Goal: Task Accomplishment & Management: Manage account settings

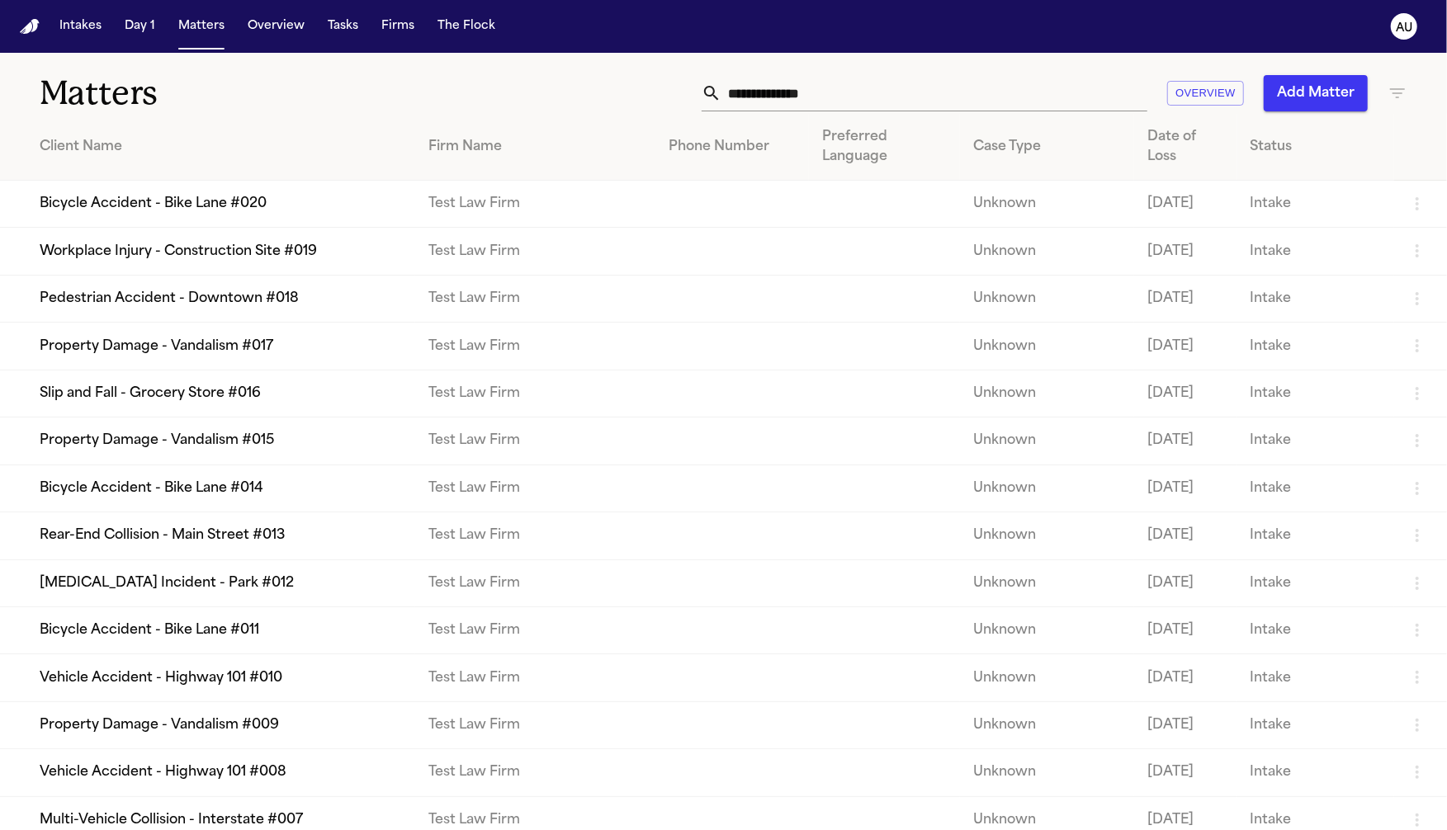
click at [238, 206] on td "Bicycle Accident - Bike Lane #020" at bounding box center [207, 204] width 415 height 47
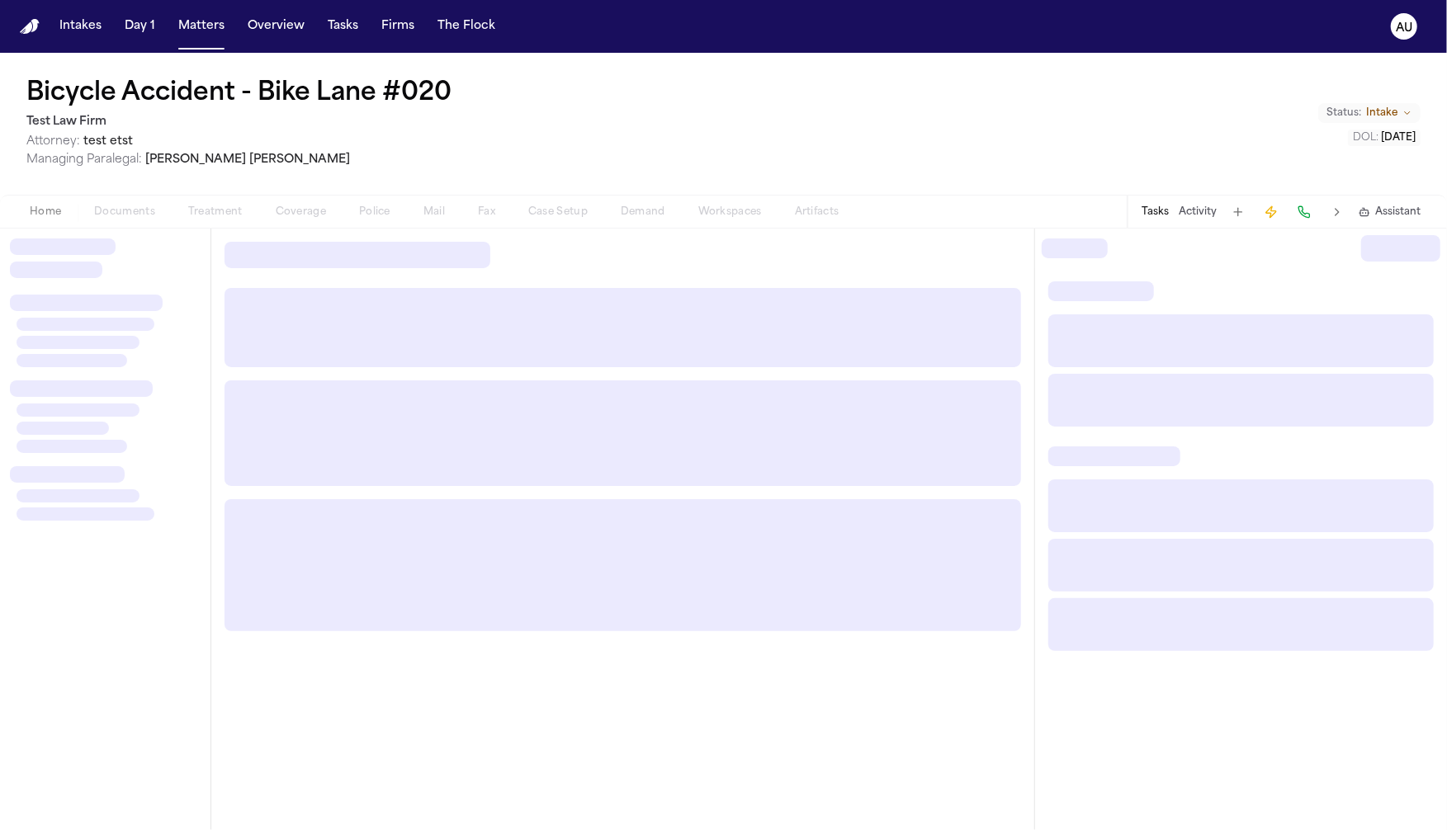
click at [148, 163] on span "[PERSON_NAME]" at bounding box center [247, 160] width 205 height 12
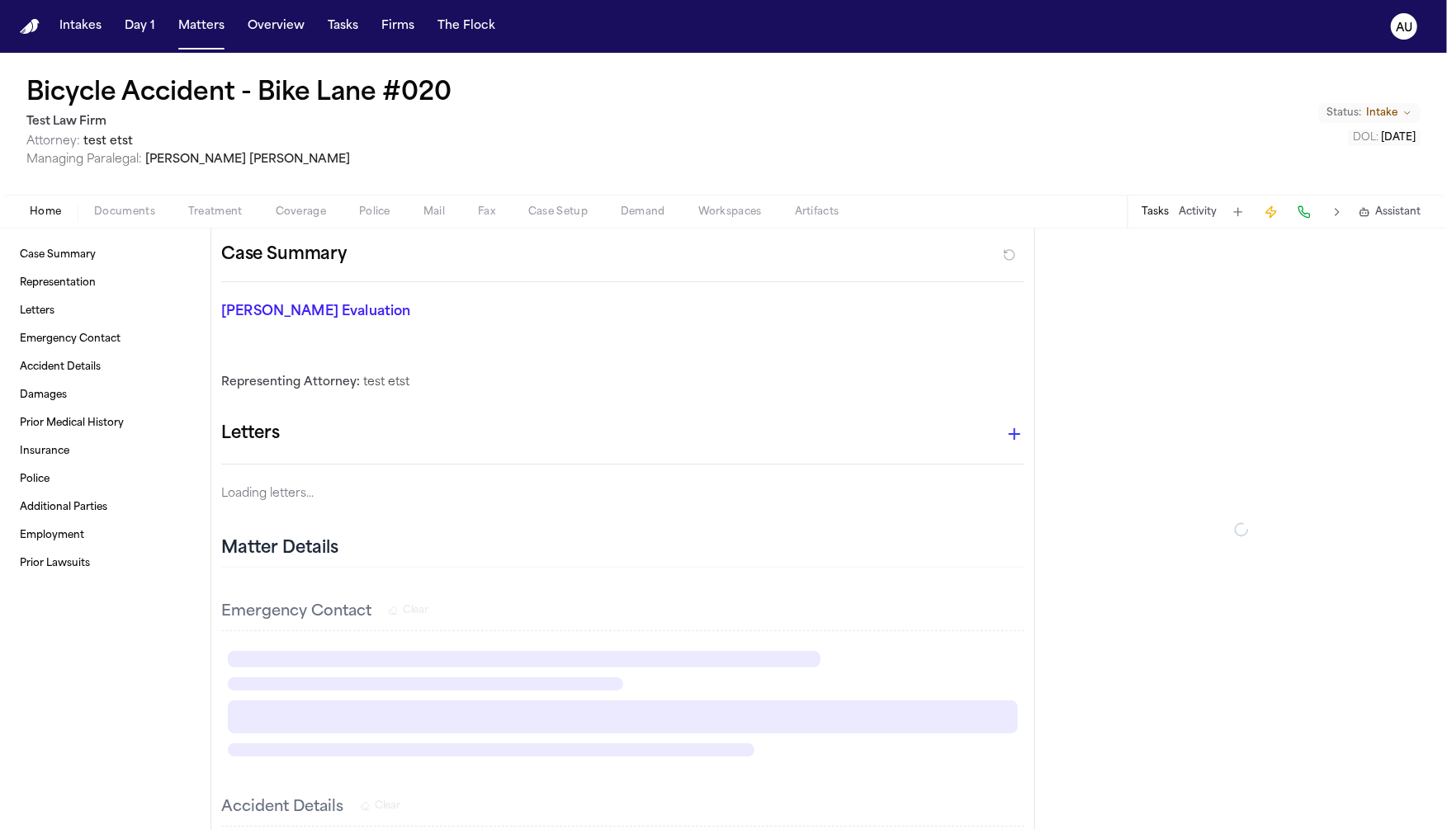
click at [178, 100] on h1 "Bicycle Accident - Bike Lane #020" at bounding box center [238, 94] width 425 height 30
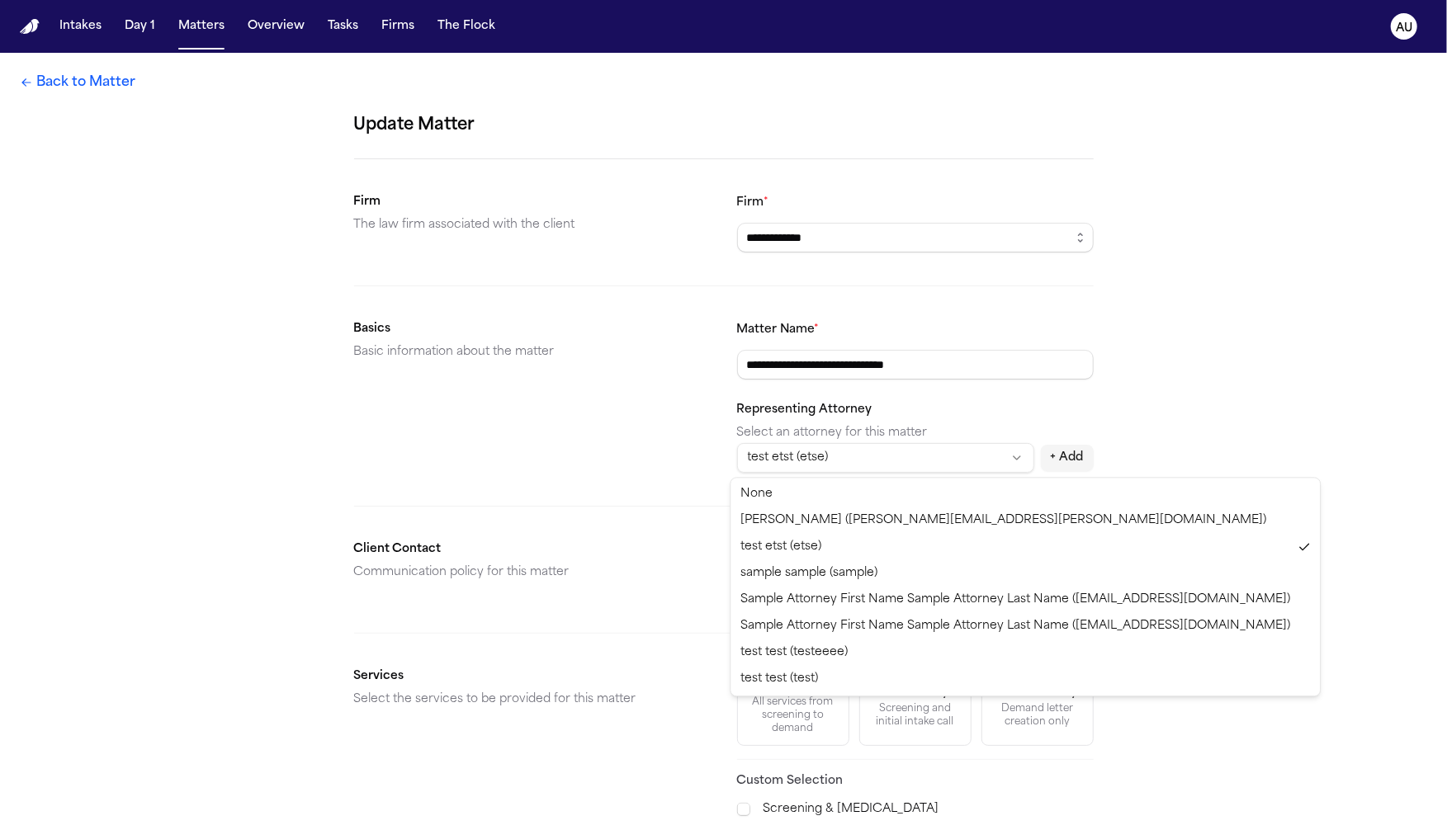
click at [881, 465] on html "**********" at bounding box center [723, 415] width 1447 height 830
select select "**********"
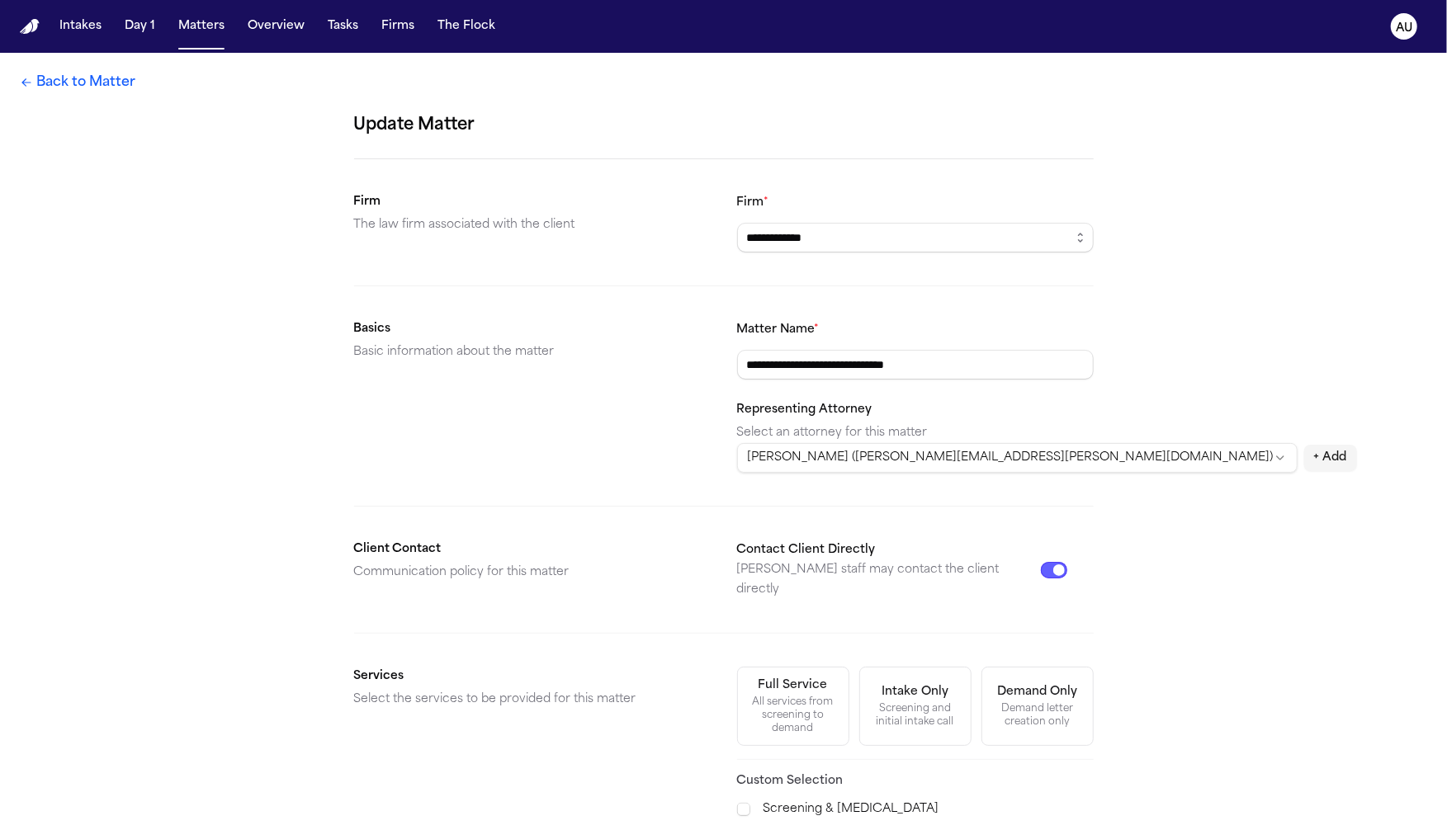
scroll to position [284, 0]
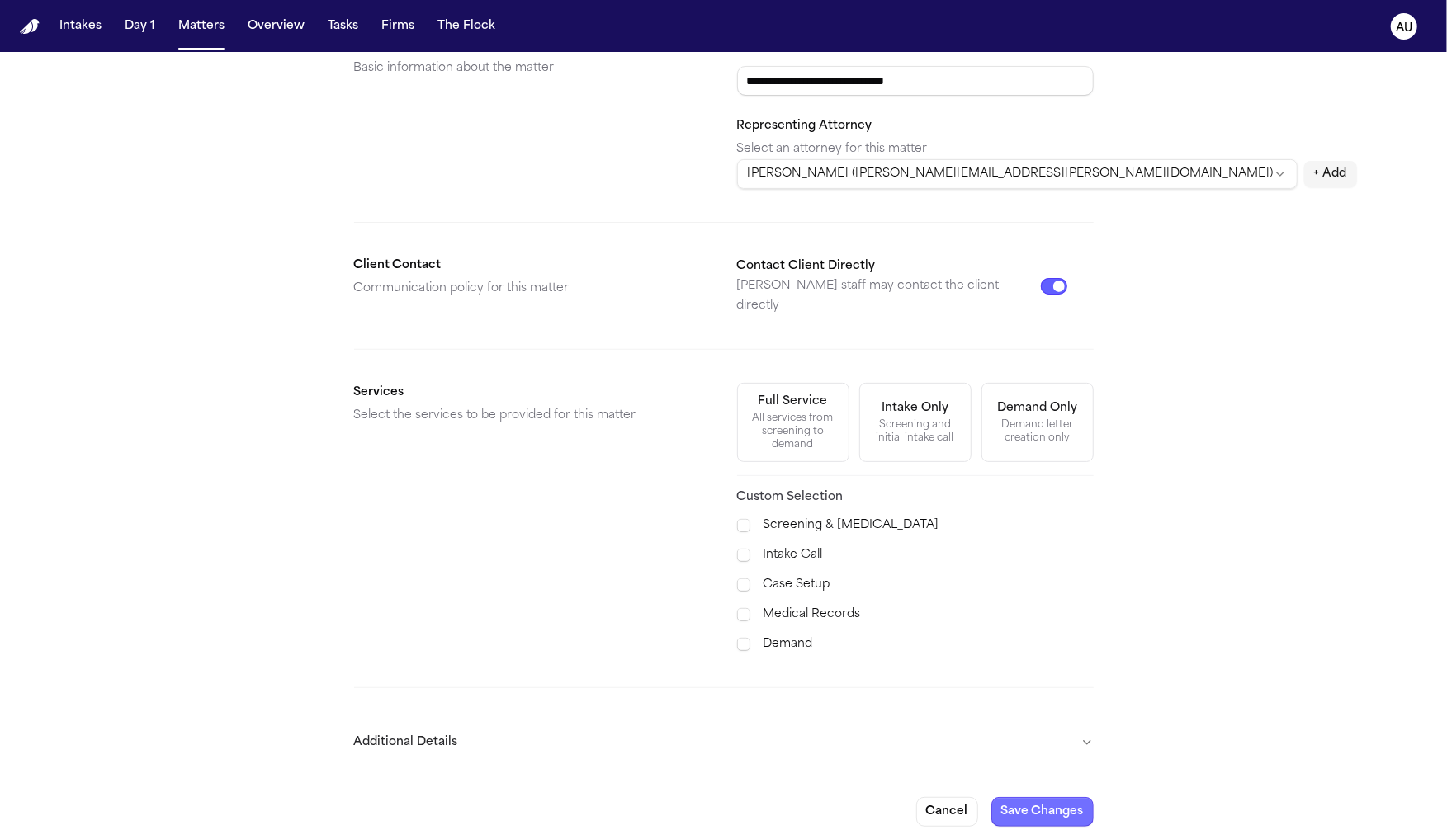
click at [1053, 799] on button "Save Changes" at bounding box center [1042, 812] width 102 height 30
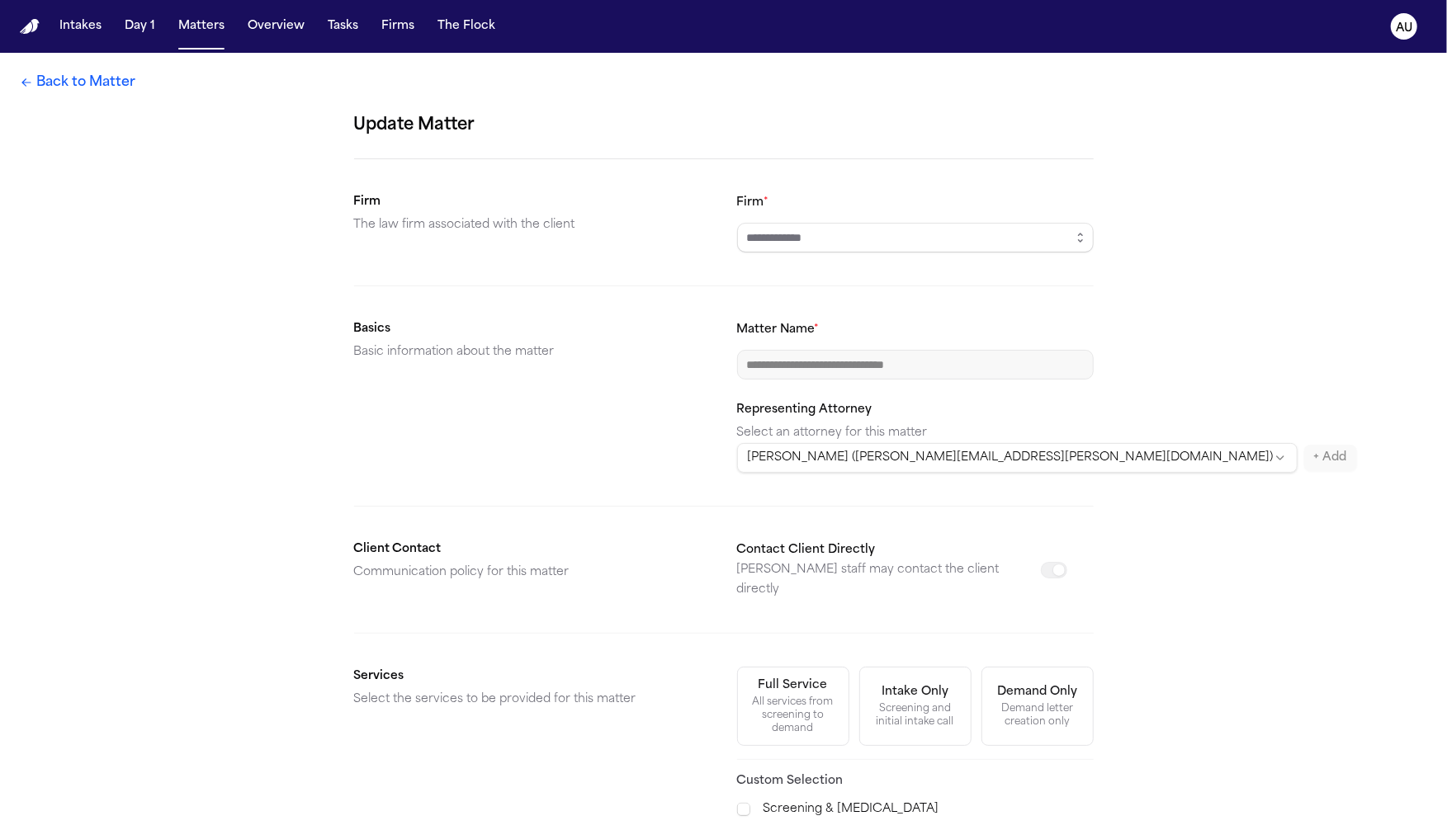
click at [79, 80] on link "Back to Matter" at bounding box center [78, 83] width 116 height 20
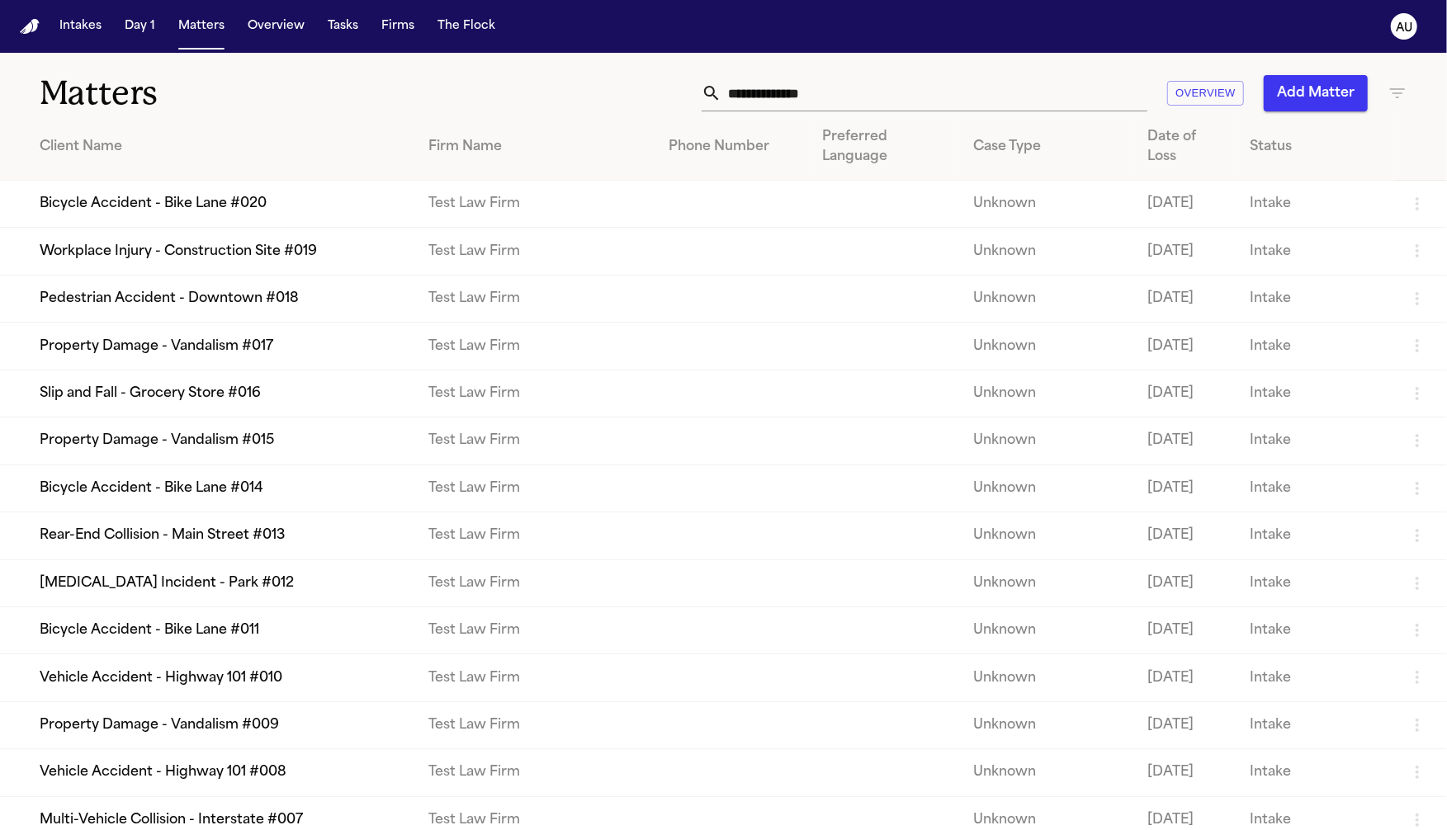
click at [147, 212] on td "Bicycle Accident - Bike Lane #020" at bounding box center [207, 204] width 415 height 47
click at [154, 215] on td "Bicycle Accident - Bike Lane #020" at bounding box center [207, 204] width 415 height 47
click at [175, 258] on td "Workplace Injury - Construction Site #019" at bounding box center [207, 251] width 415 height 47
click at [210, 201] on td "Bicycle Accident - Bike Lane #020" at bounding box center [207, 204] width 415 height 47
click at [269, 223] on td "Bicycle Accident - Bike Lane #020" at bounding box center [207, 204] width 415 height 47
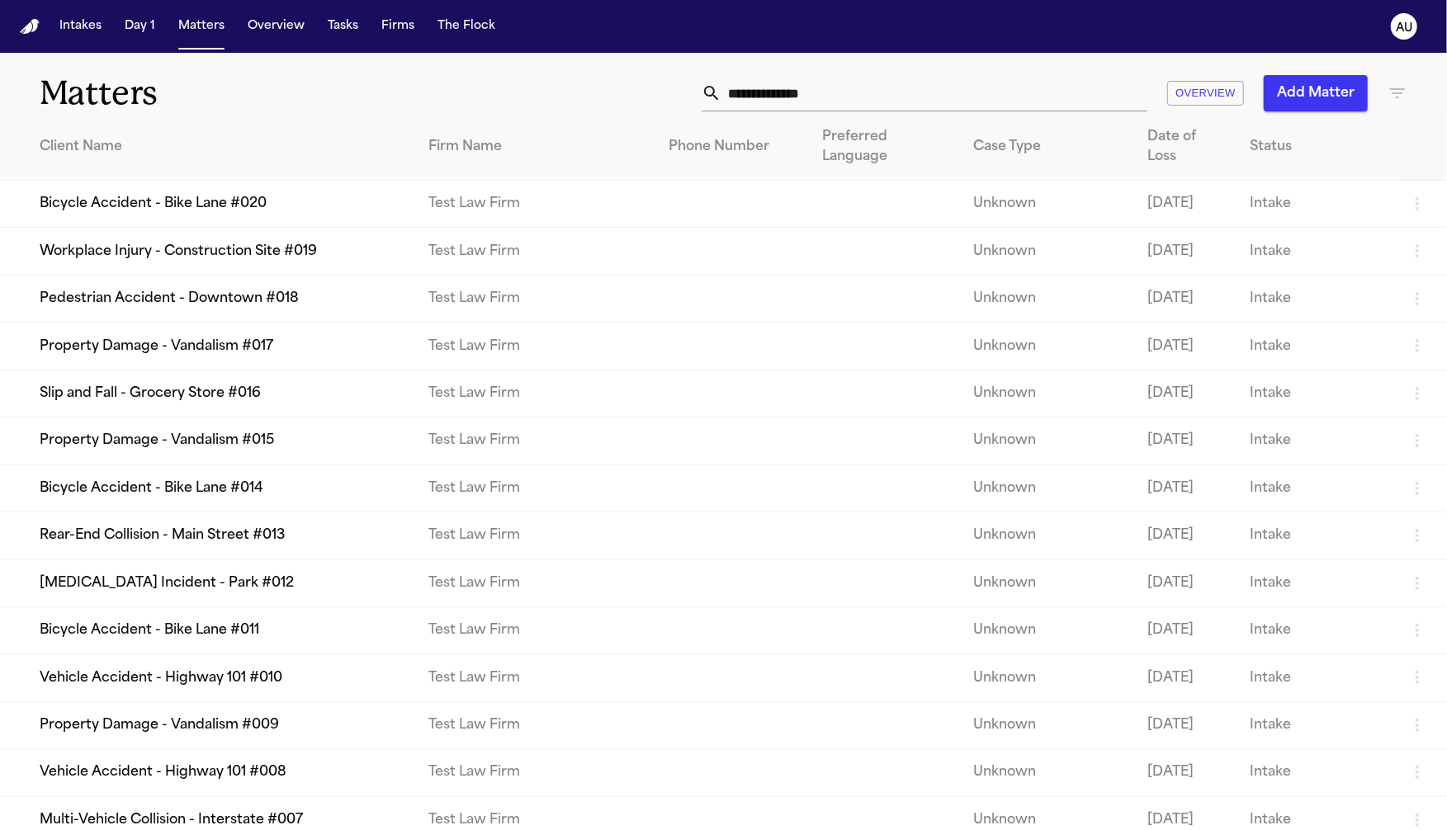
click at [281, 270] on td "Workplace Injury - Construction Site #019" at bounding box center [207, 251] width 415 height 47
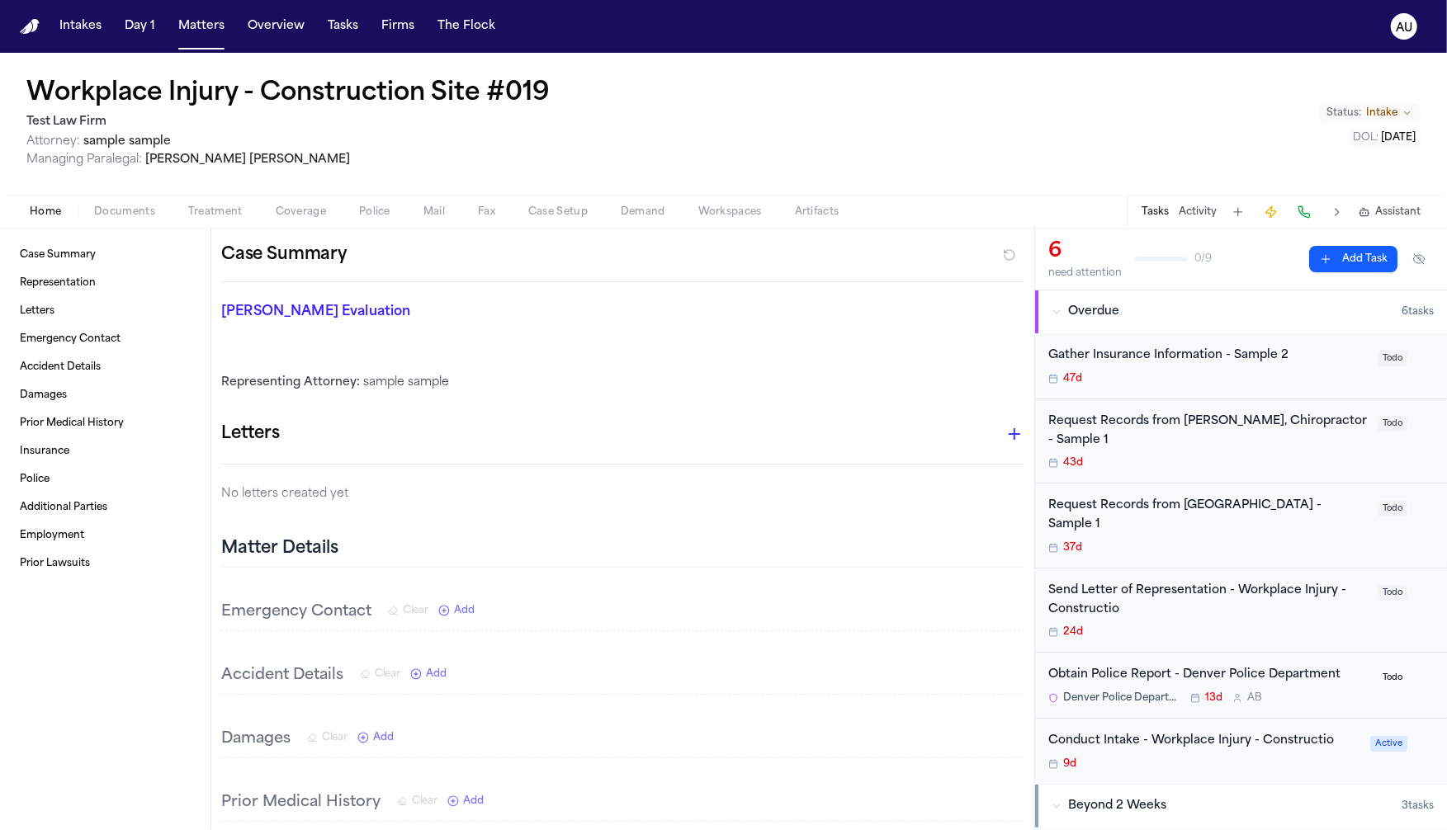
click at [229, 106] on h1 "Workplace Injury - Construction Site #019" at bounding box center [287, 94] width 523 height 30
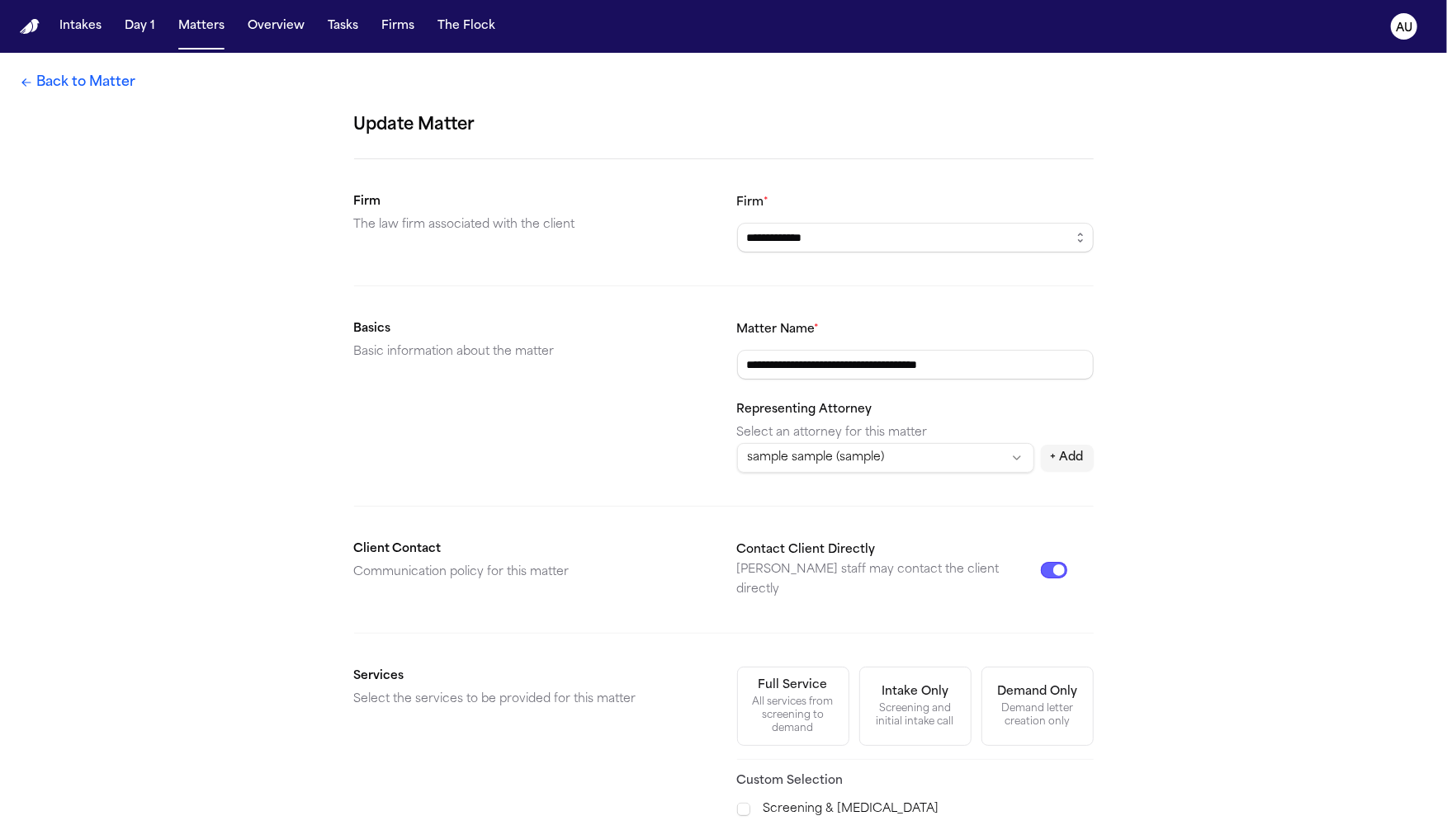
click at [90, 89] on link "Back to Matter" at bounding box center [78, 83] width 116 height 20
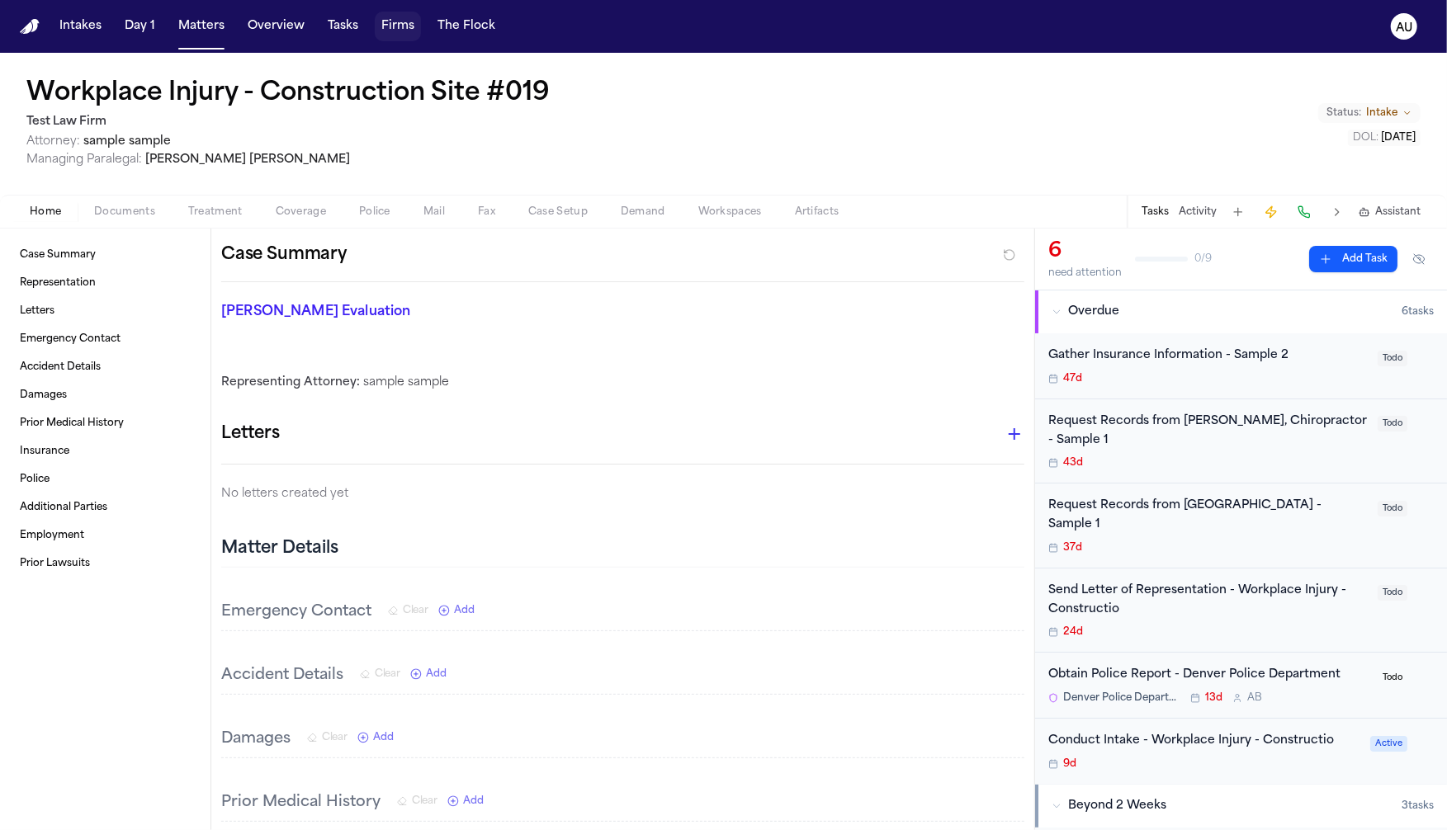
click at [378, 26] on button "Firms" at bounding box center [398, 27] width 46 height 30
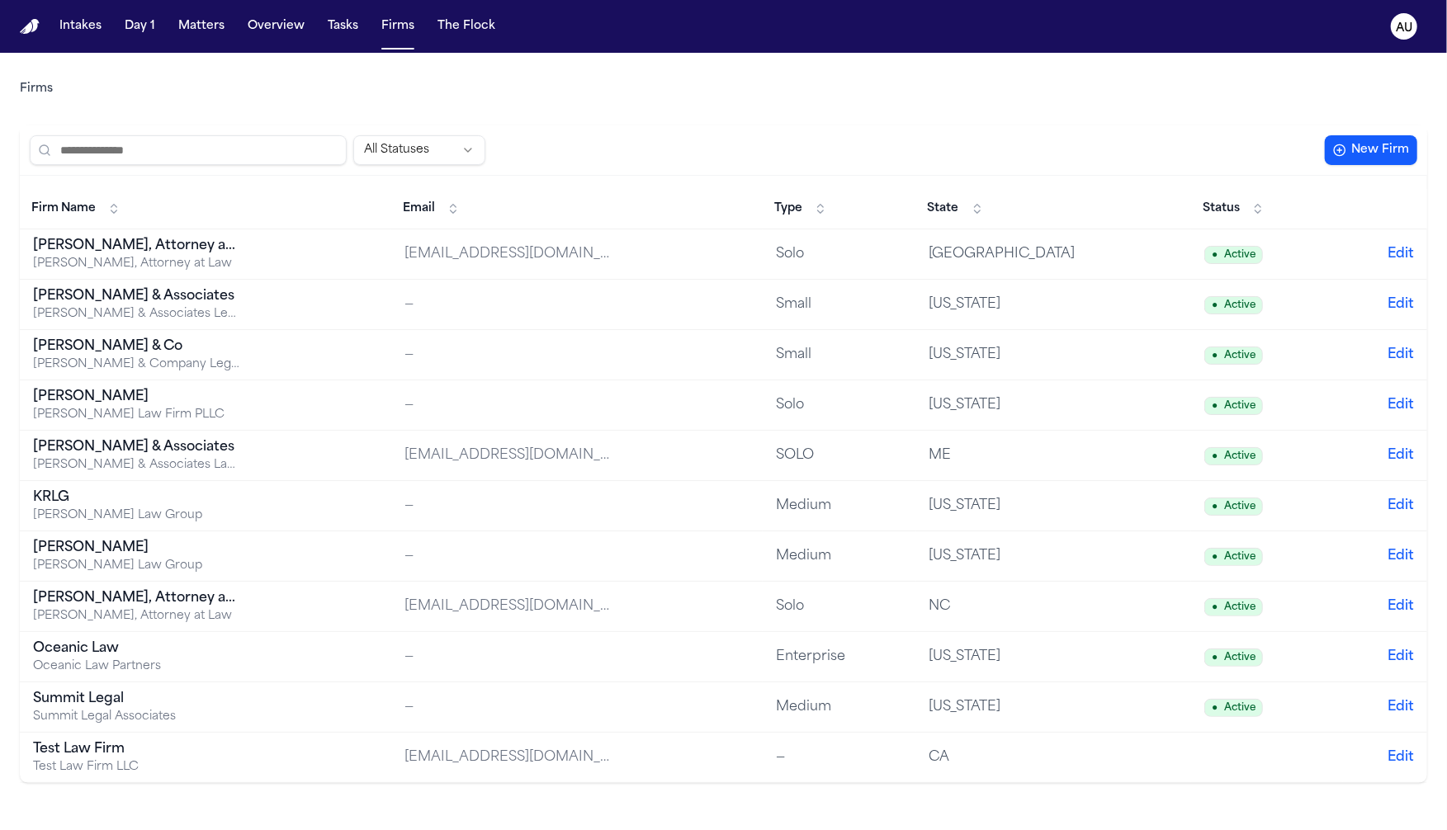
click at [369, 744] on td "Test Law Firm Test Law Firm LLC" at bounding box center [205, 758] width 371 height 50
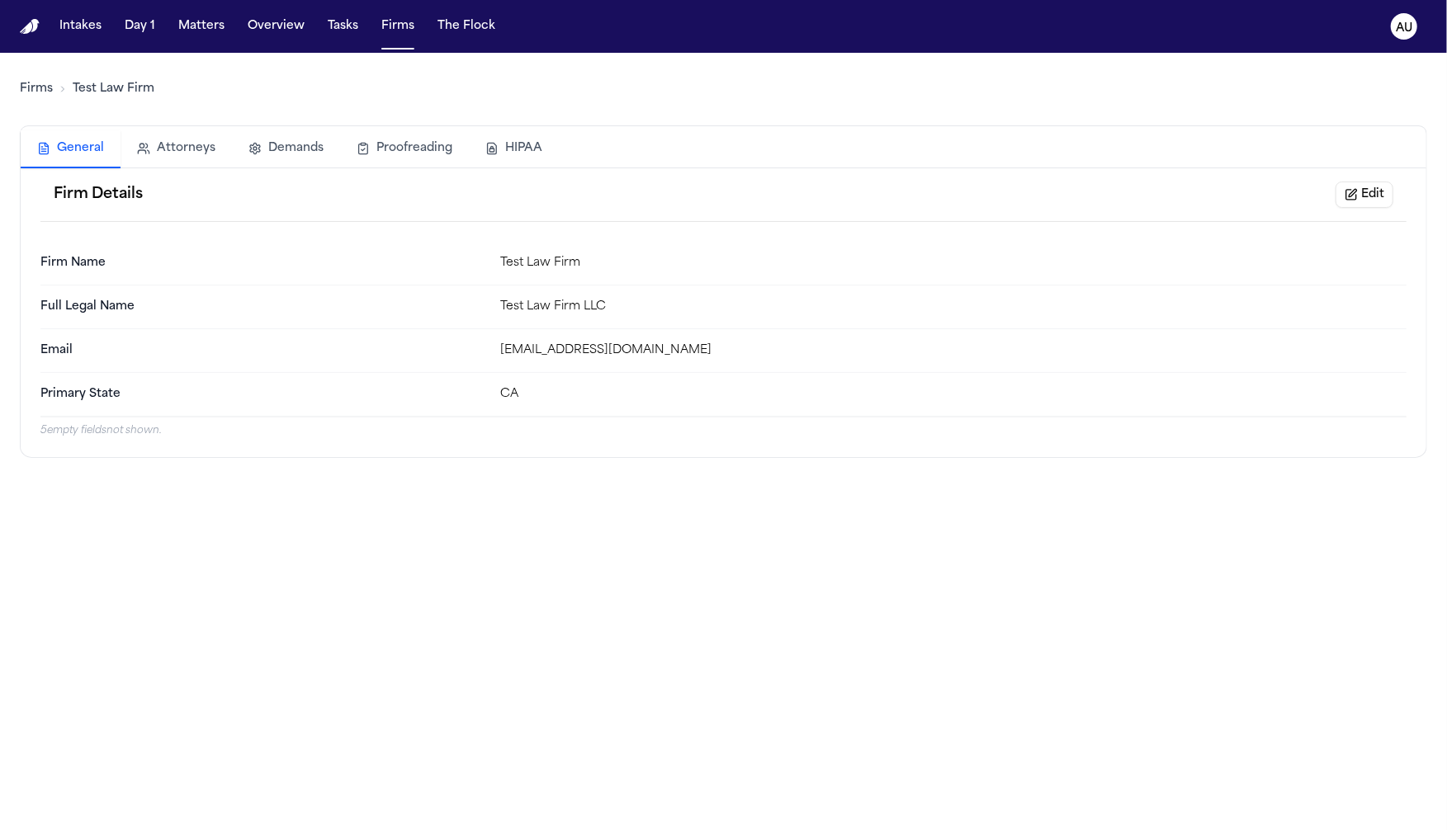
click at [1345, 196] on button "Edit" at bounding box center [1364, 195] width 58 height 26
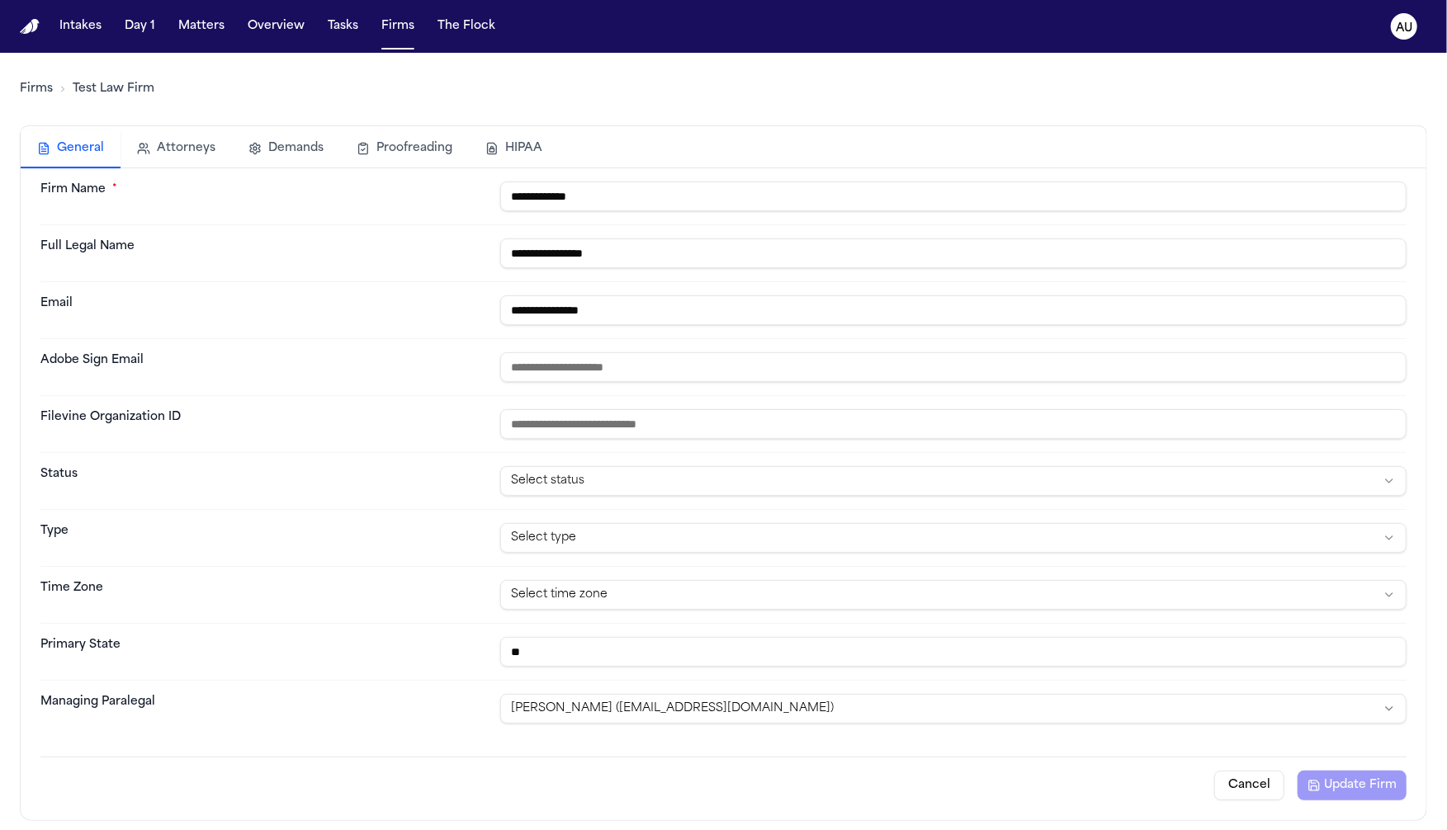
click at [770, 705] on html "**********" at bounding box center [723, 415] width 1447 height 830
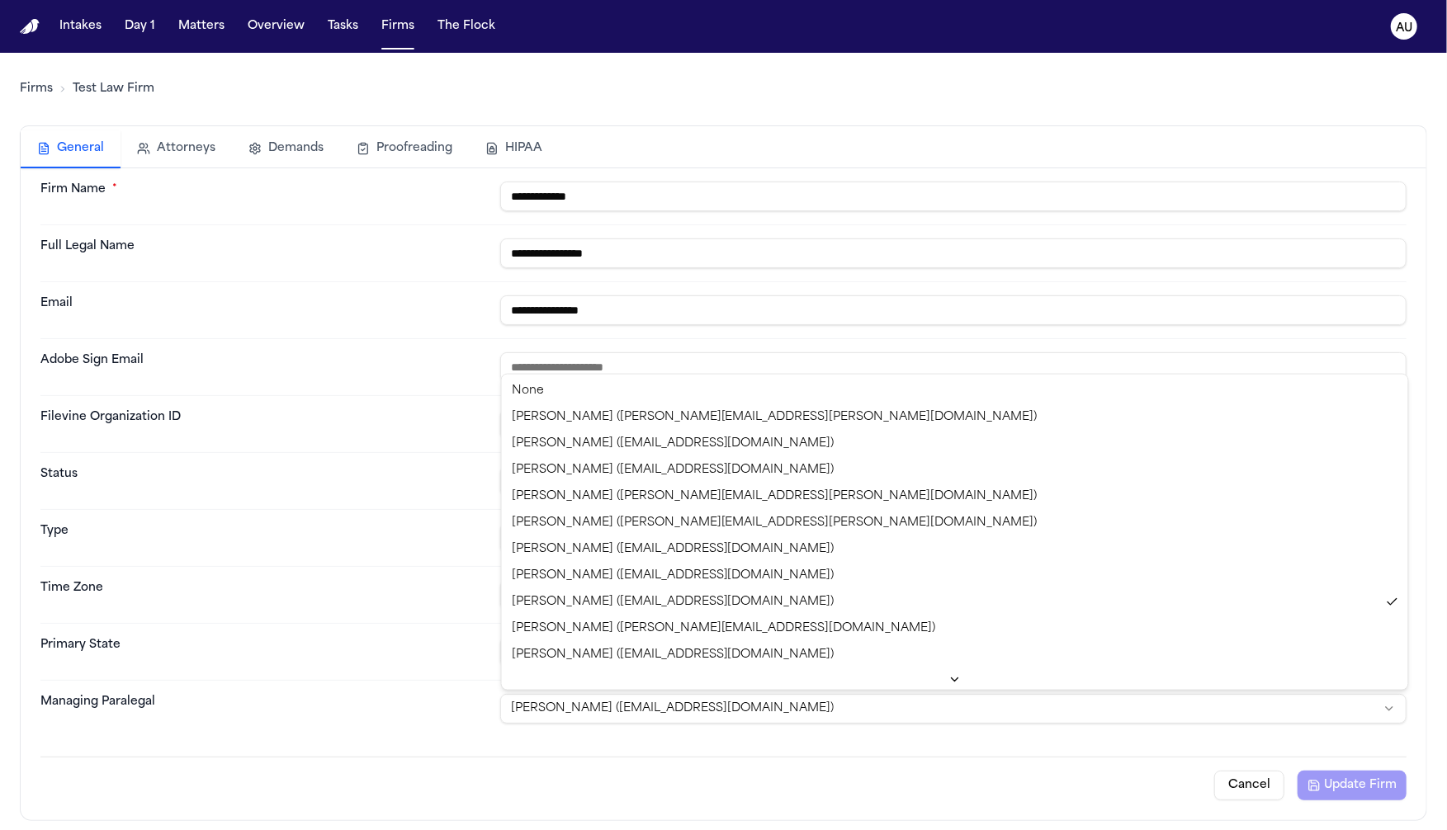
select select "**********"
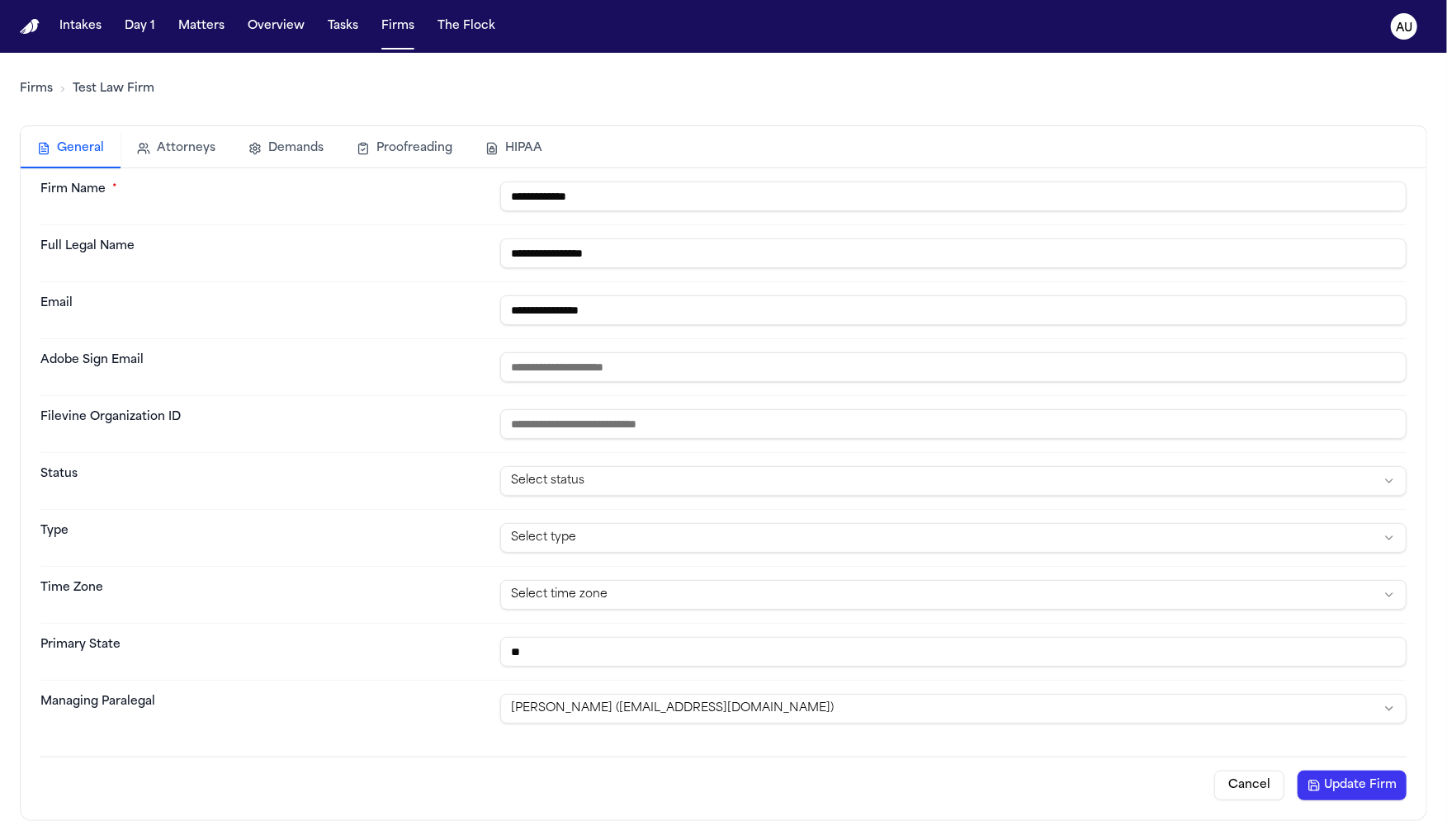
click at [1334, 792] on button "Update Firm" at bounding box center [1351, 786] width 109 height 30
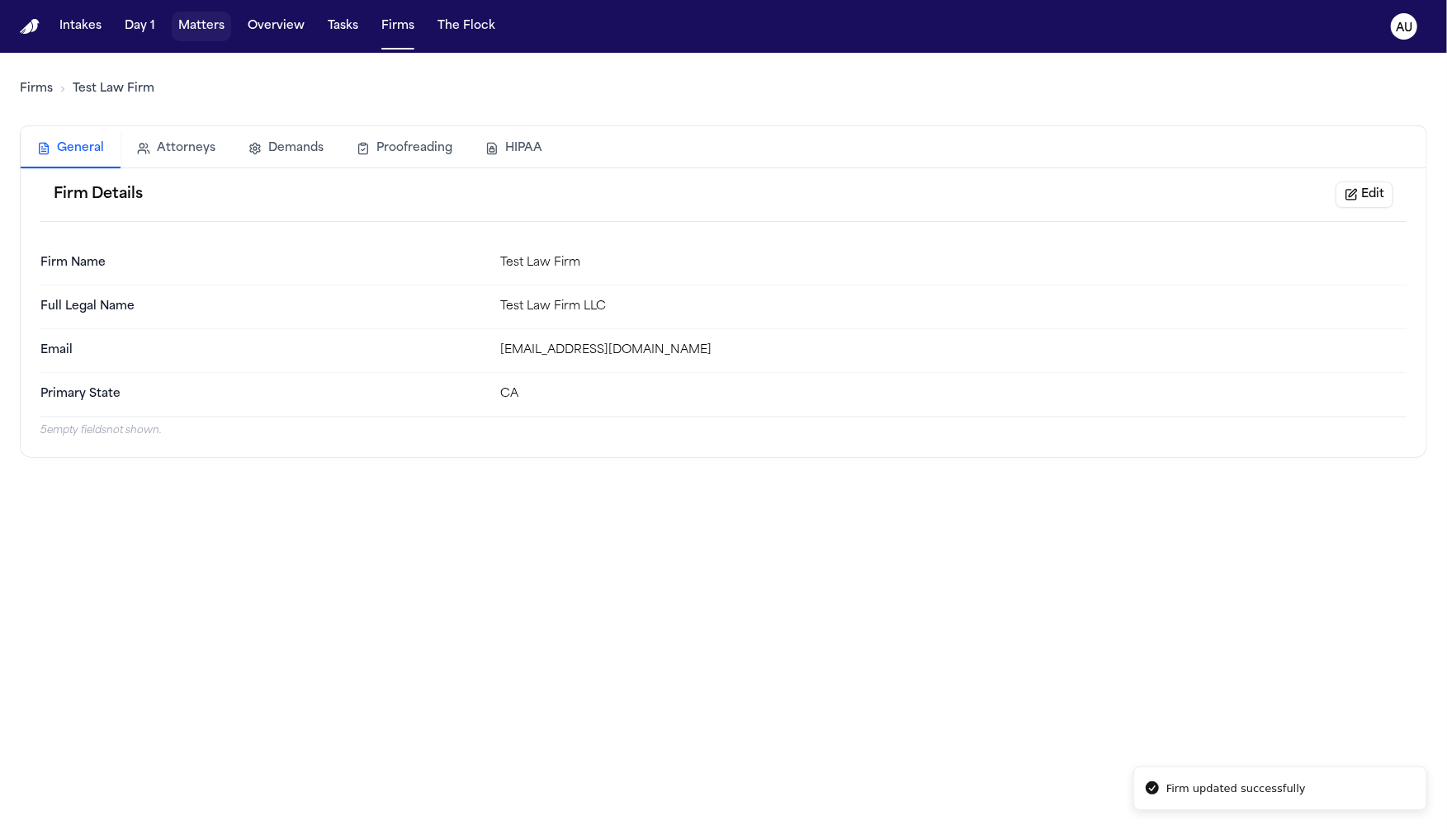
click at [201, 31] on button "Matters" at bounding box center [201, 27] width 59 height 30
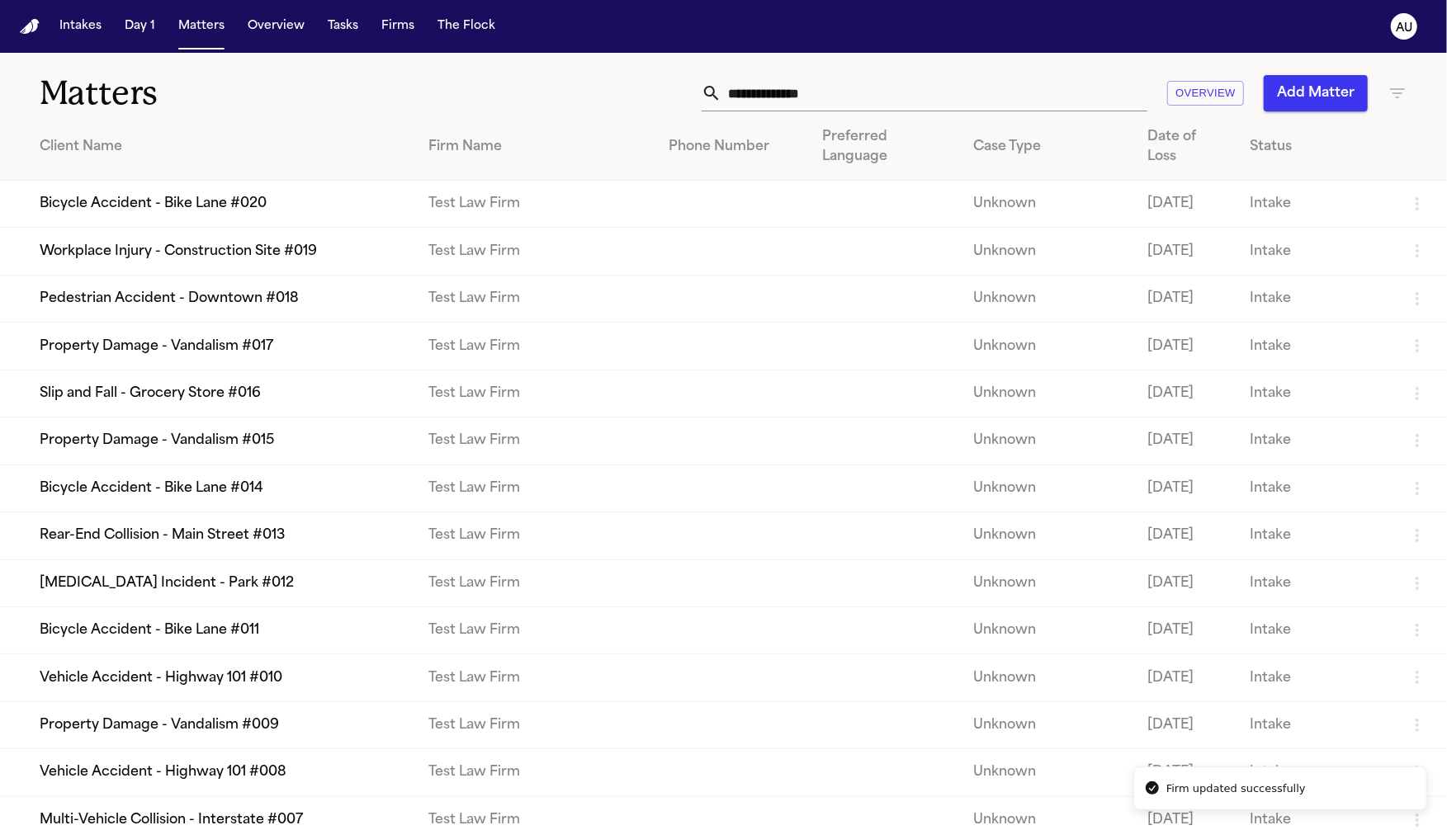
click at [243, 417] on td "Slip and Fall - Grocery Store #016" at bounding box center [207, 393] width 415 height 47
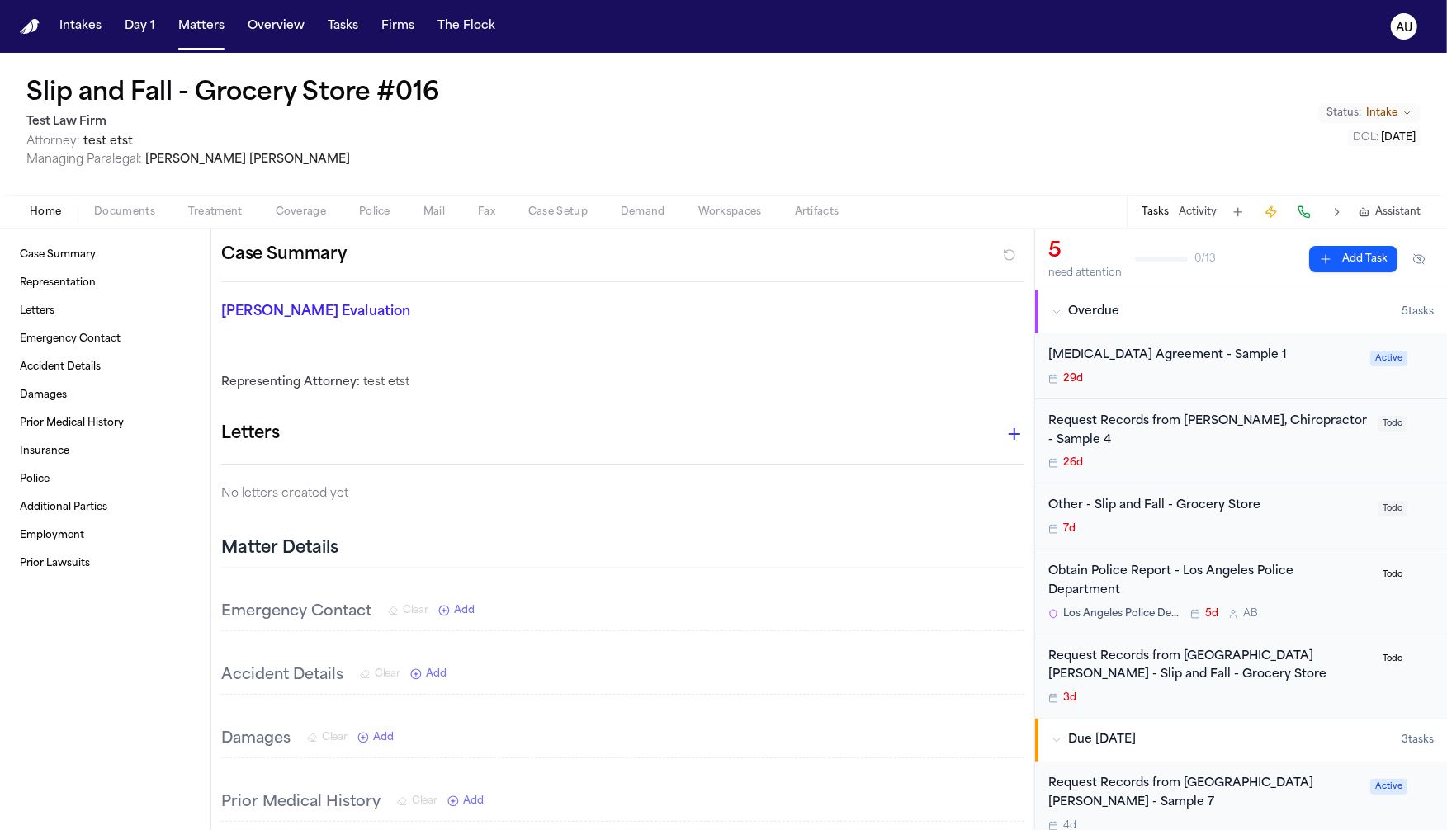
click at [319, 149] on span "Attorney: test etst" at bounding box center [235, 142] width 419 height 17
click at [214, 31] on button "Matters" at bounding box center [201, 27] width 59 height 30
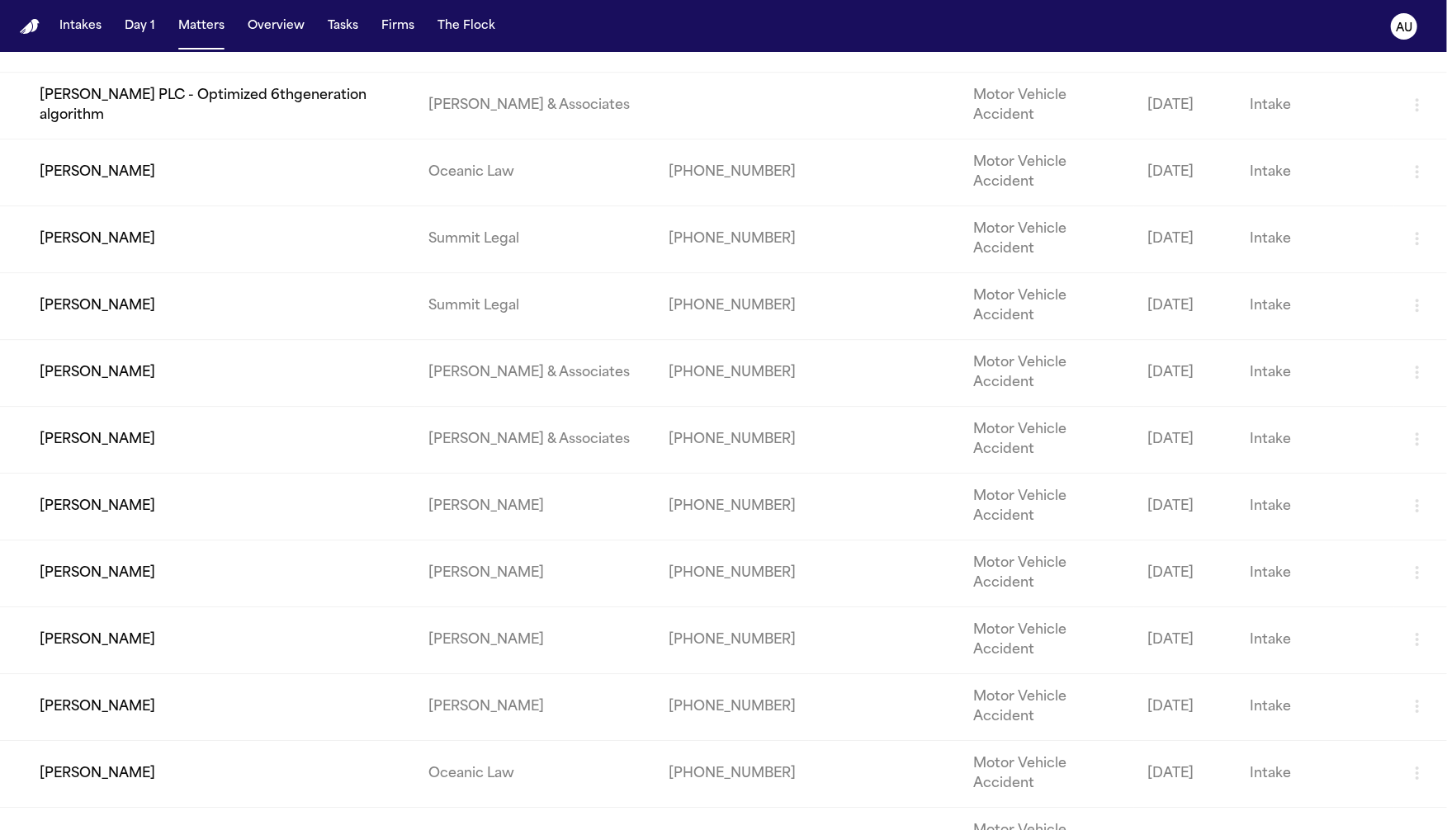
scroll to position [4917, 0]
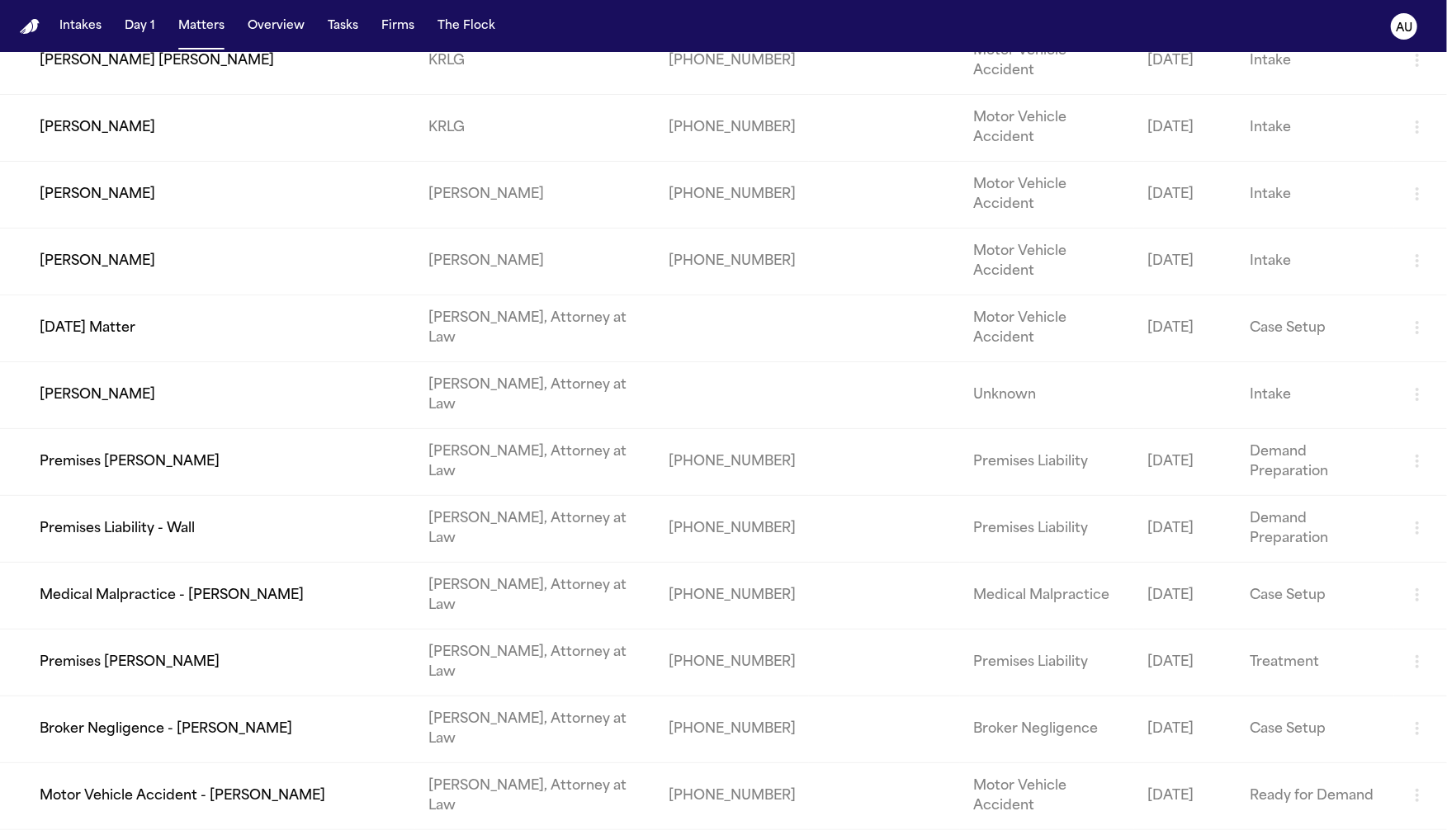
click at [415, 562] on td "[PERSON_NAME], Attorney at Law" at bounding box center [535, 528] width 241 height 67
click at [255, 546] on td "Premises Liability - Wall" at bounding box center [207, 528] width 415 height 67
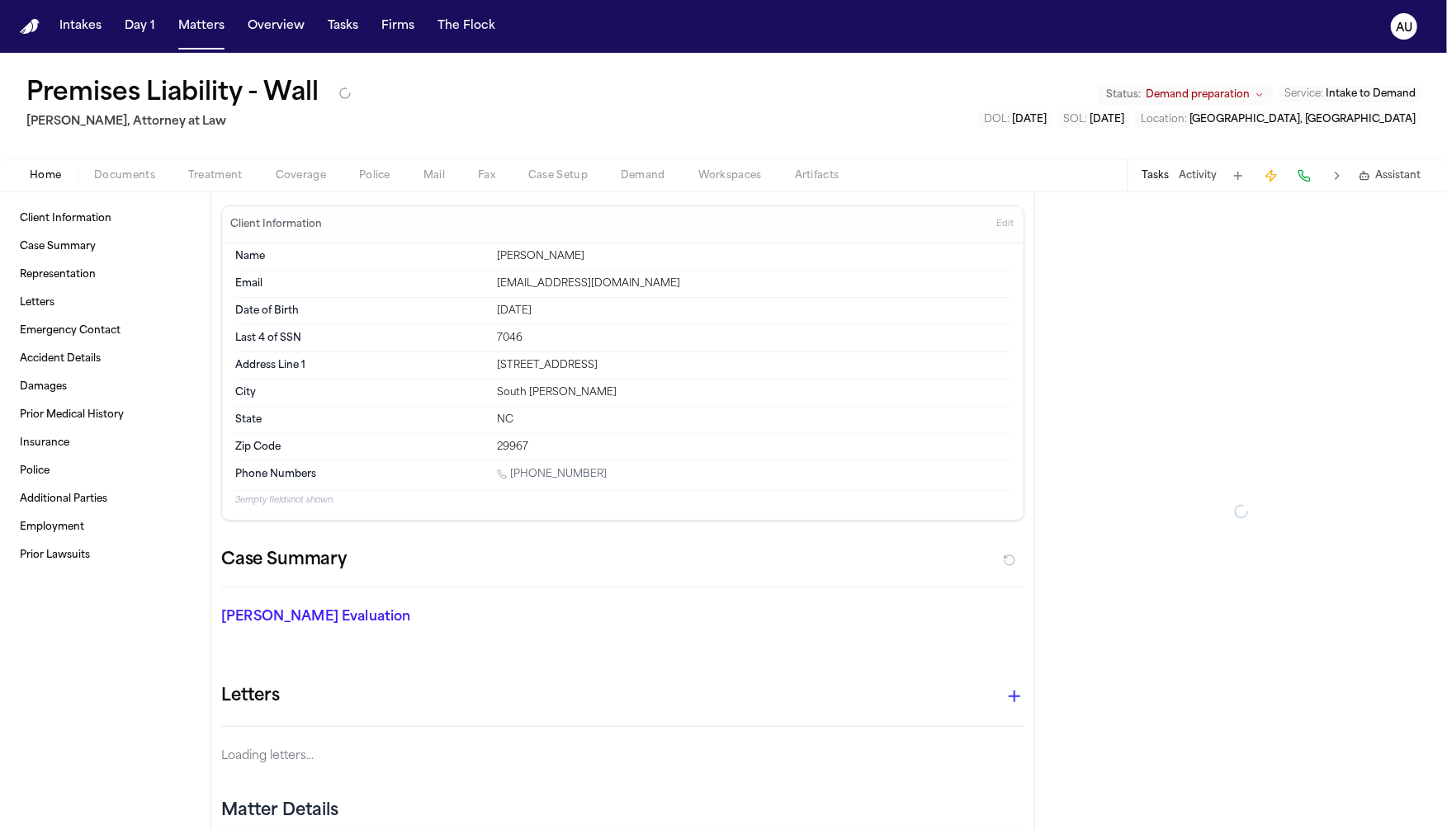
click at [143, 106] on h1 "Premises Liability - Wall" at bounding box center [172, 94] width 292 height 30
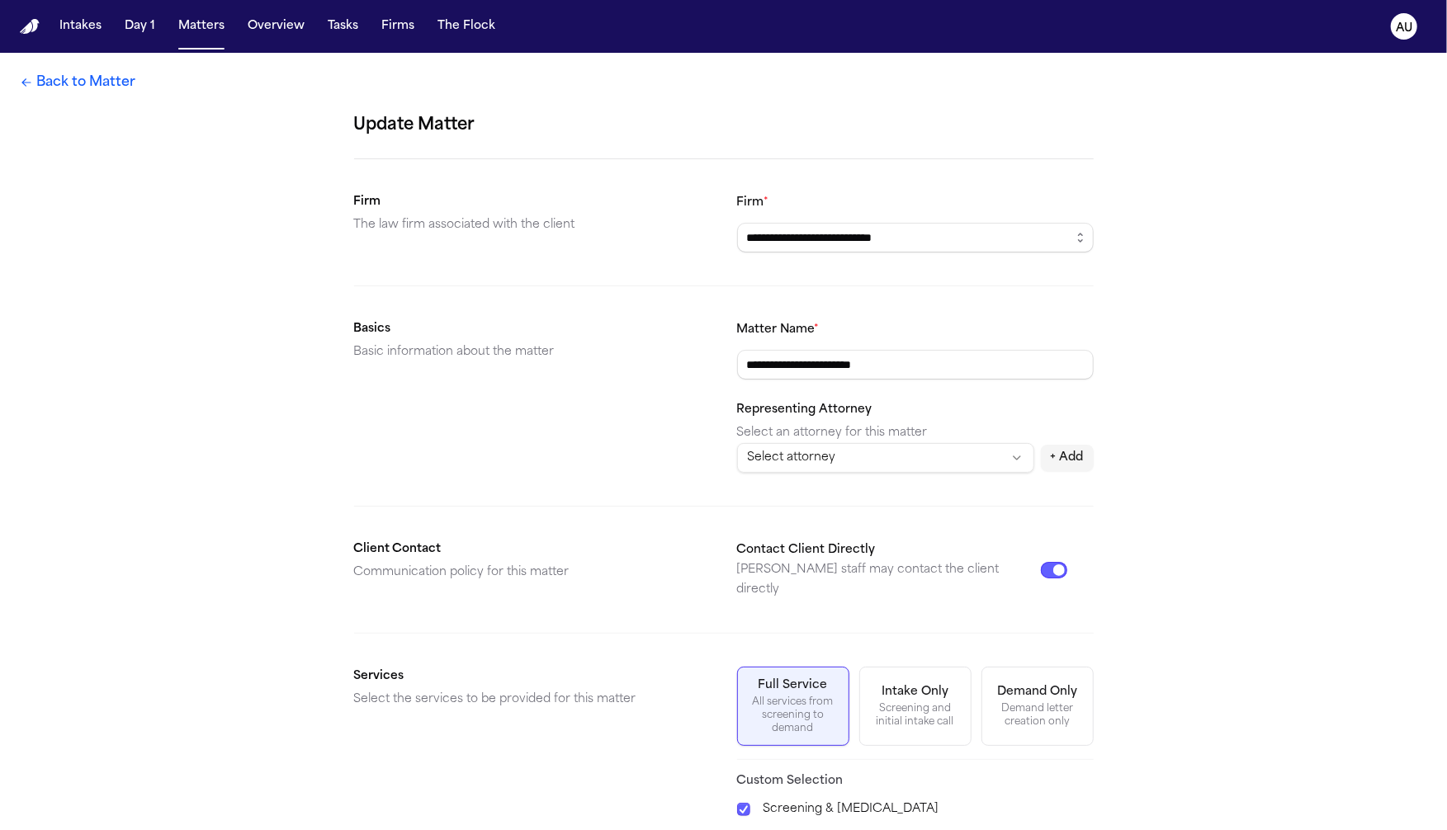
click at [848, 469] on html "**********" at bounding box center [723, 415] width 1447 height 830
click at [672, 470] on html "**********" at bounding box center [723, 415] width 1447 height 830
click at [388, 37] on button "Firms" at bounding box center [398, 27] width 46 height 30
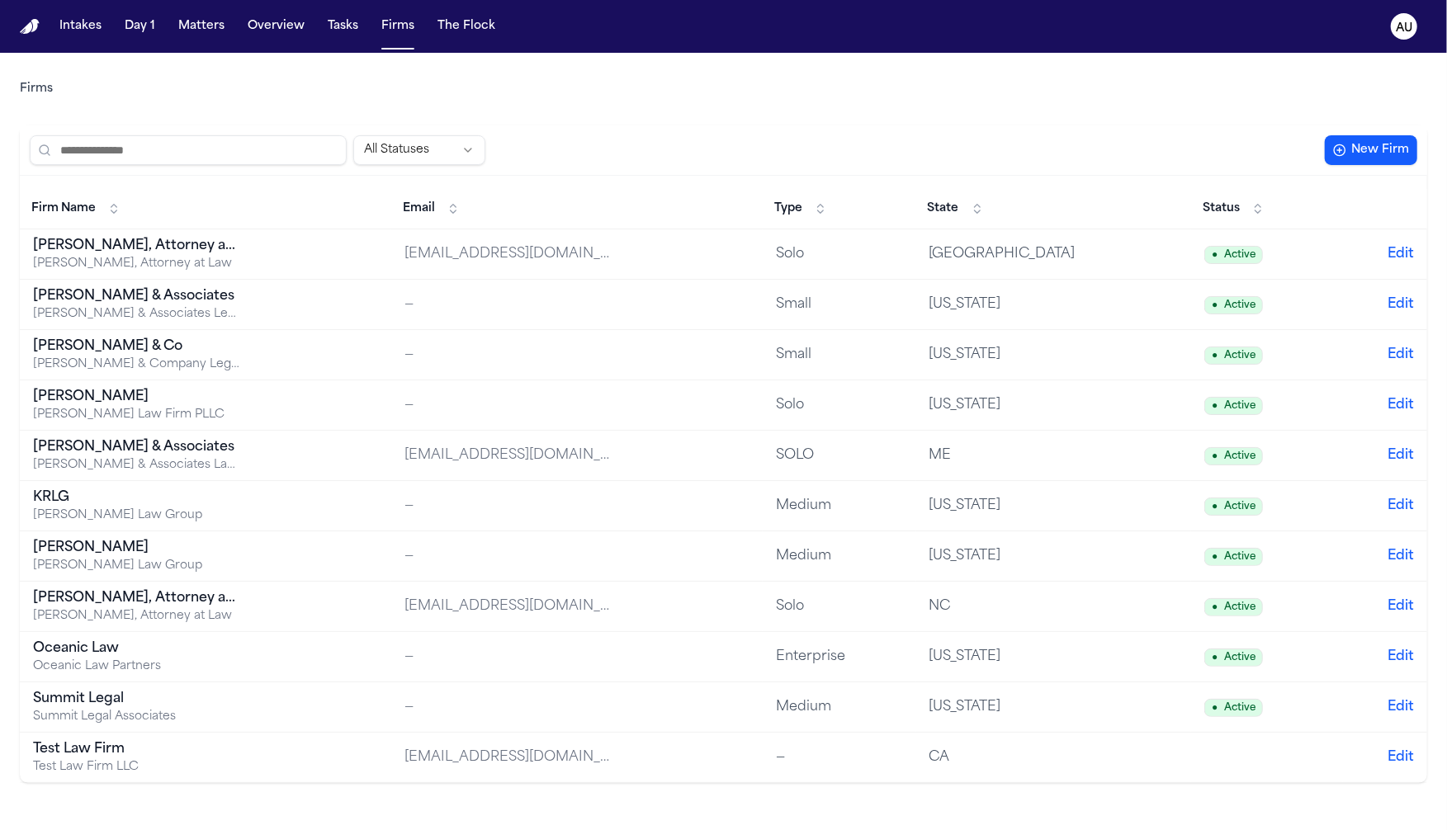
click at [361, 304] on td "[PERSON_NAME] & Associates [PERSON_NAME] & Associates Legal Services" at bounding box center [205, 305] width 371 height 50
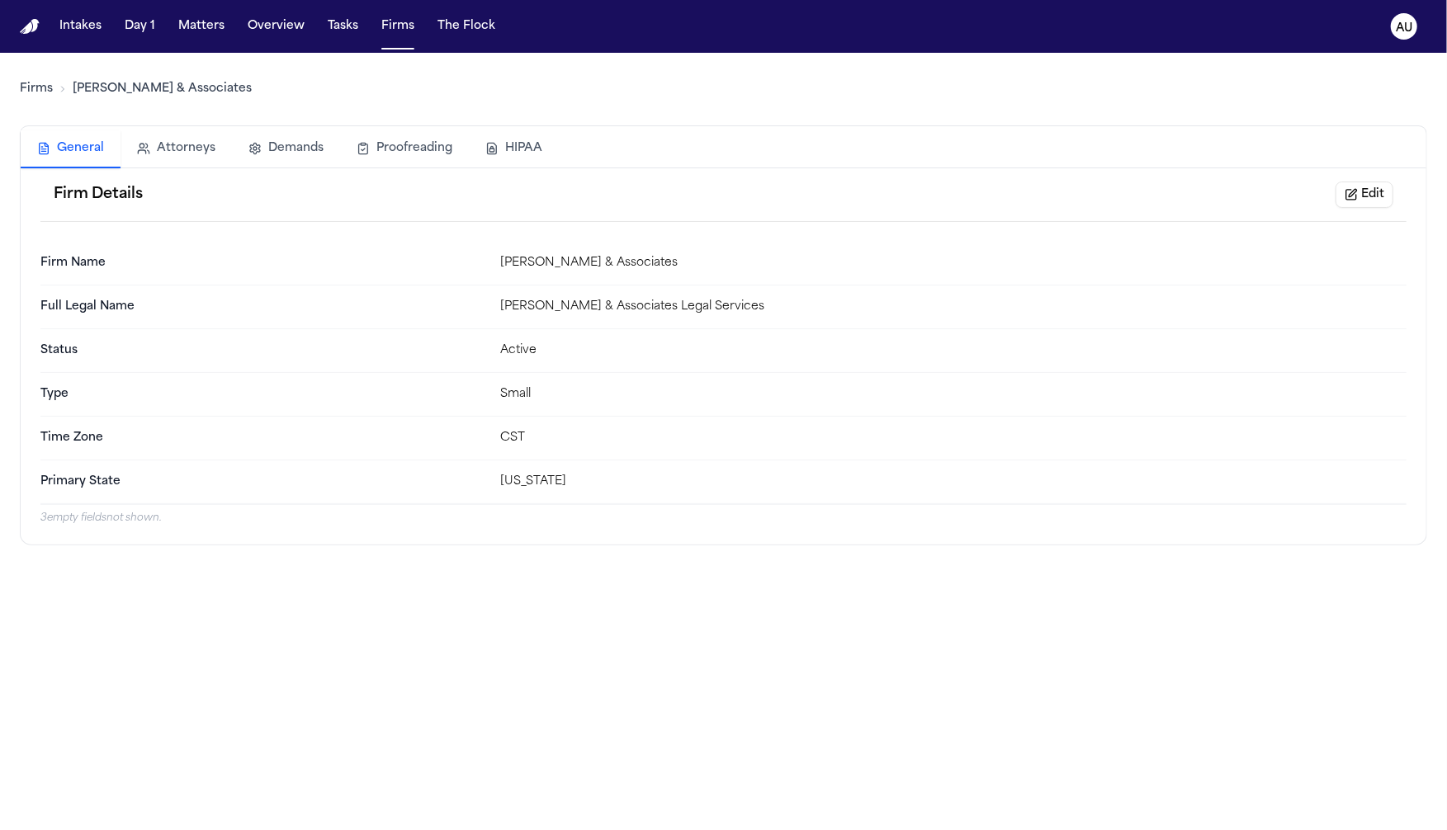
click at [1333, 189] on div "Firm Details Edit" at bounding box center [723, 195] width 1366 height 54
click at [1352, 189] on button "Edit" at bounding box center [1364, 195] width 58 height 26
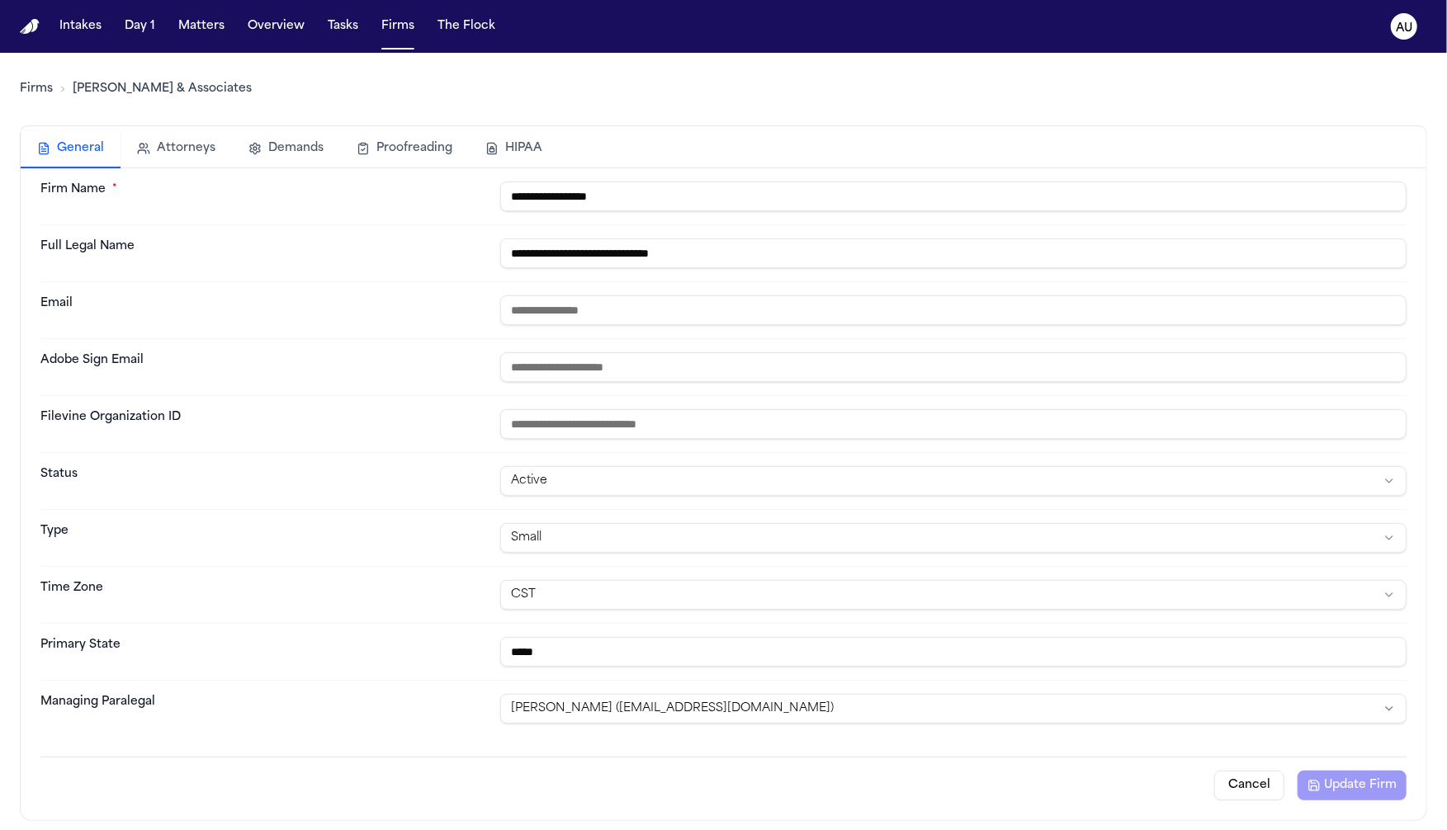
click at [45, 83] on link "Firms" at bounding box center [36, 89] width 33 height 17
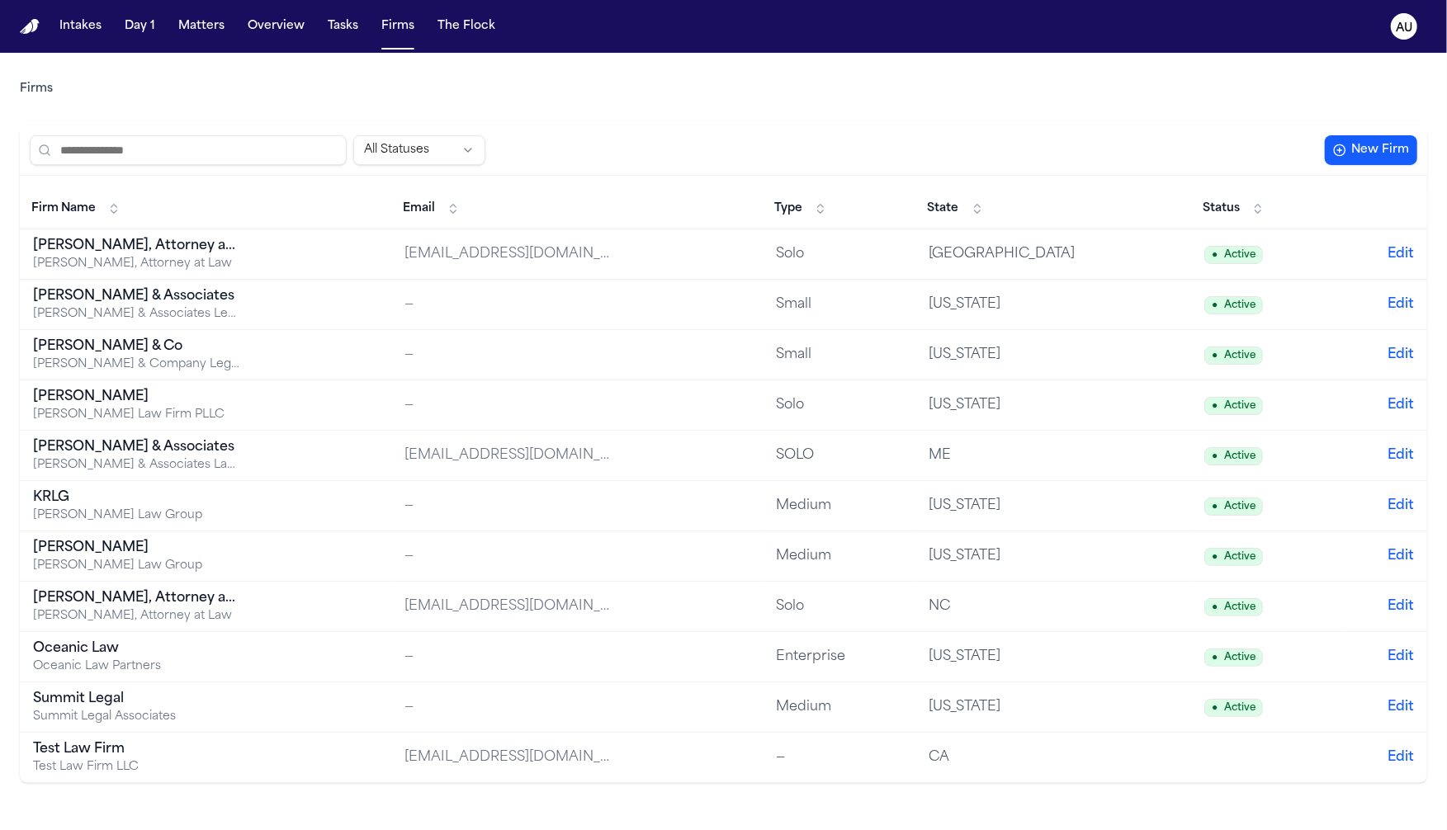
click at [301, 555] on td "[PERSON_NAME] [PERSON_NAME] Law Group" at bounding box center [205, 557] width 371 height 50
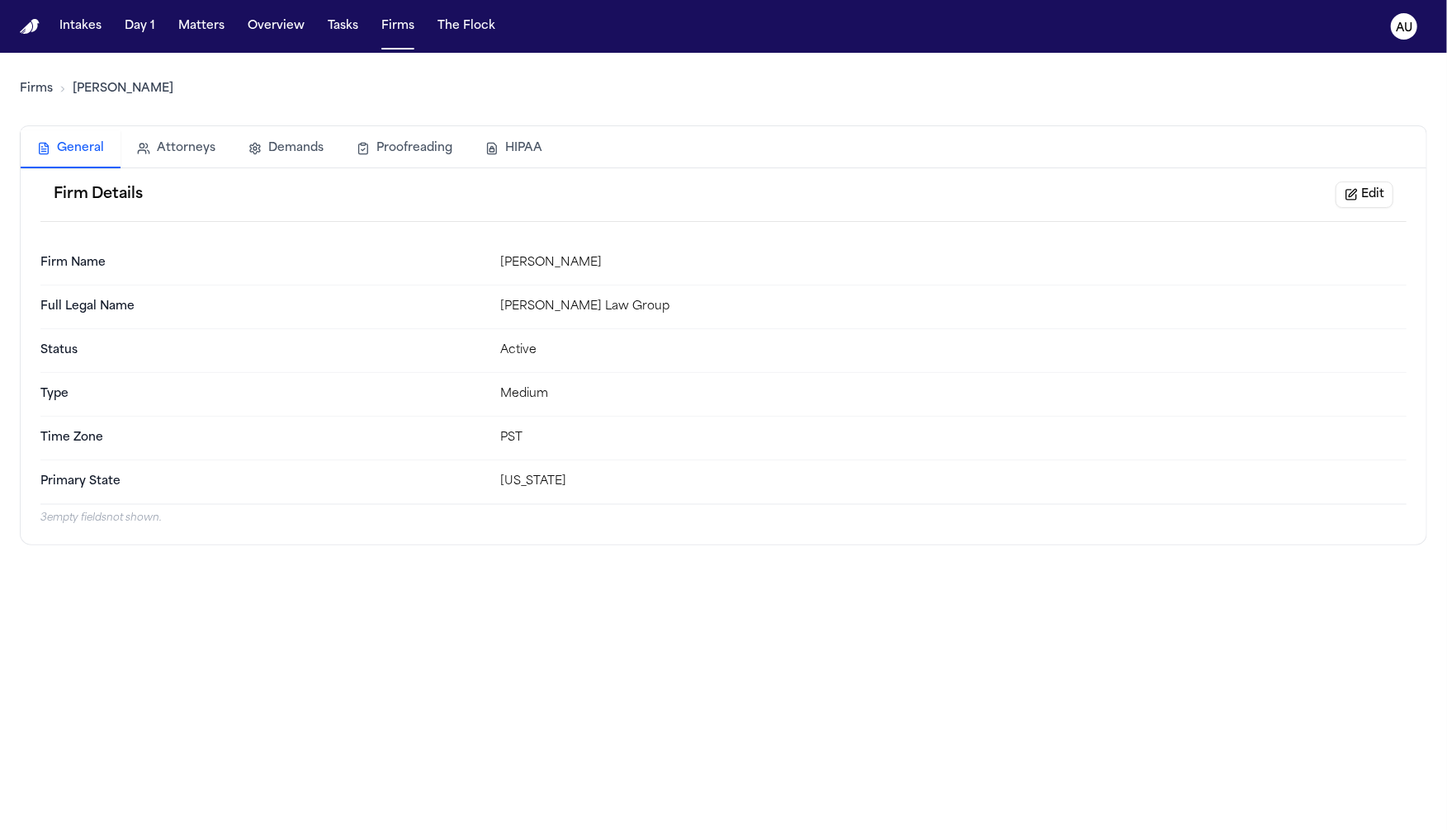
click at [1358, 192] on button "Edit" at bounding box center [1364, 195] width 58 height 26
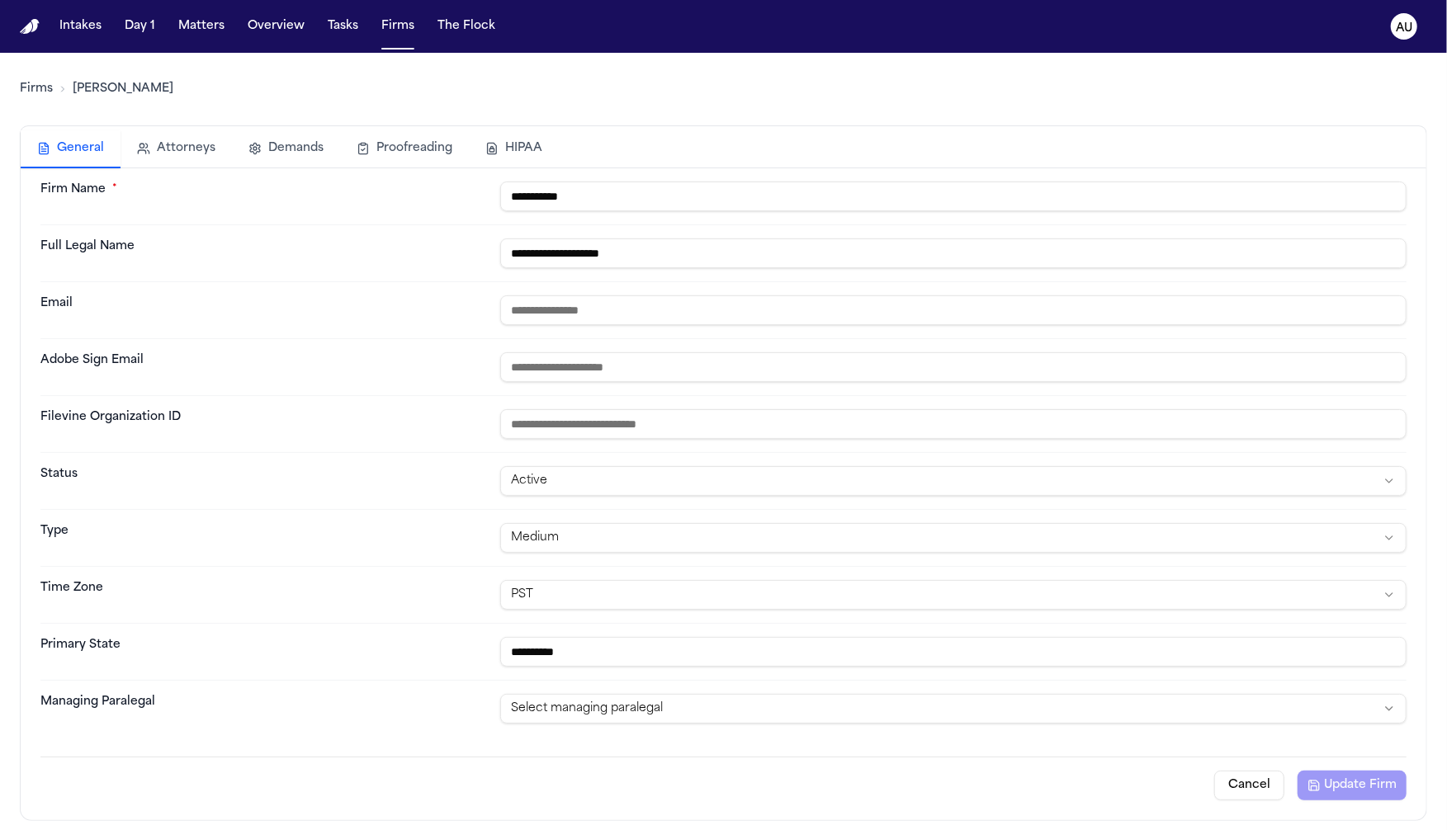
click at [697, 702] on html "**********" at bounding box center [723, 415] width 1447 height 830
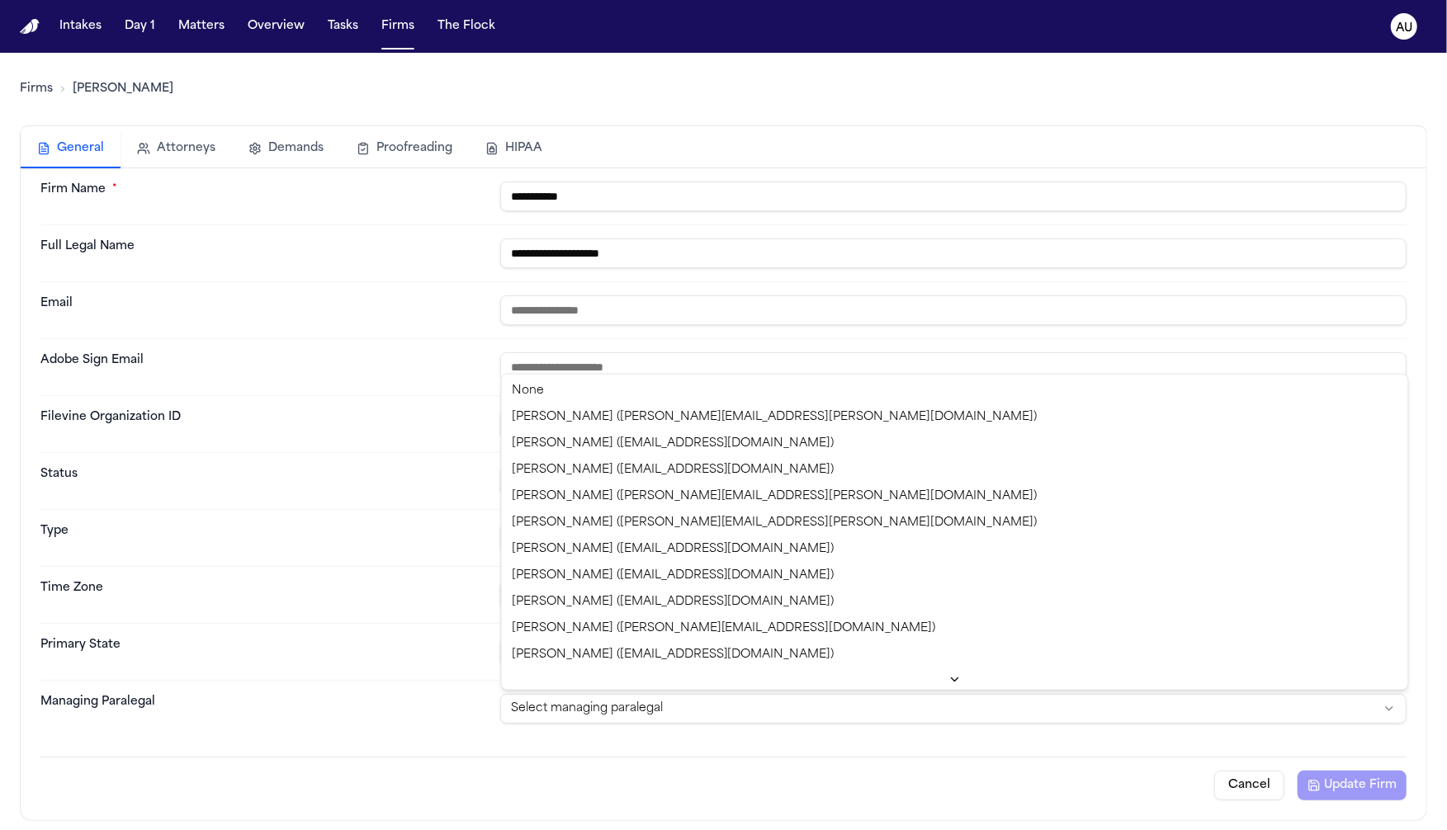
select select "**********"
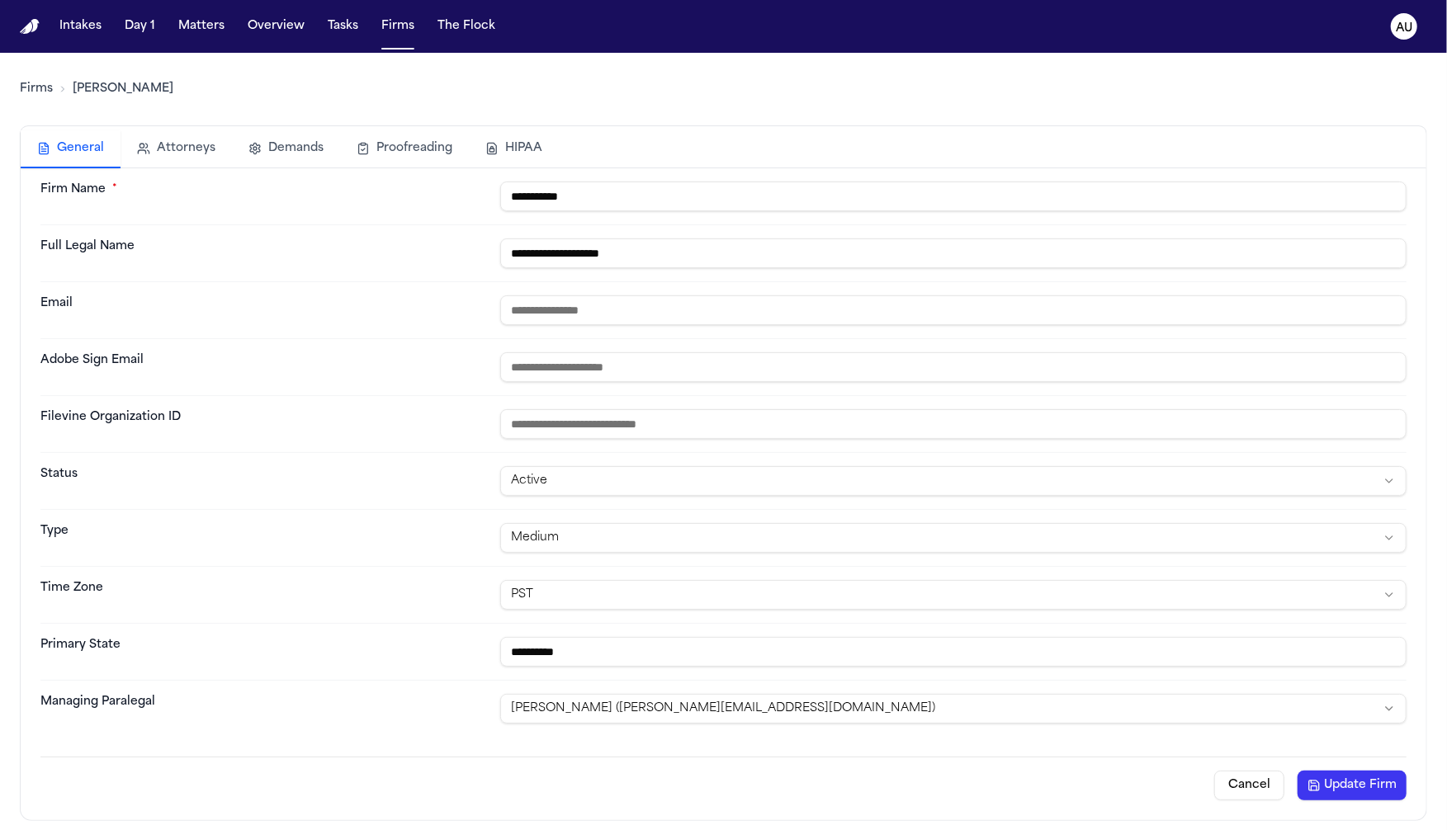
click at [1355, 787] on button "Update Firm" at bounding box center [1351, 786] width 109 height 30
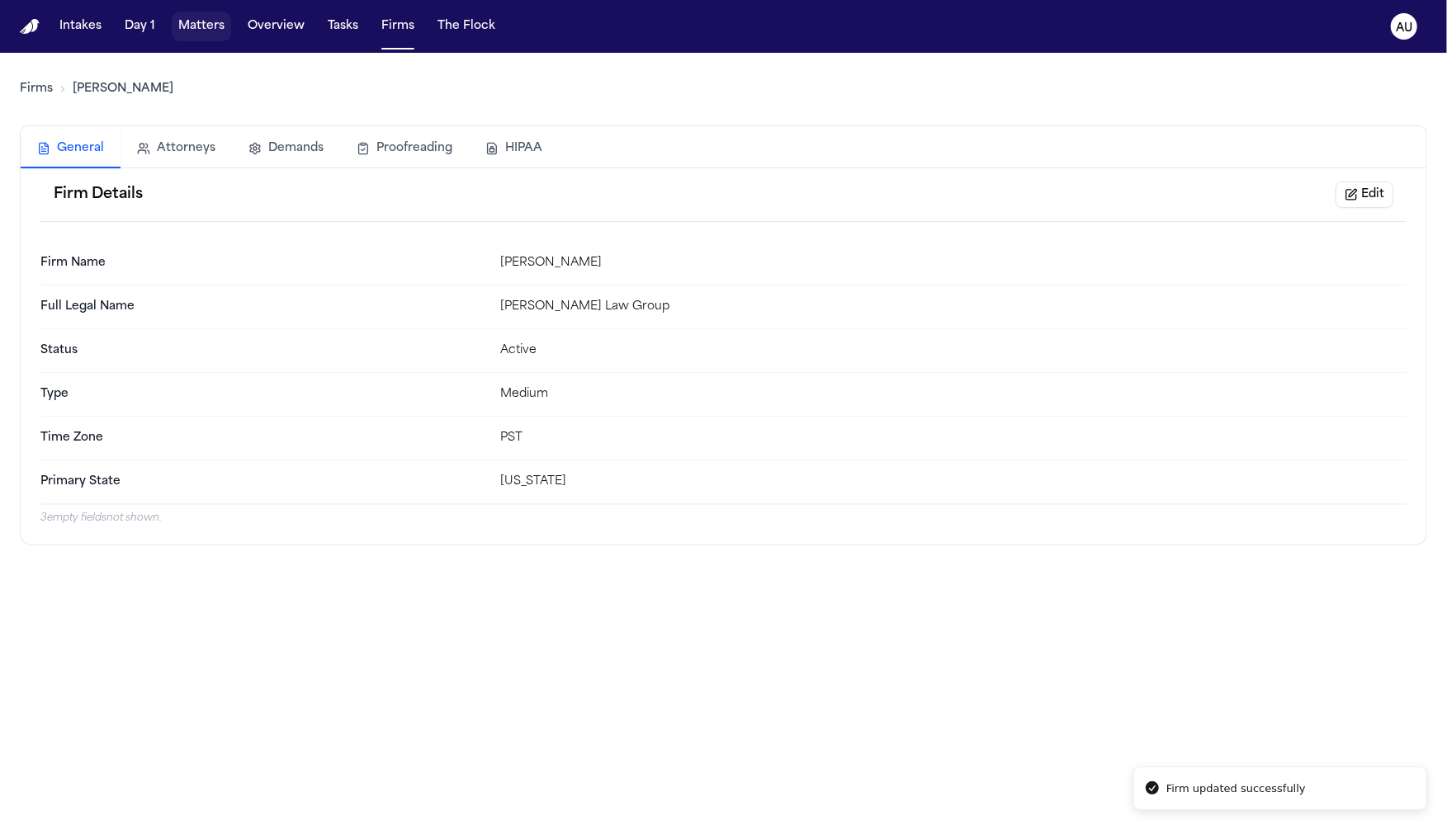
click at [190, 25] on button "Matters" at bounding box center [201, 27] width 59 height 30
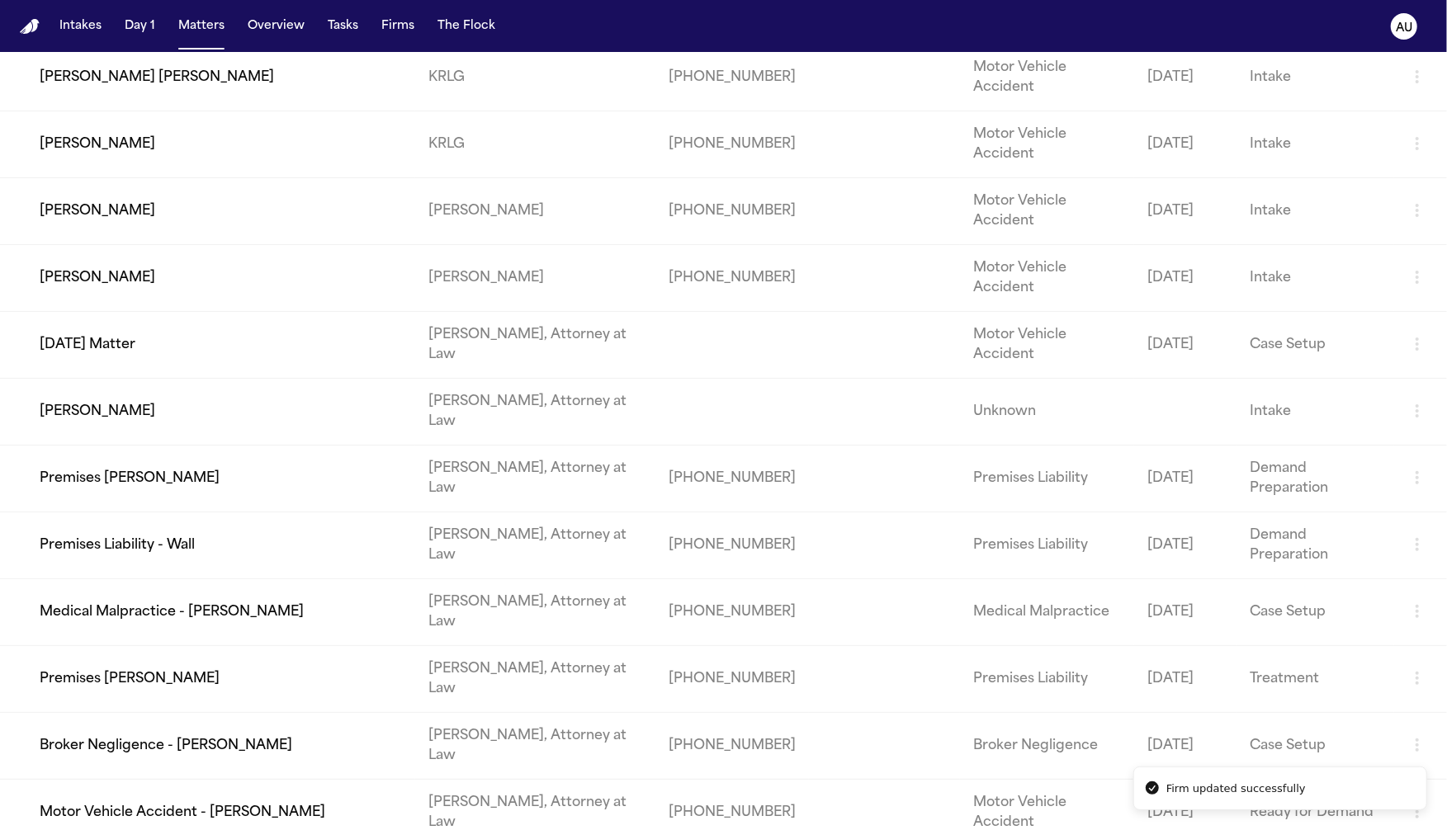
scroll to position [4407, 0]
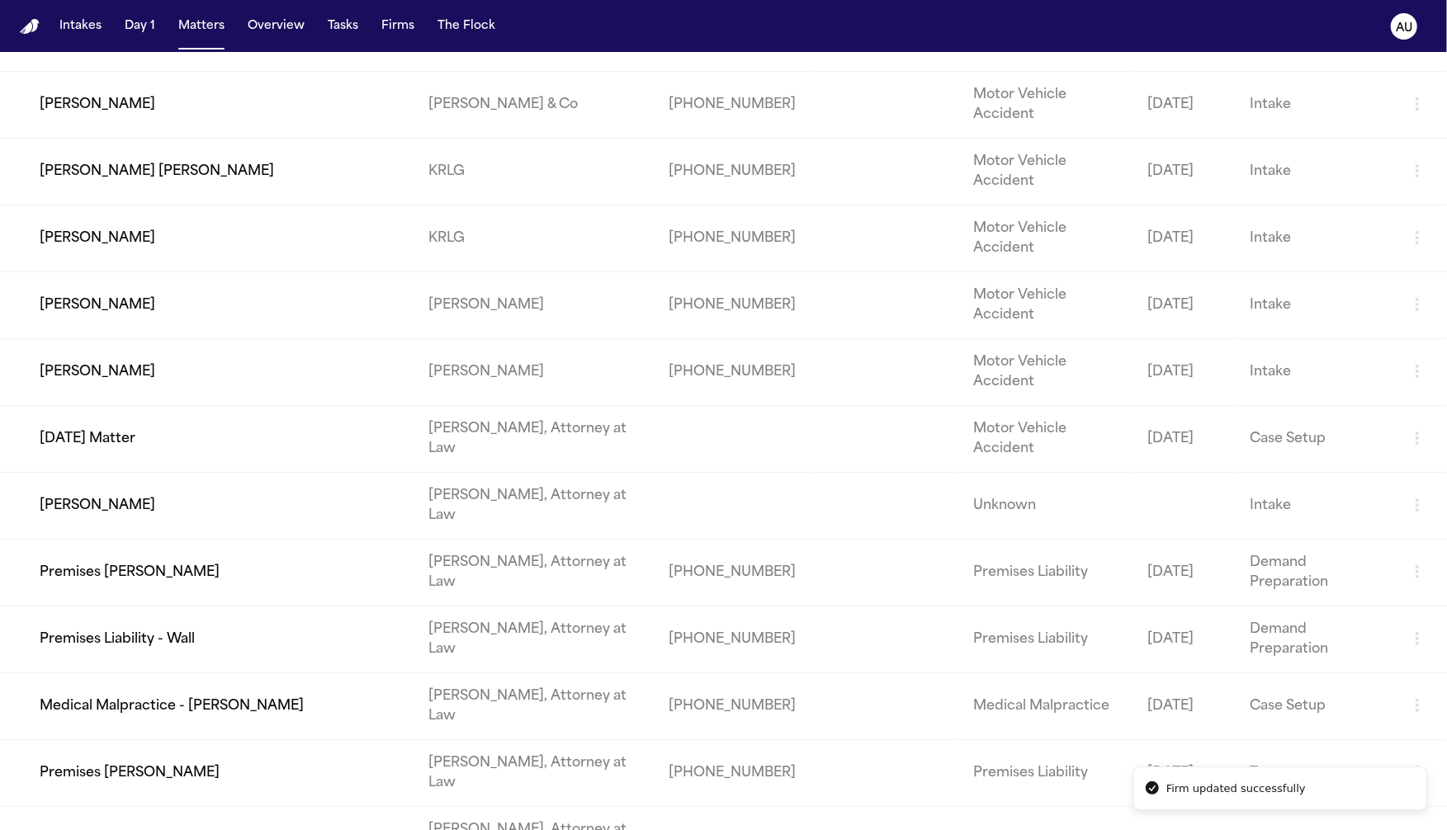
click at [327, 205] on td "[PERSON_NAME] [PERSON_NAME]" at bounding box center [207, 171] width 415 height 67
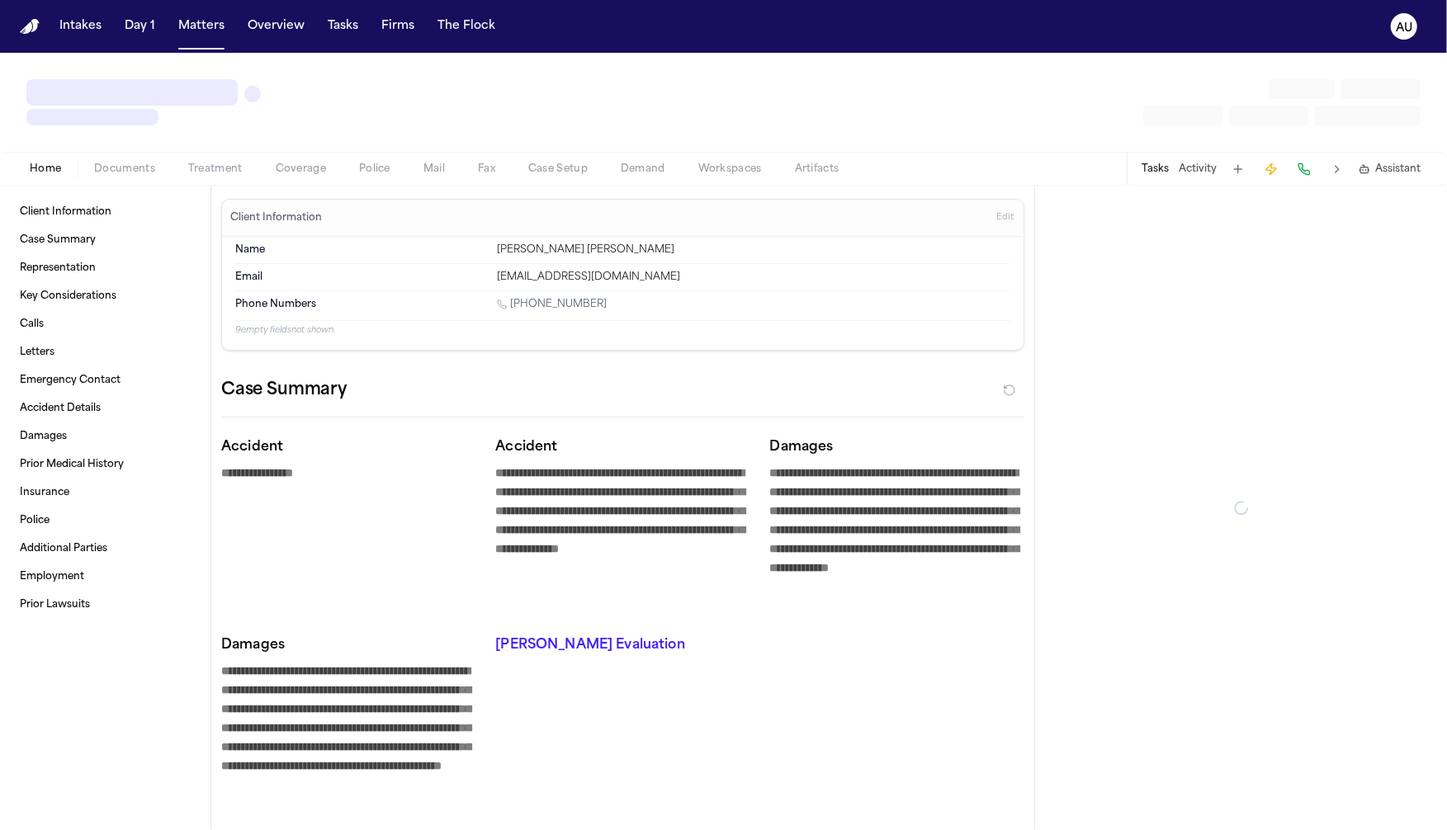
type textarea "*"
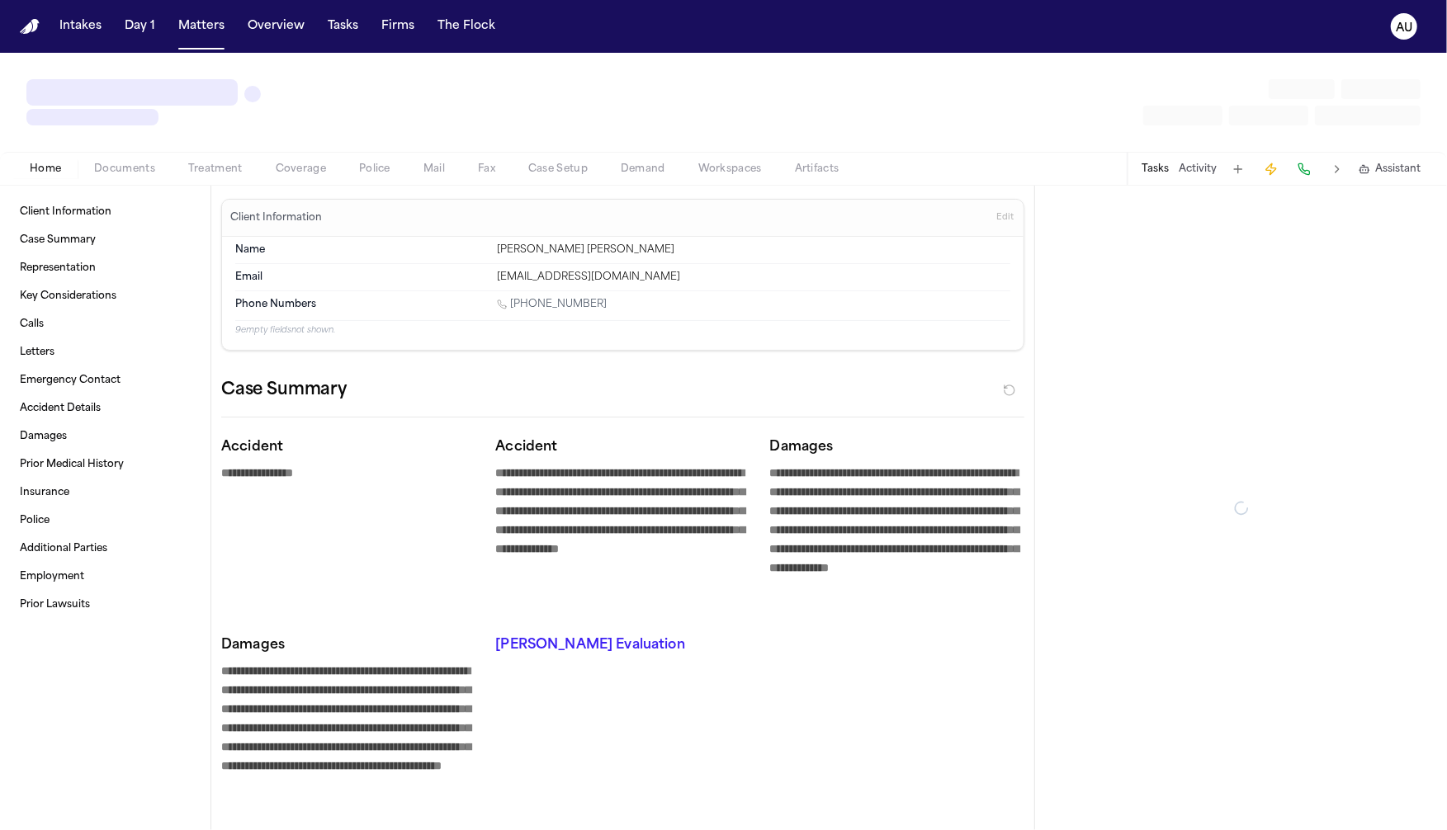
type textarea "*"
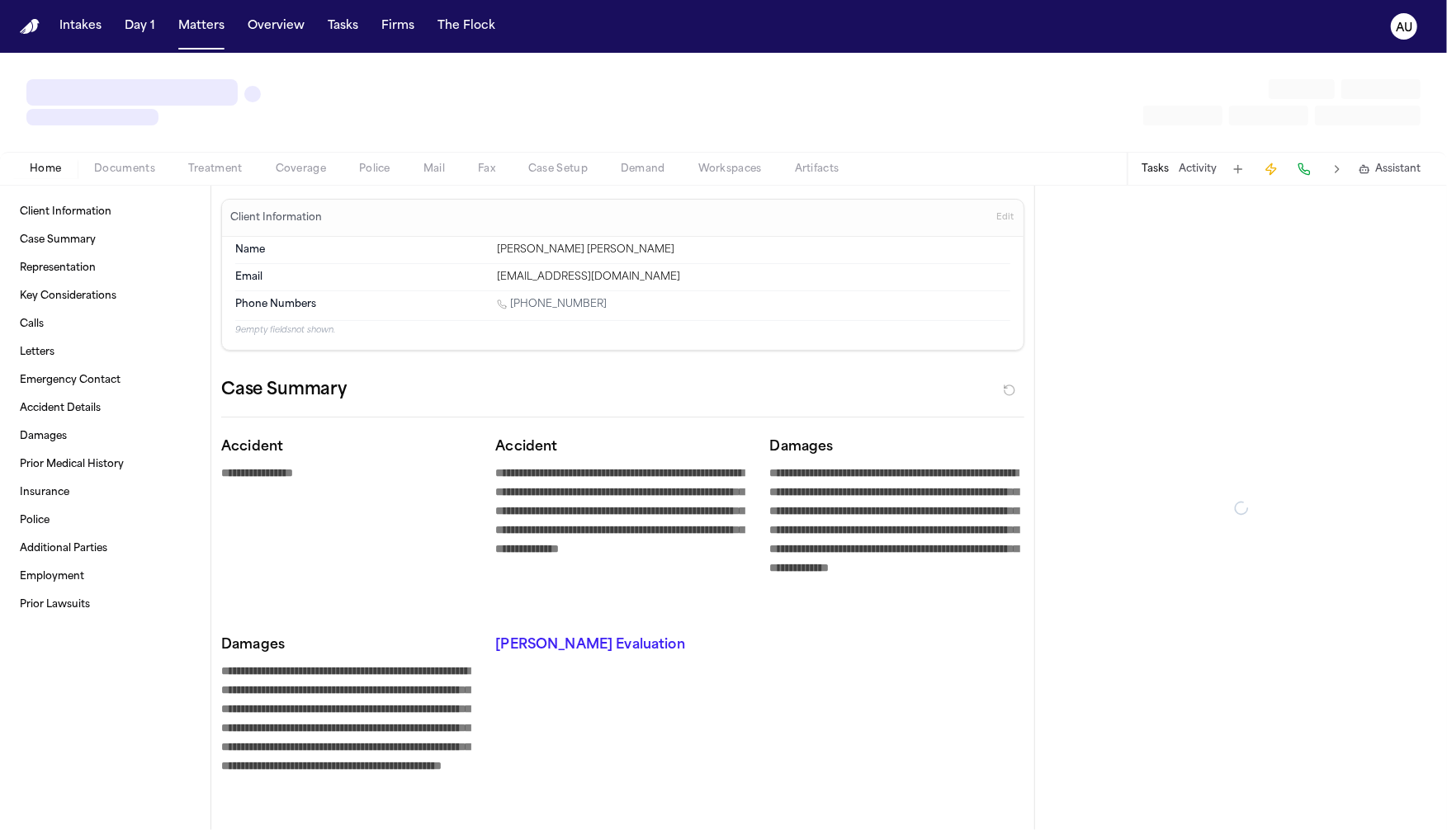
type textarea "*"
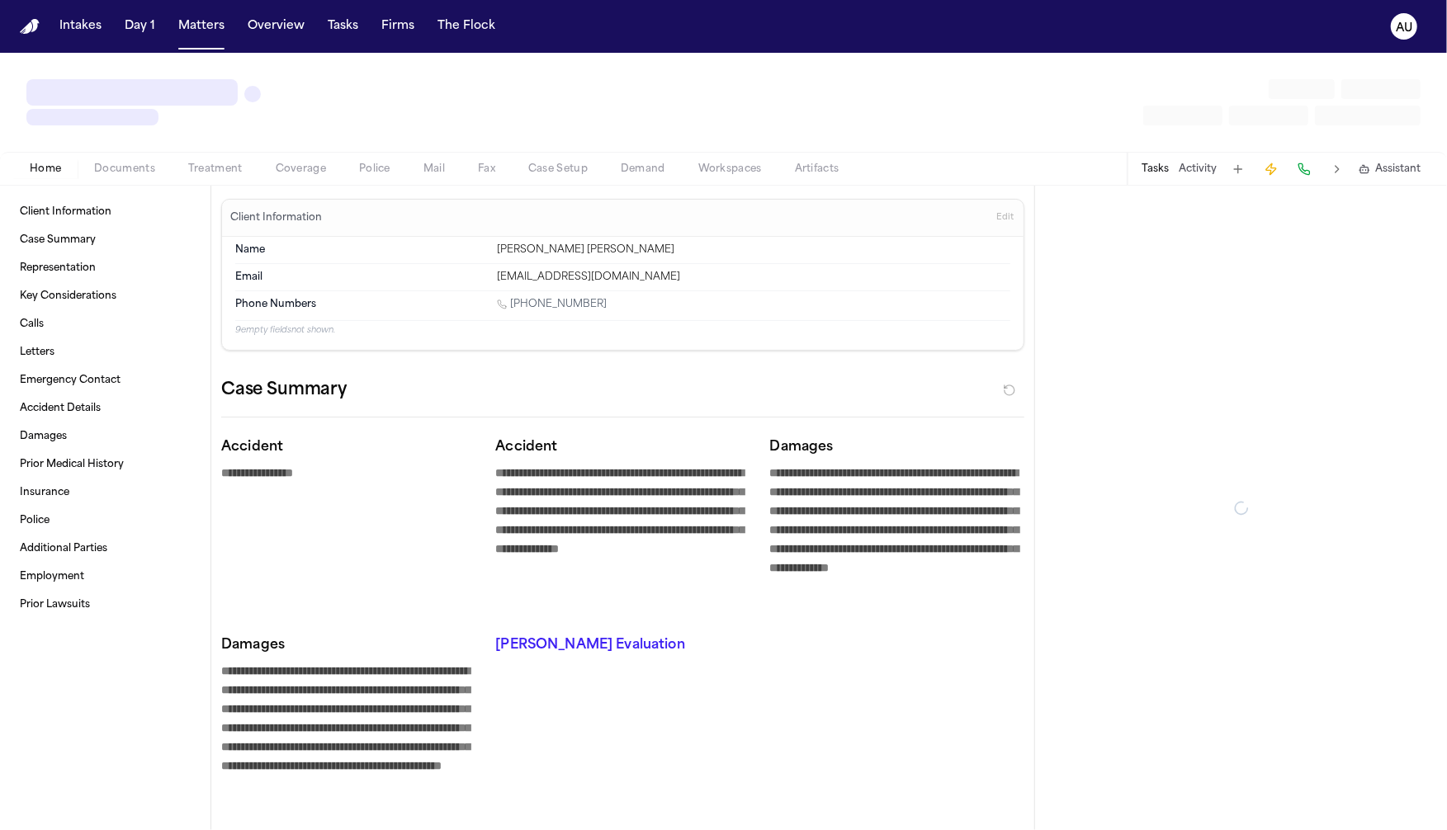
type textarea "*"
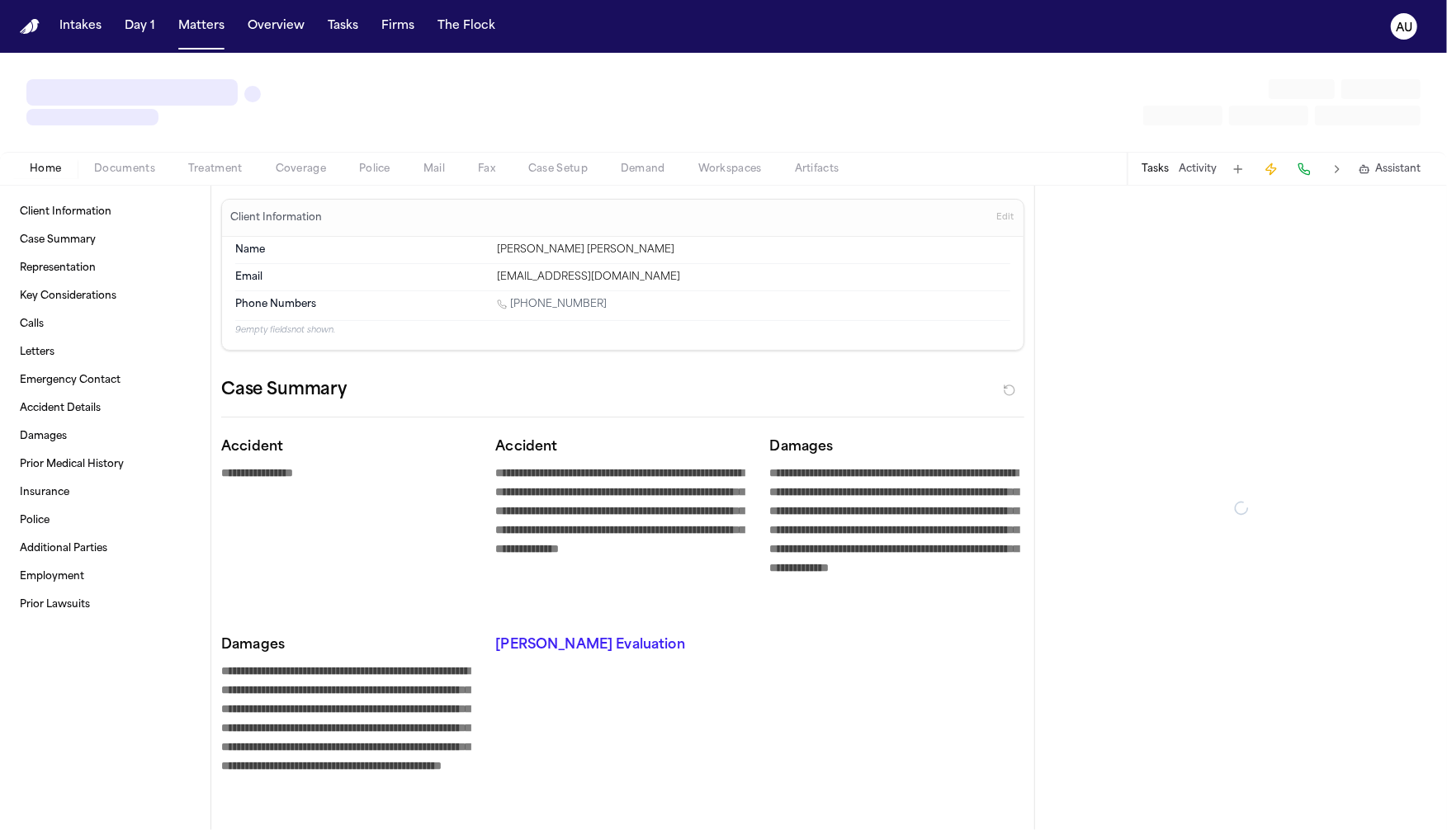
type textarea "*"
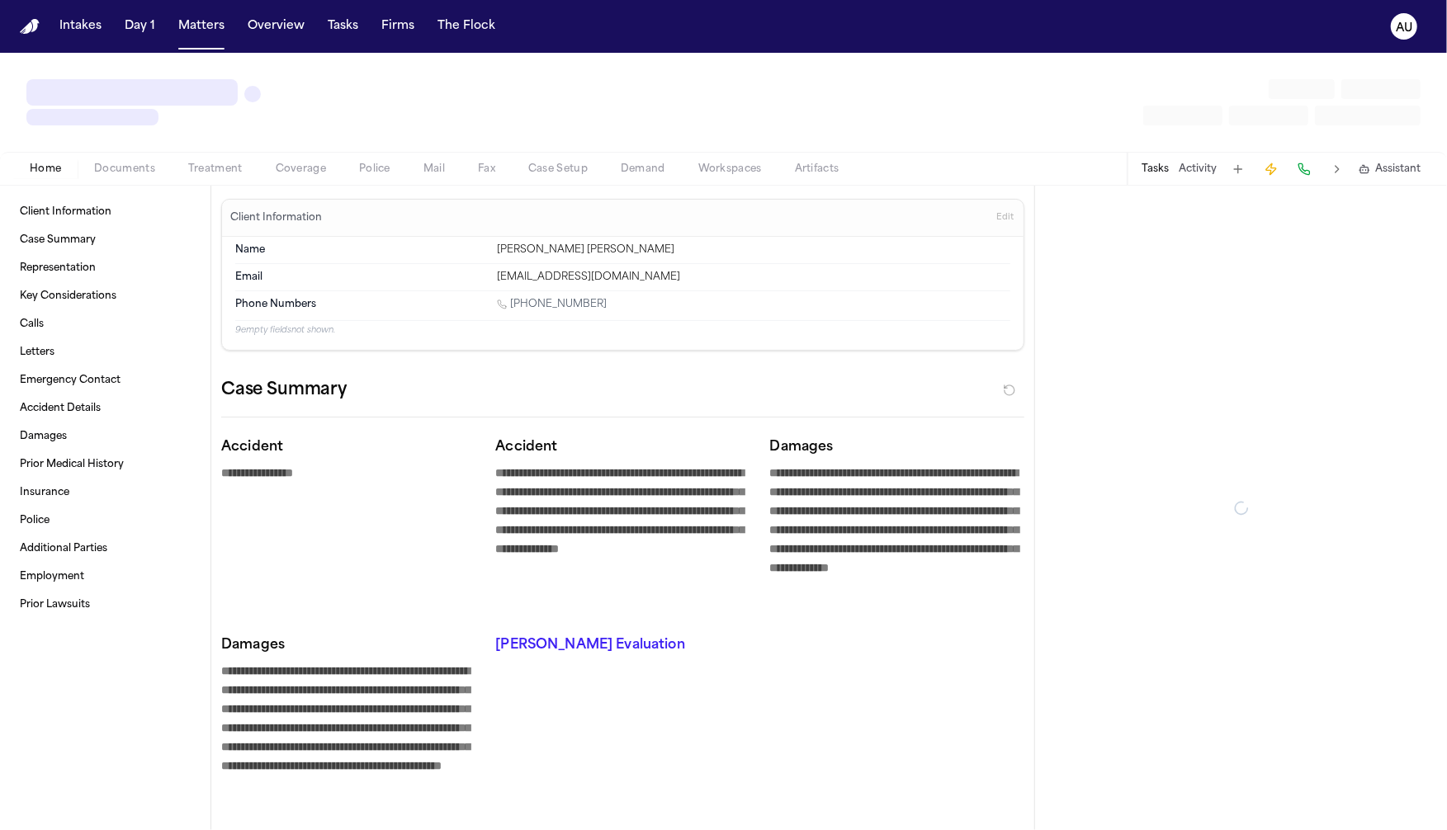
type textarea "*"
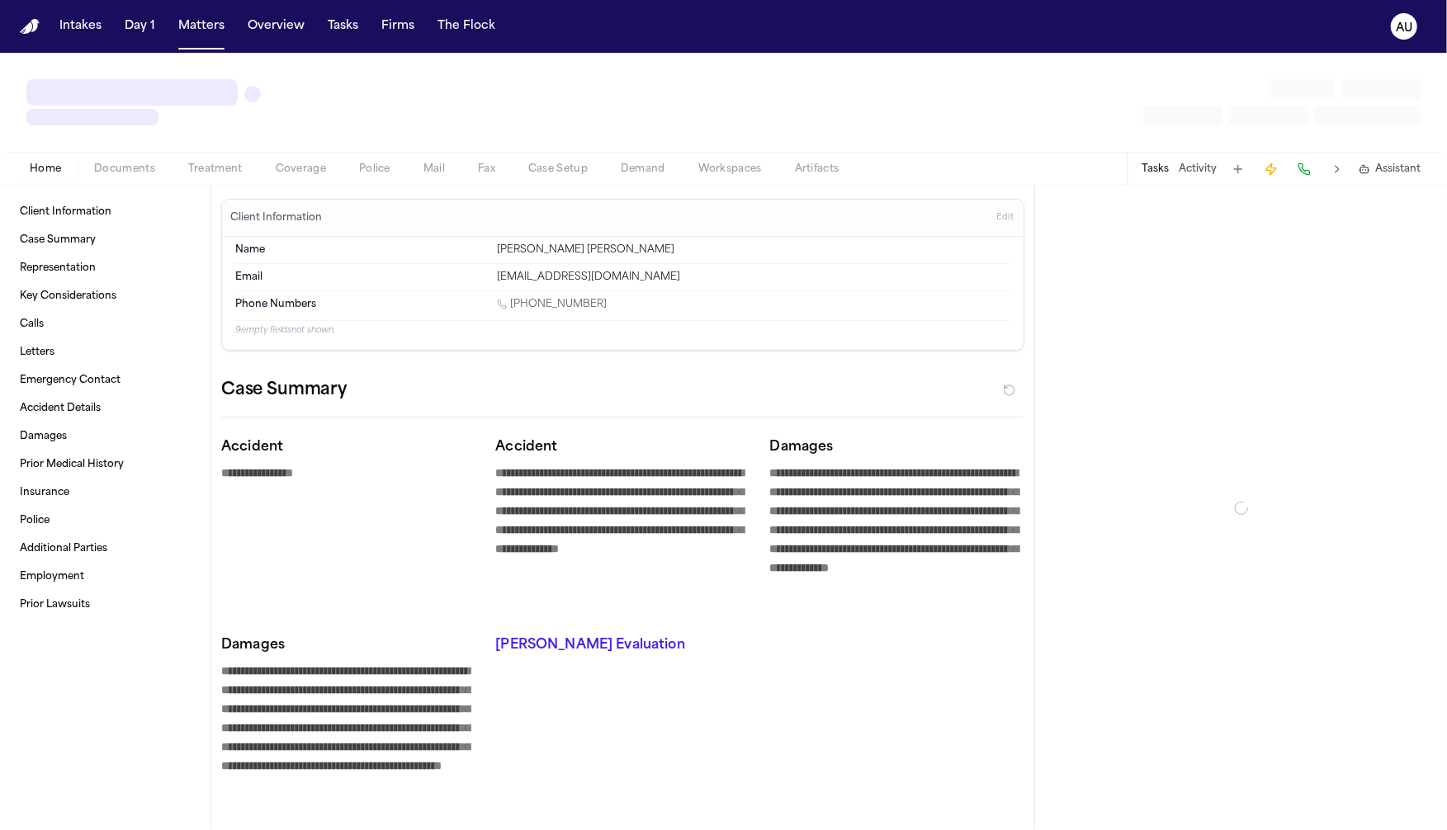
type textarea "*"
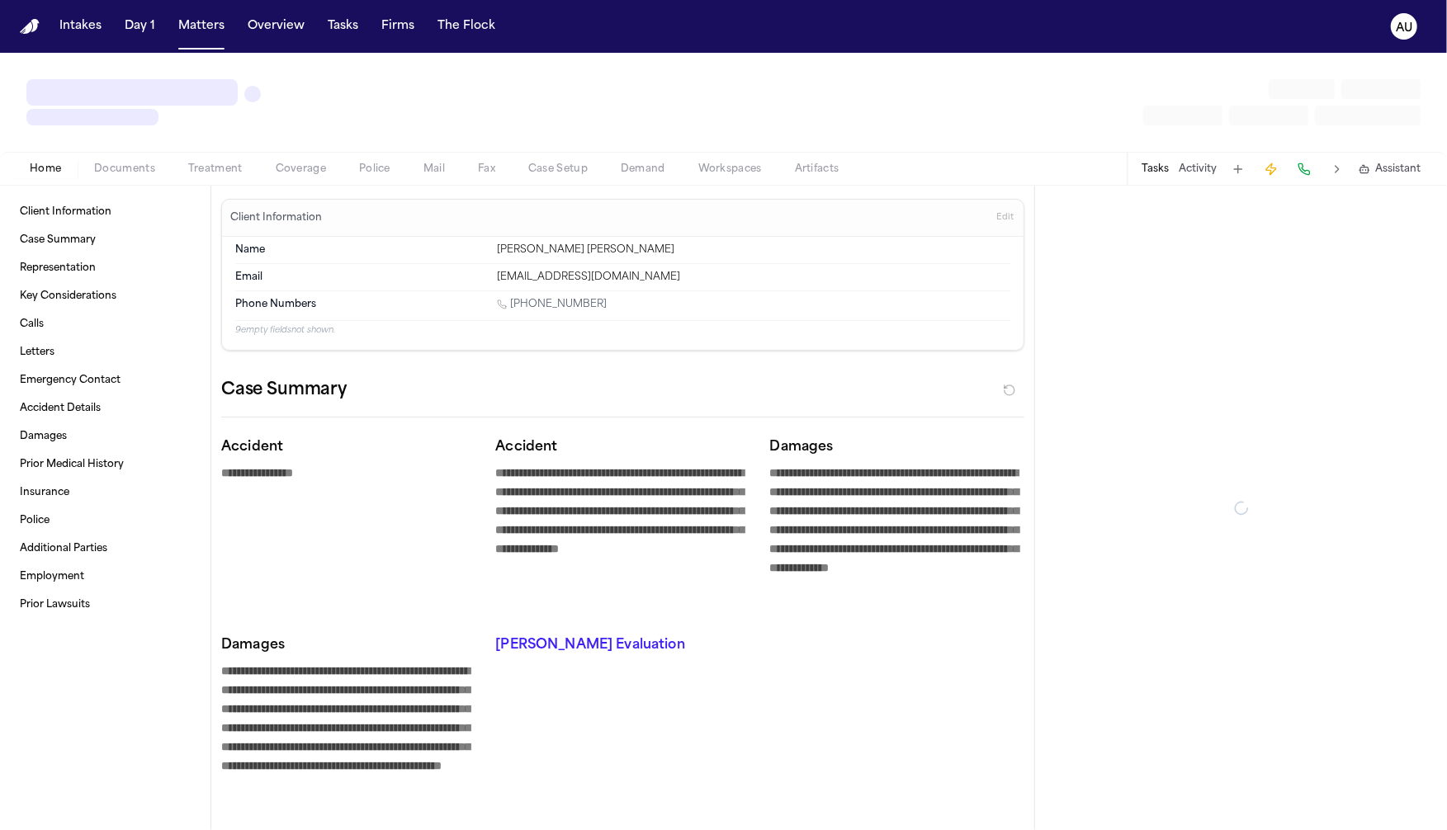
type textarea "*"
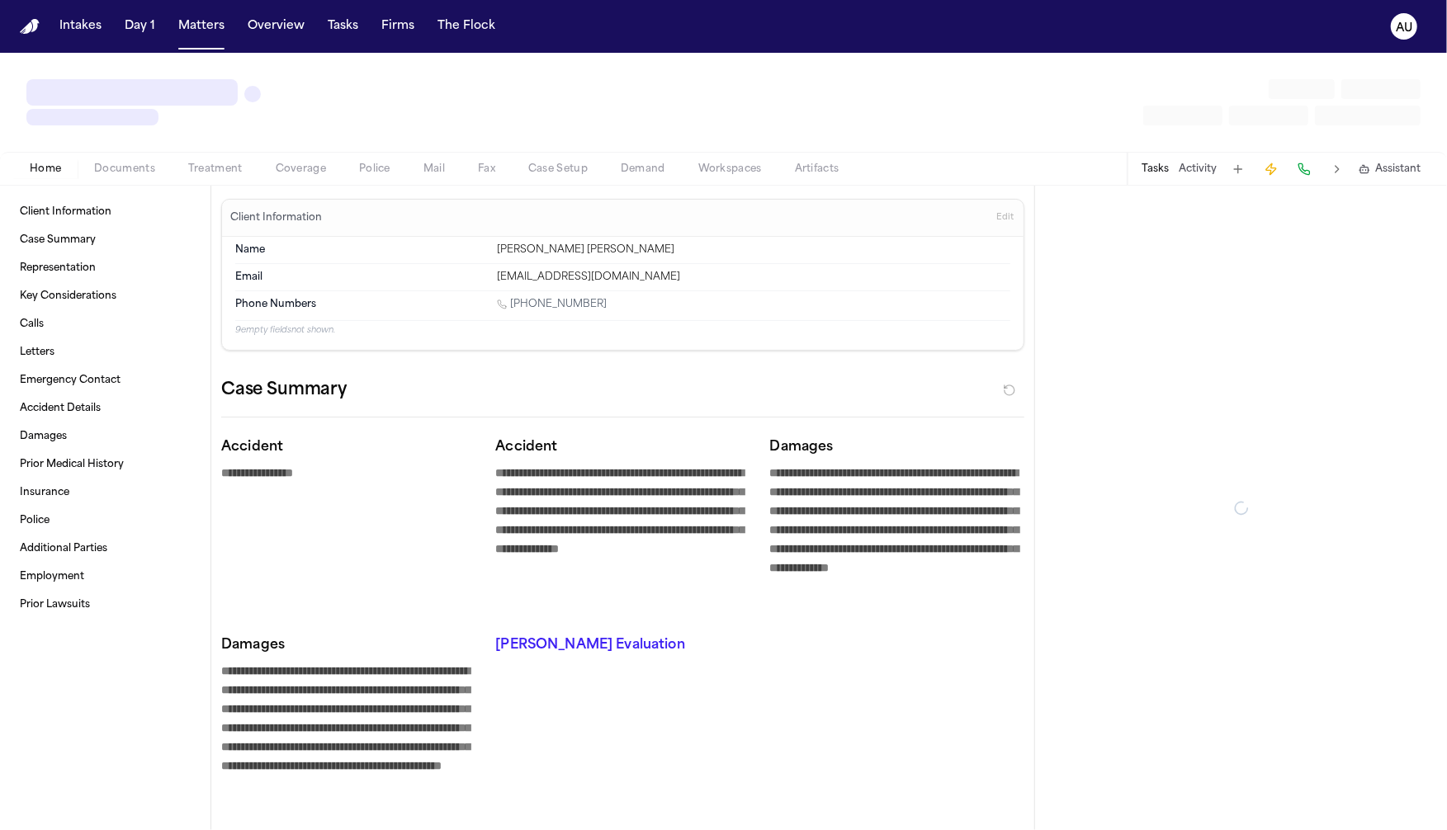
type textarea "*"
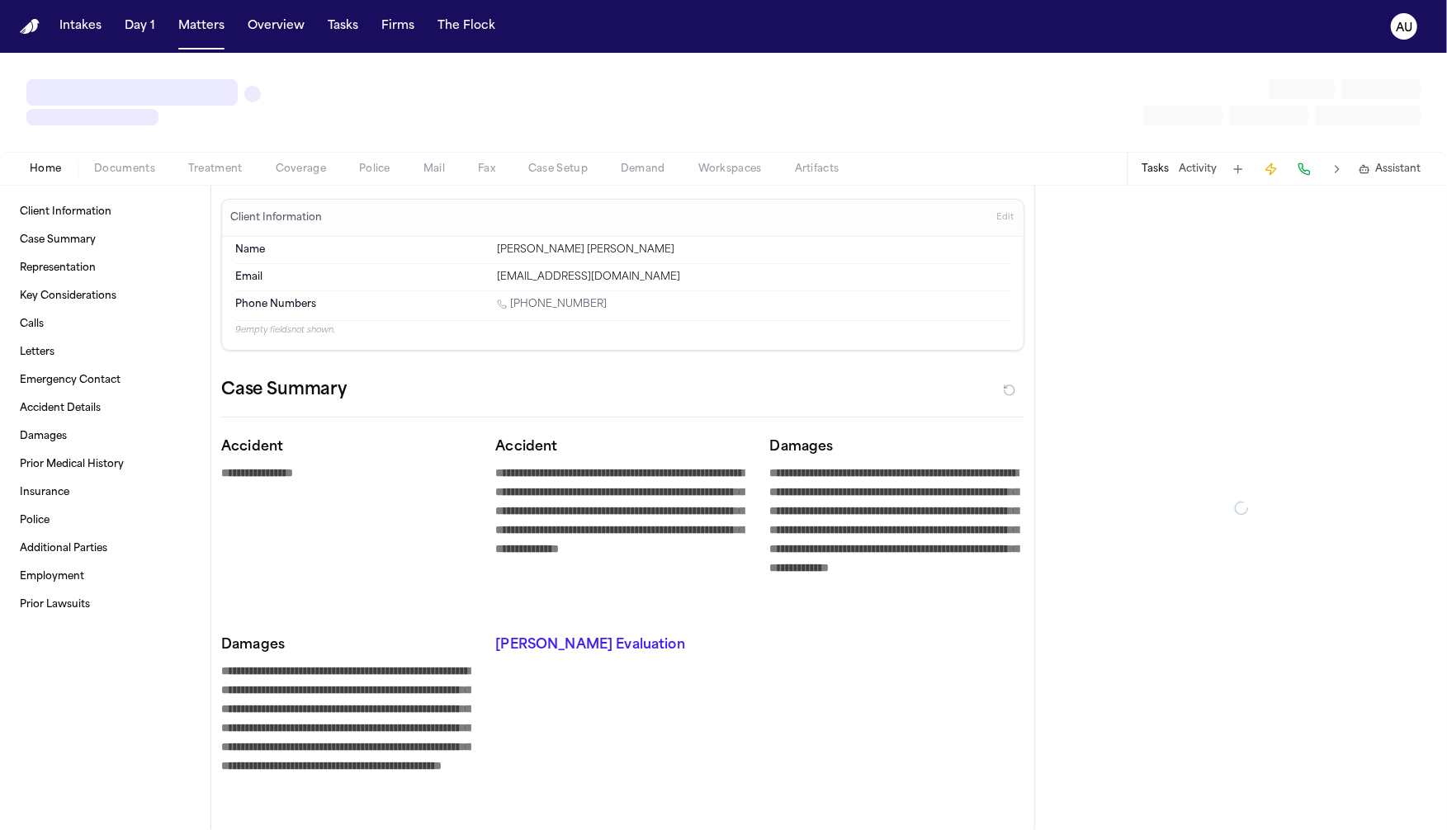
type textarea "*"
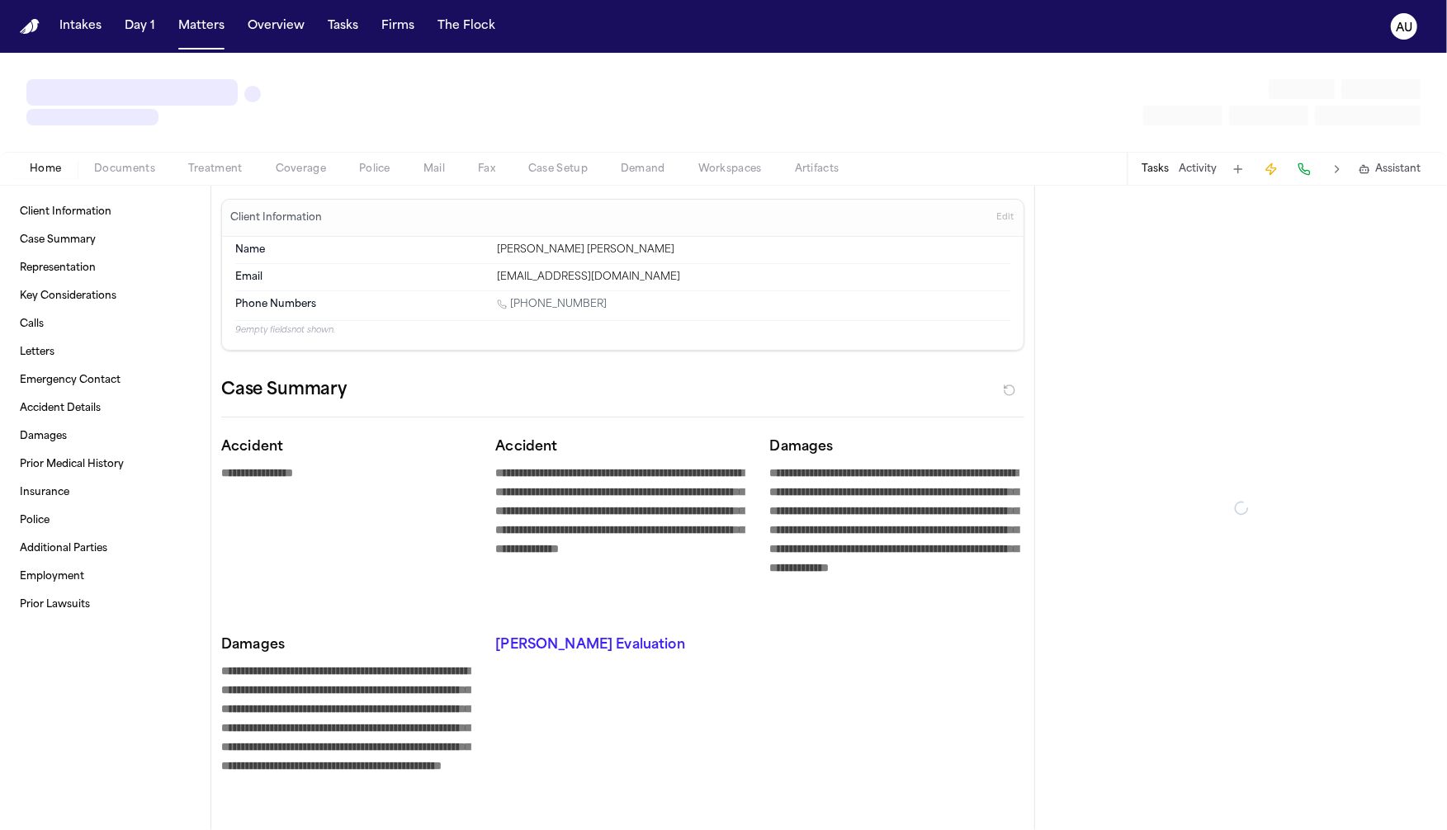
type textarea "*"
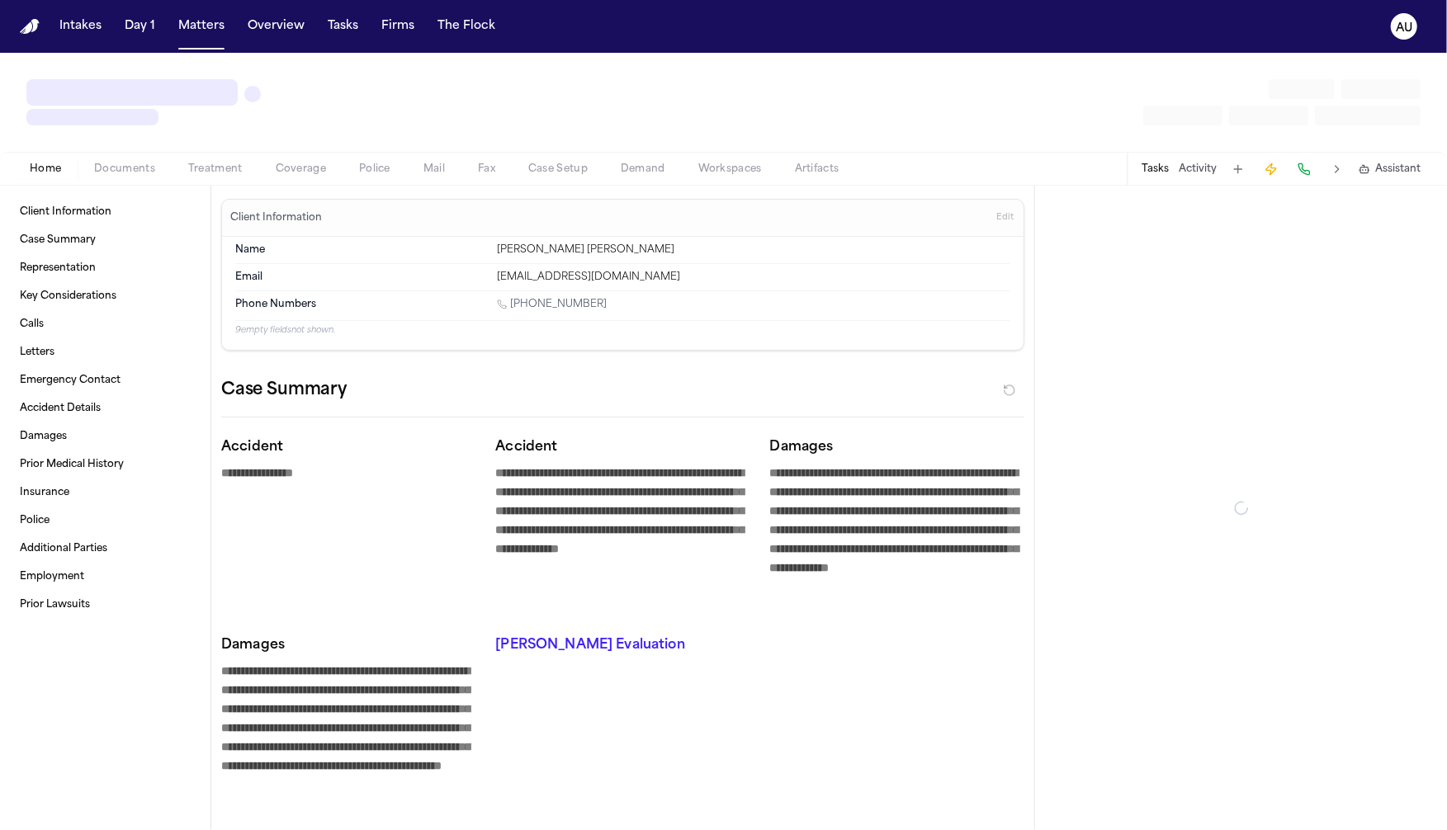
type textarea "*"
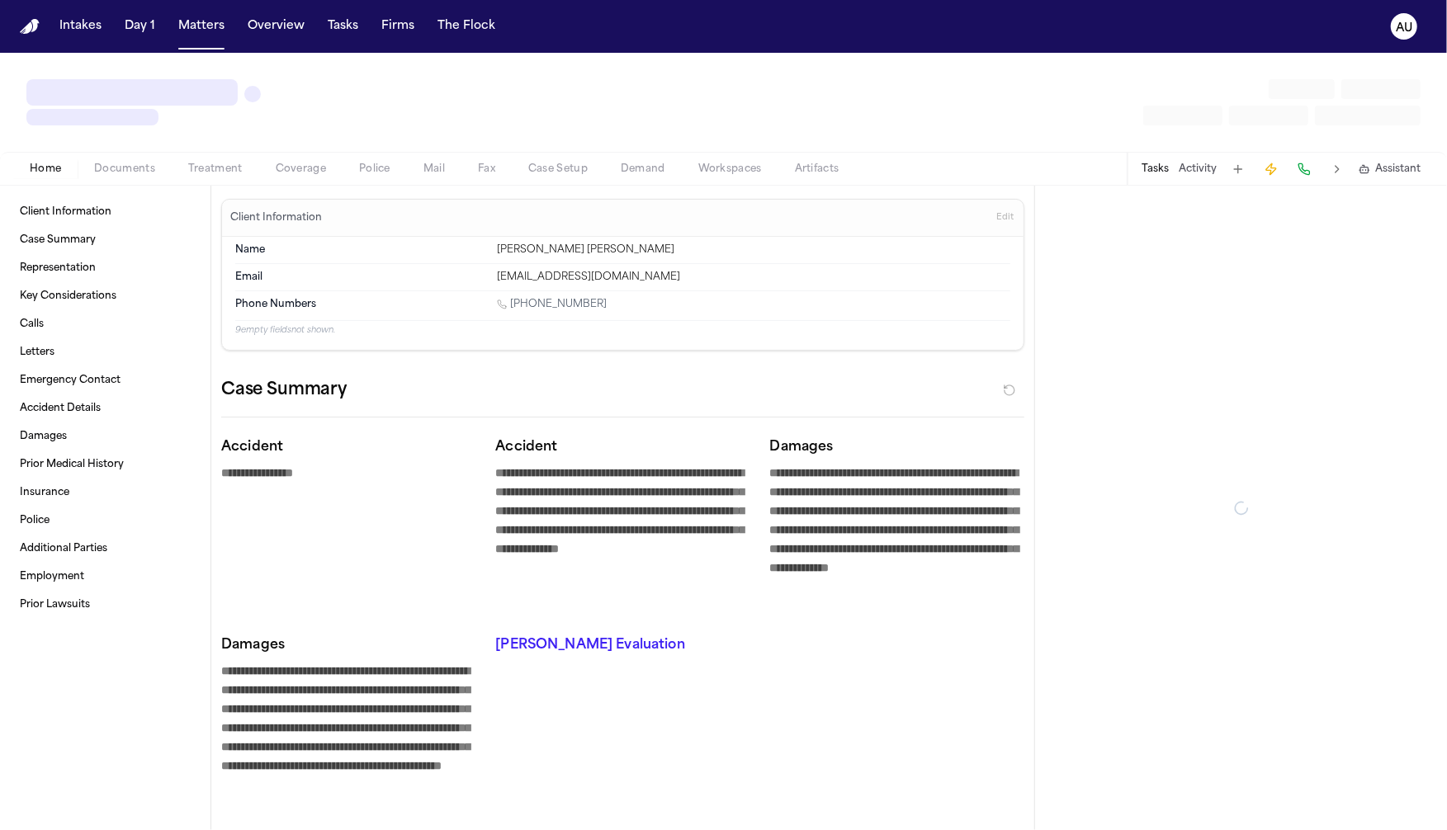
type textarea "*"
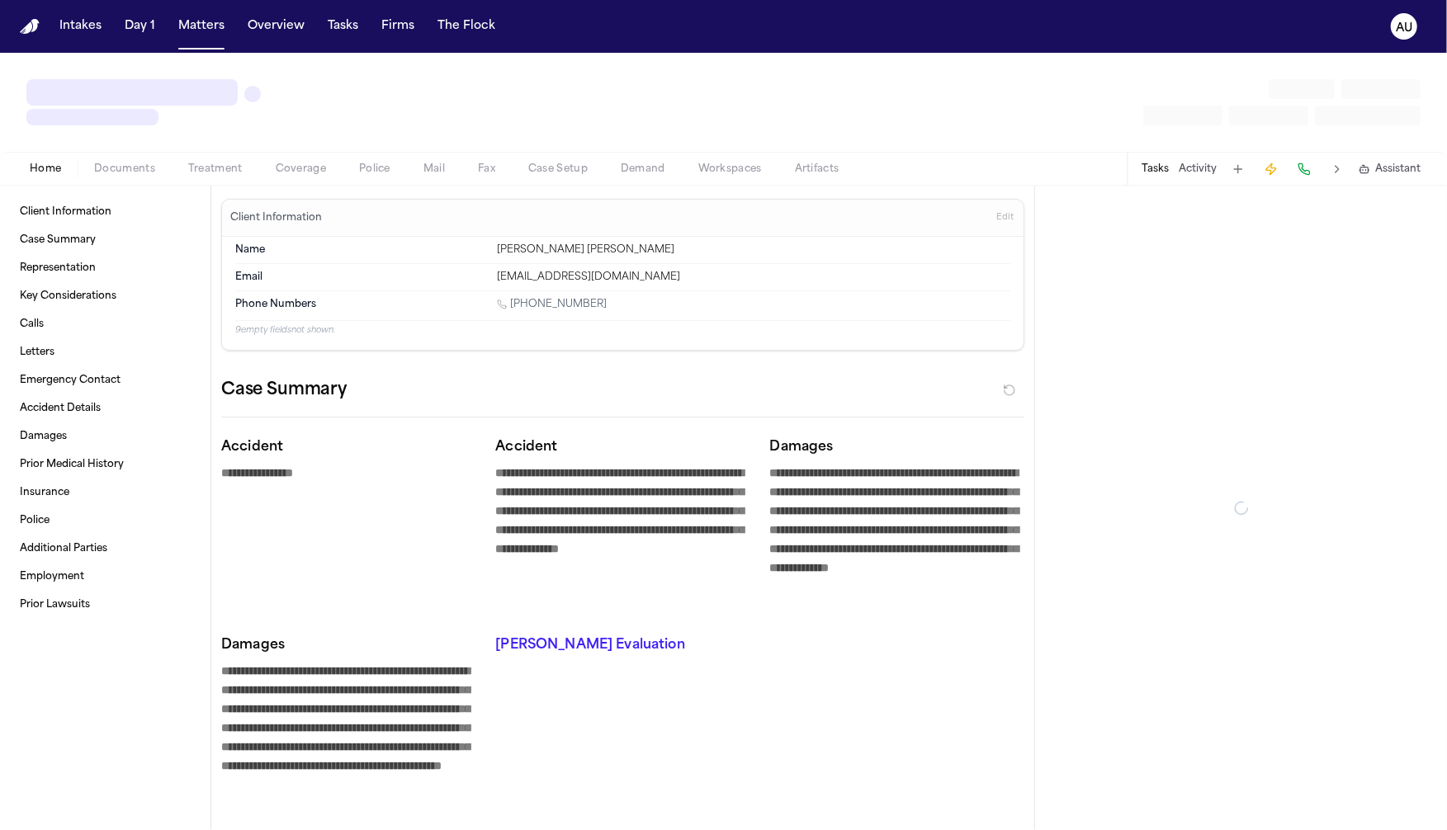
type textarea "*"
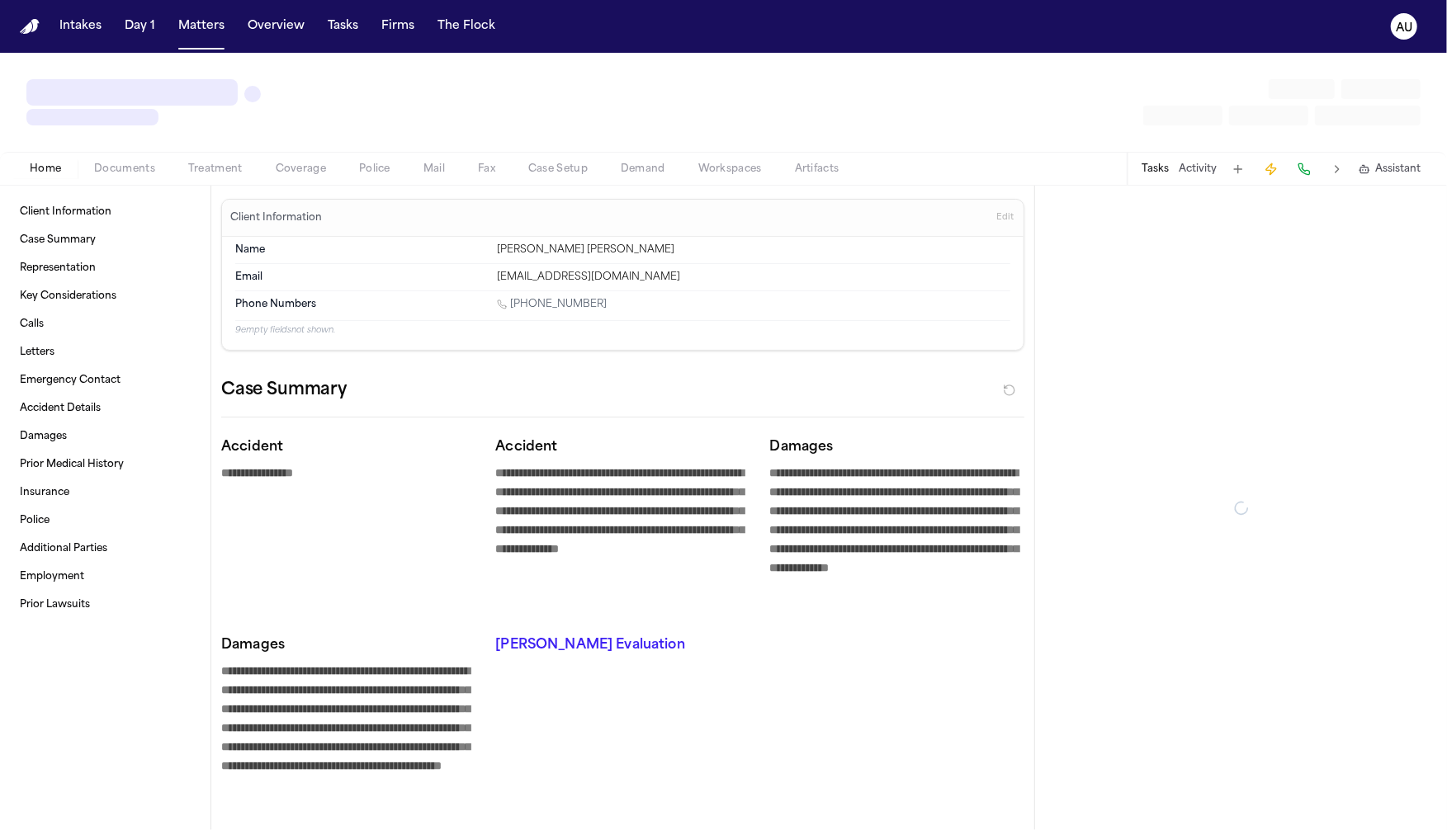
type textarea "*"
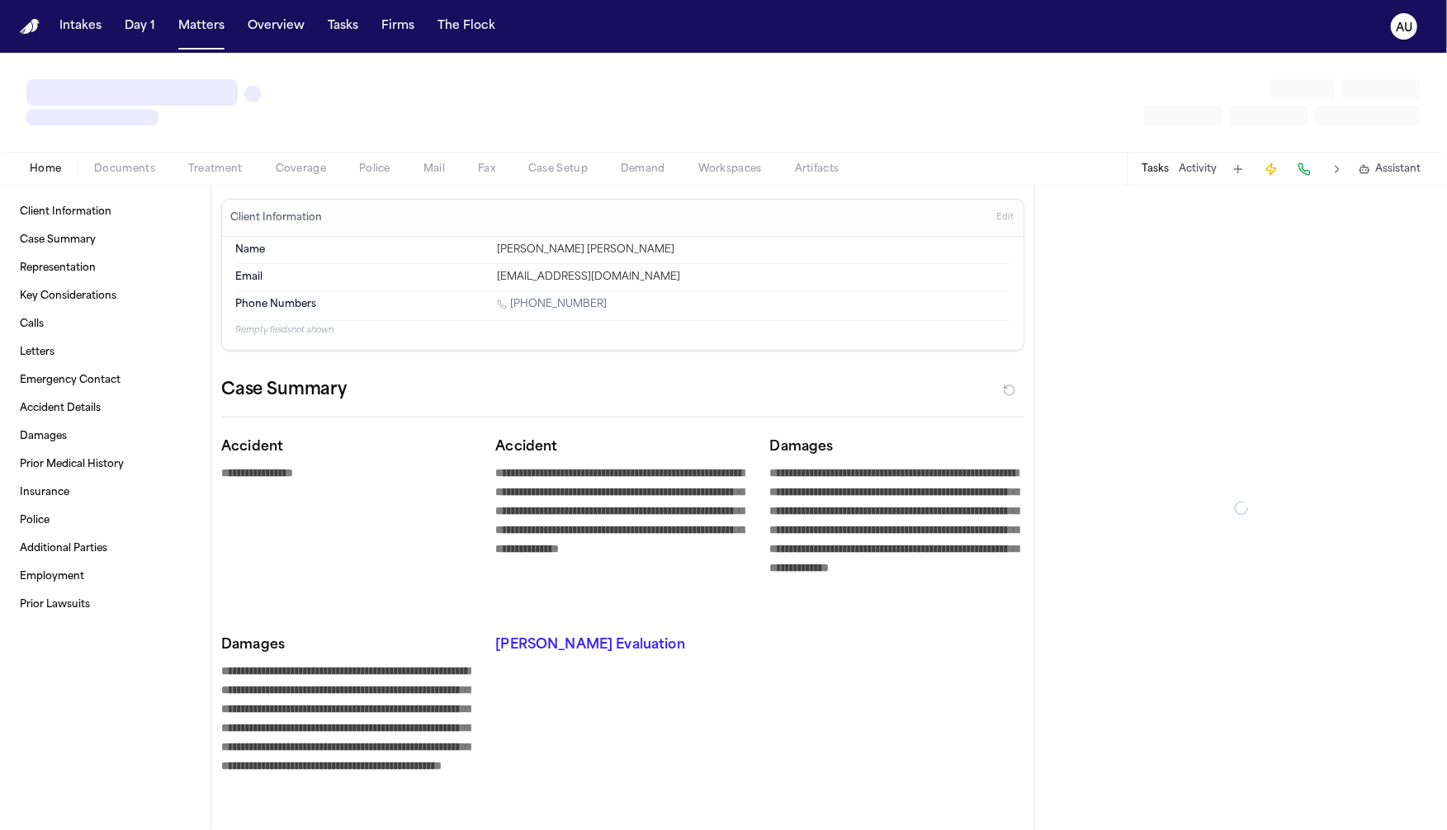
type textarea "*"
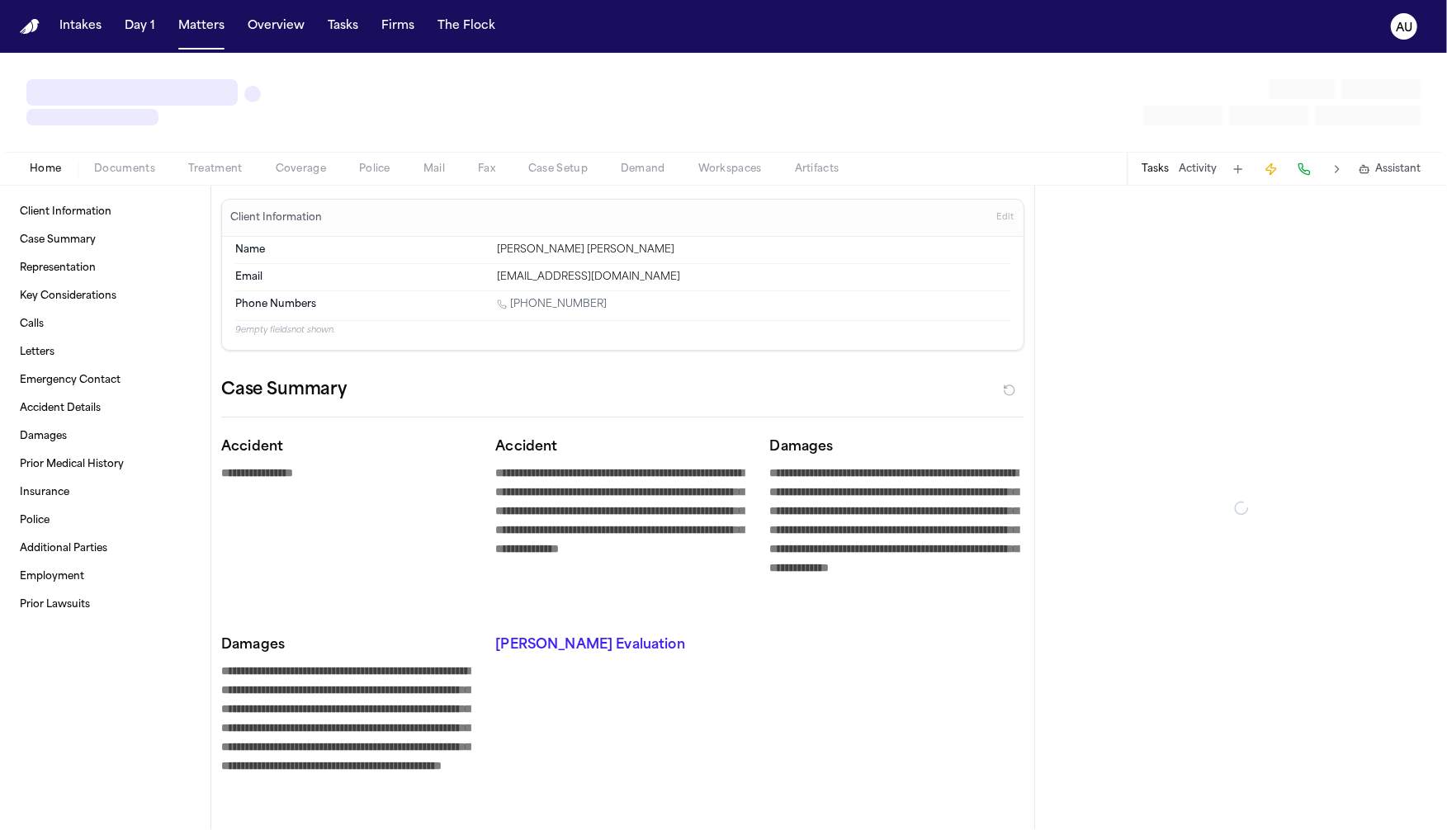
type textarea "*"
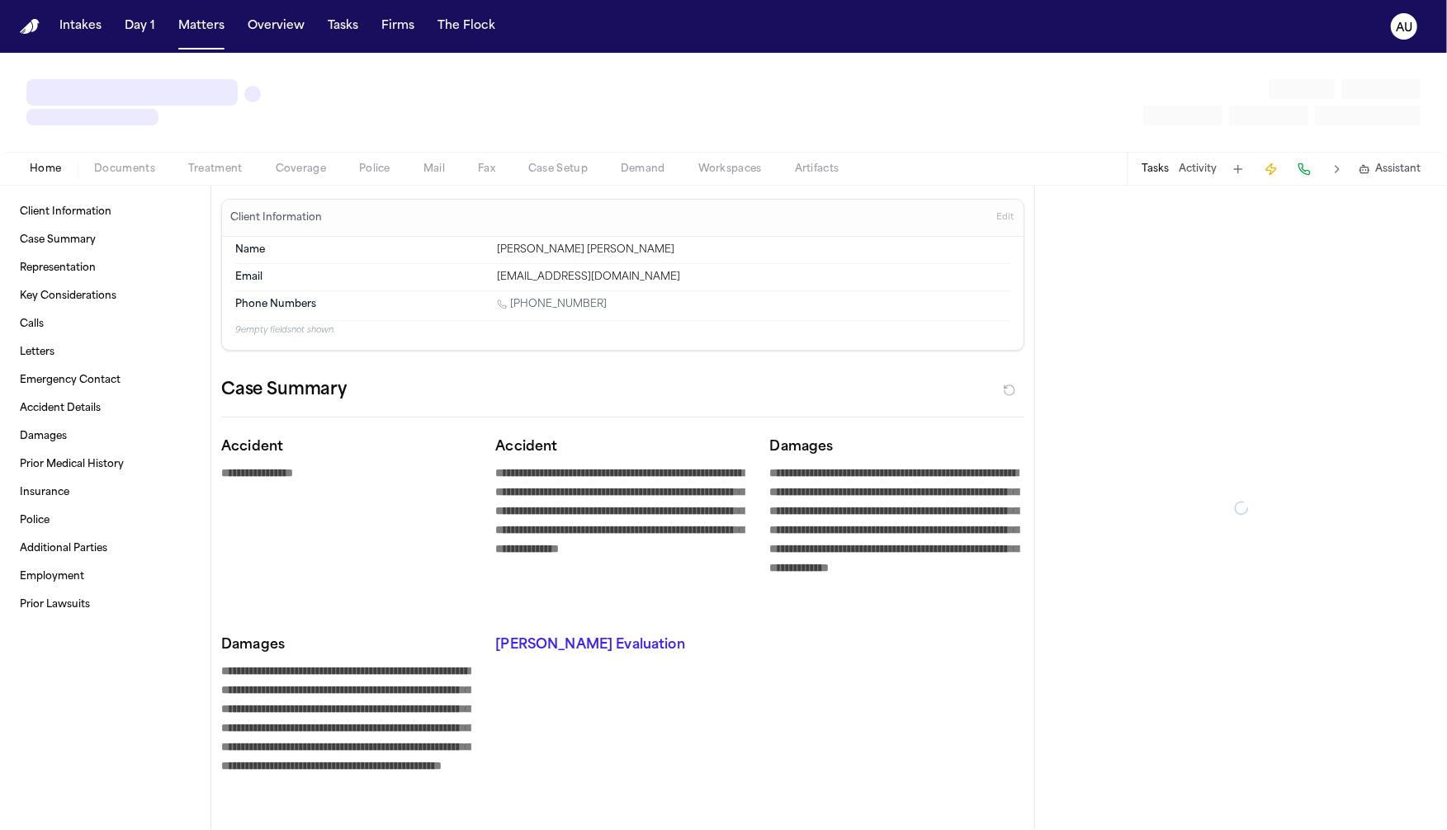
type textarea "*"
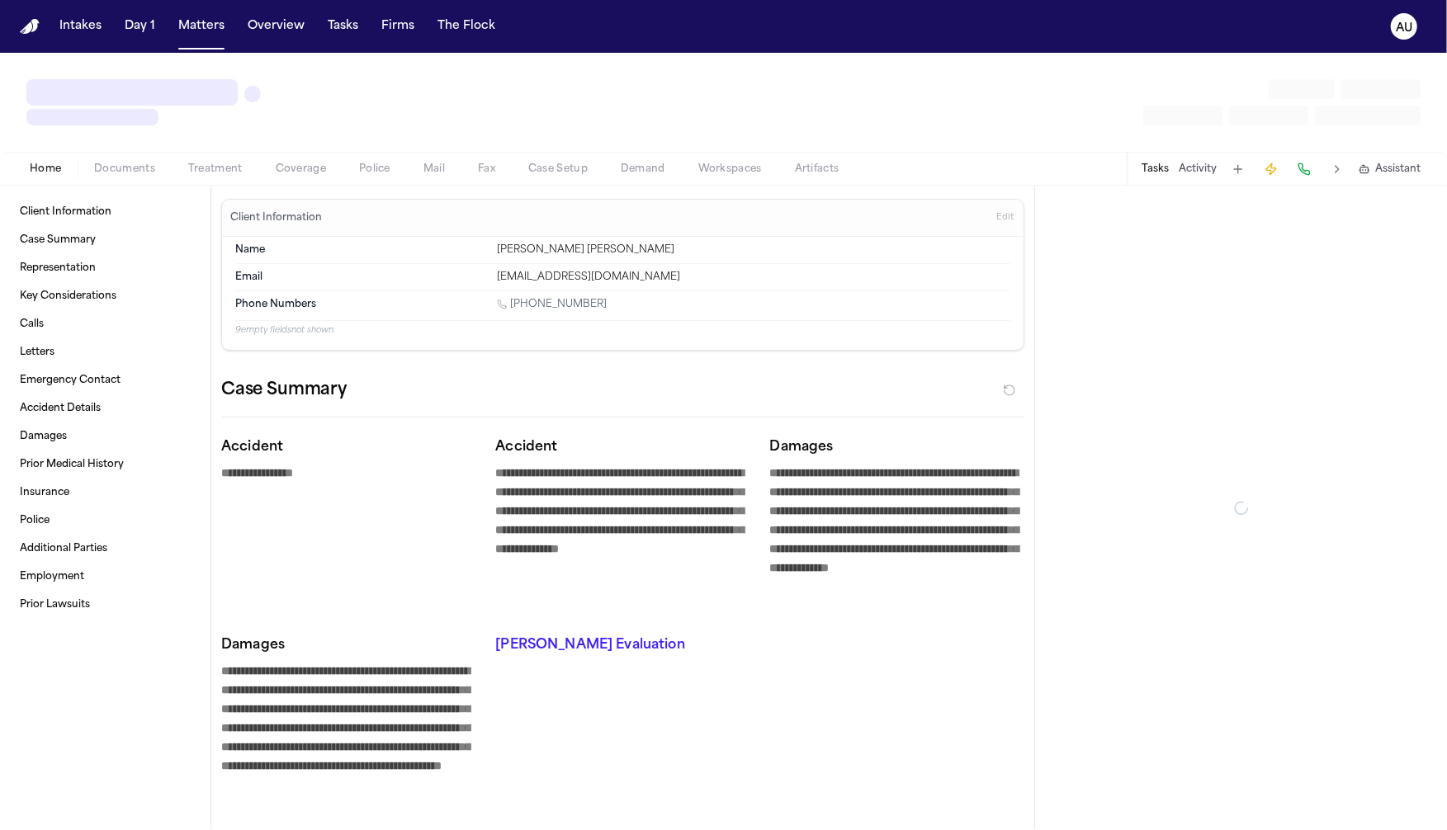
type textarea "*"
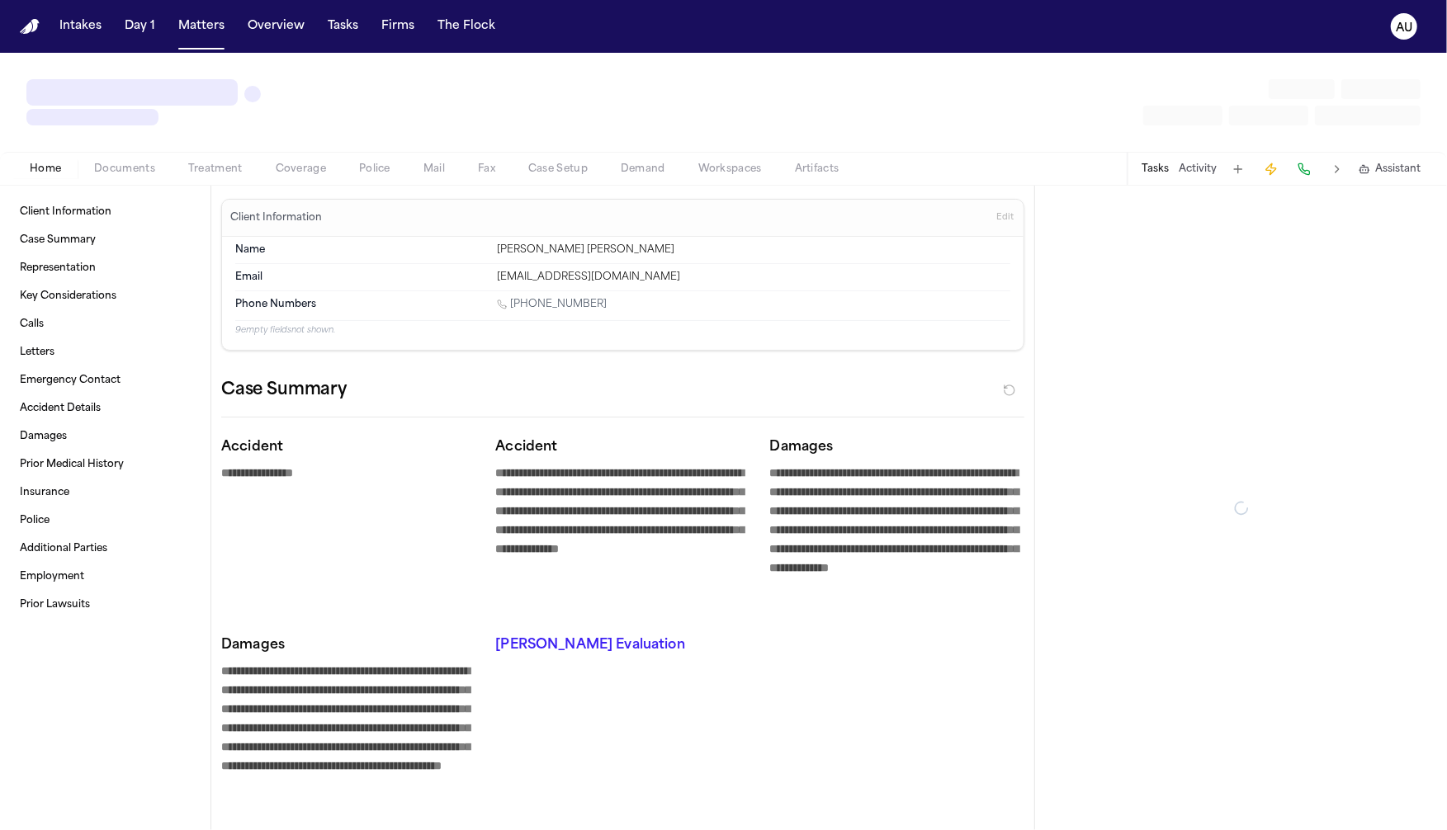
type textarea "*"
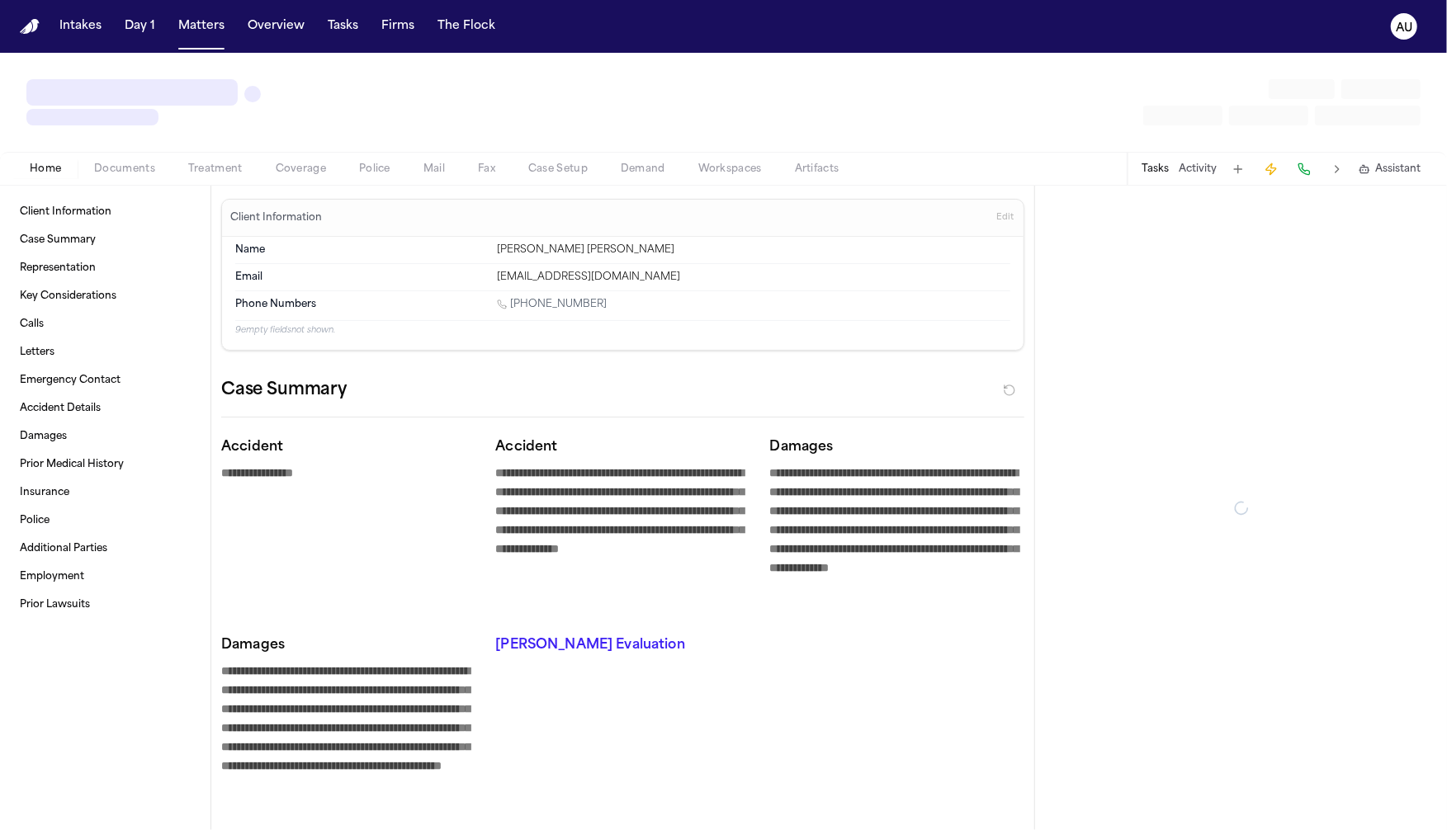
type textarea "*"
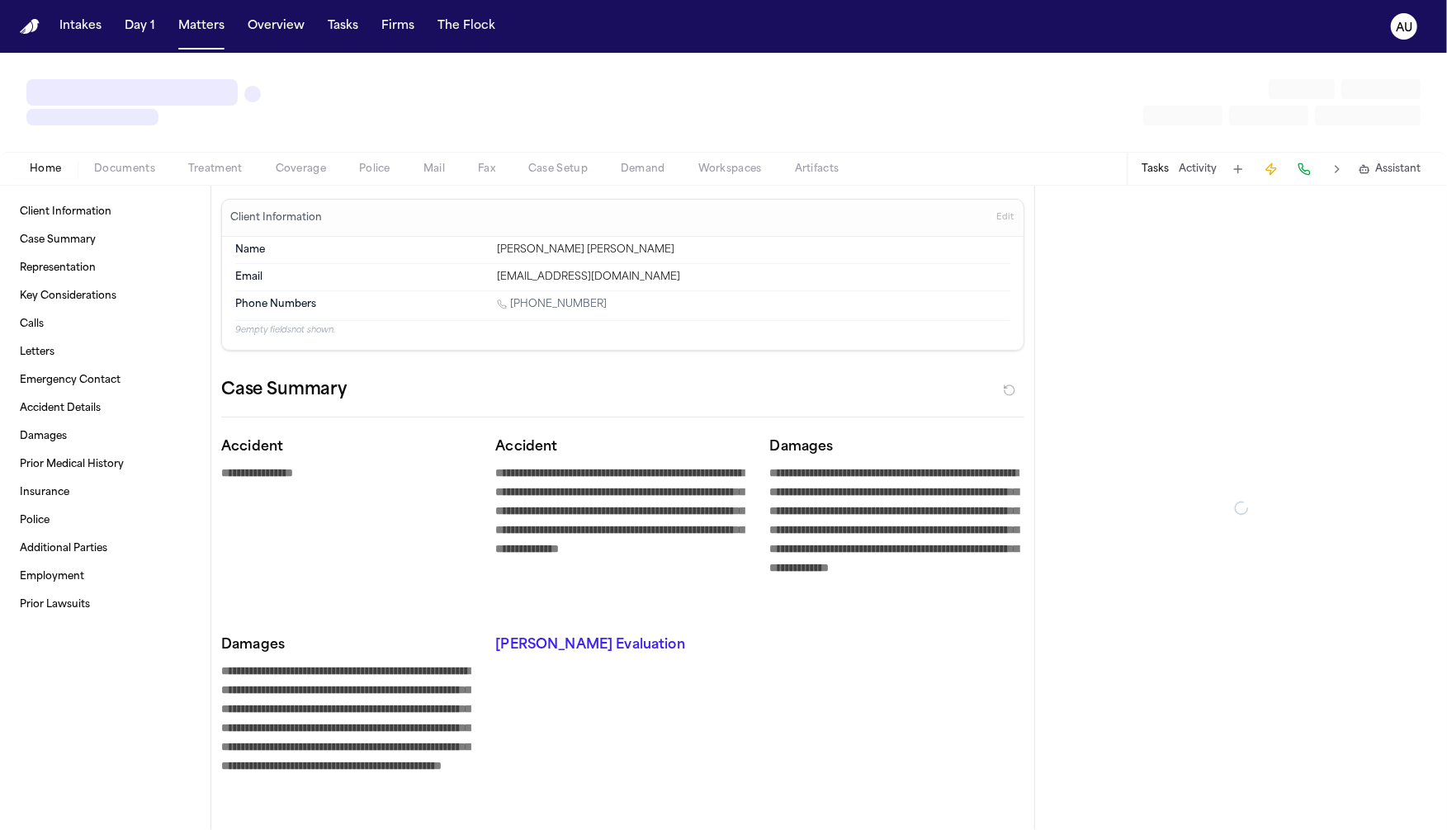
type textarea "*"
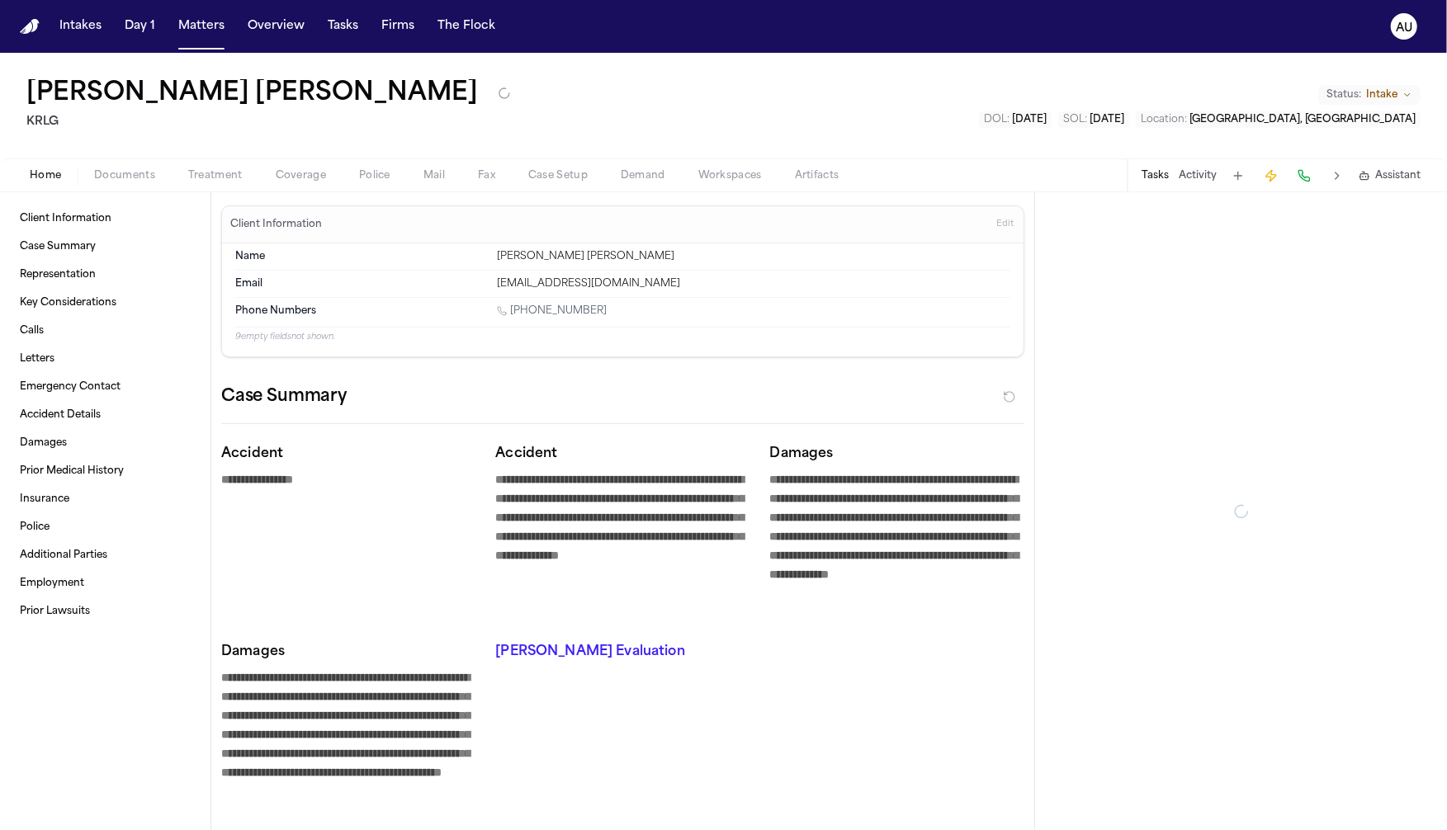
type textarea "*"
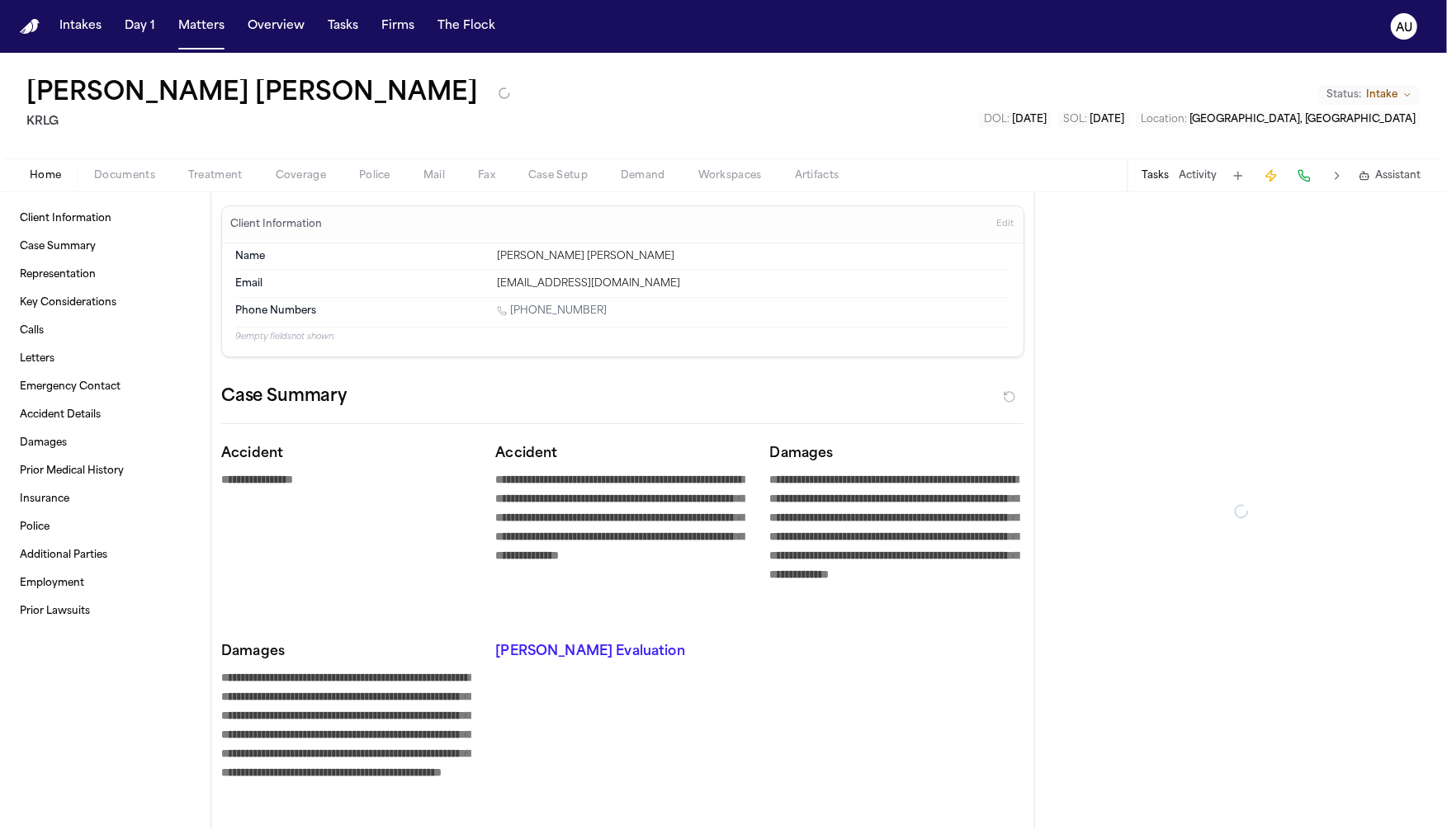
type textarea "*"
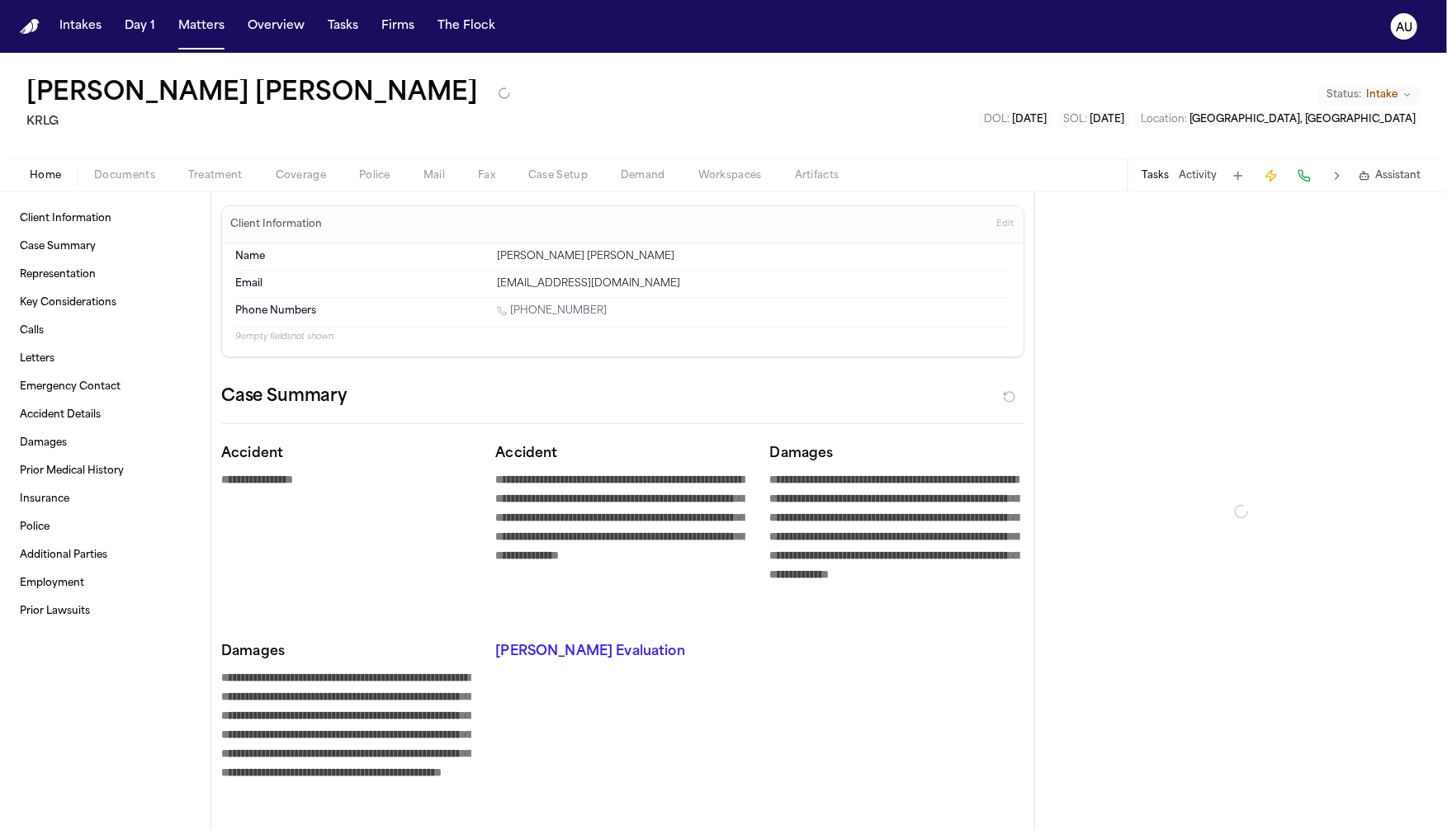
type textarea "*"
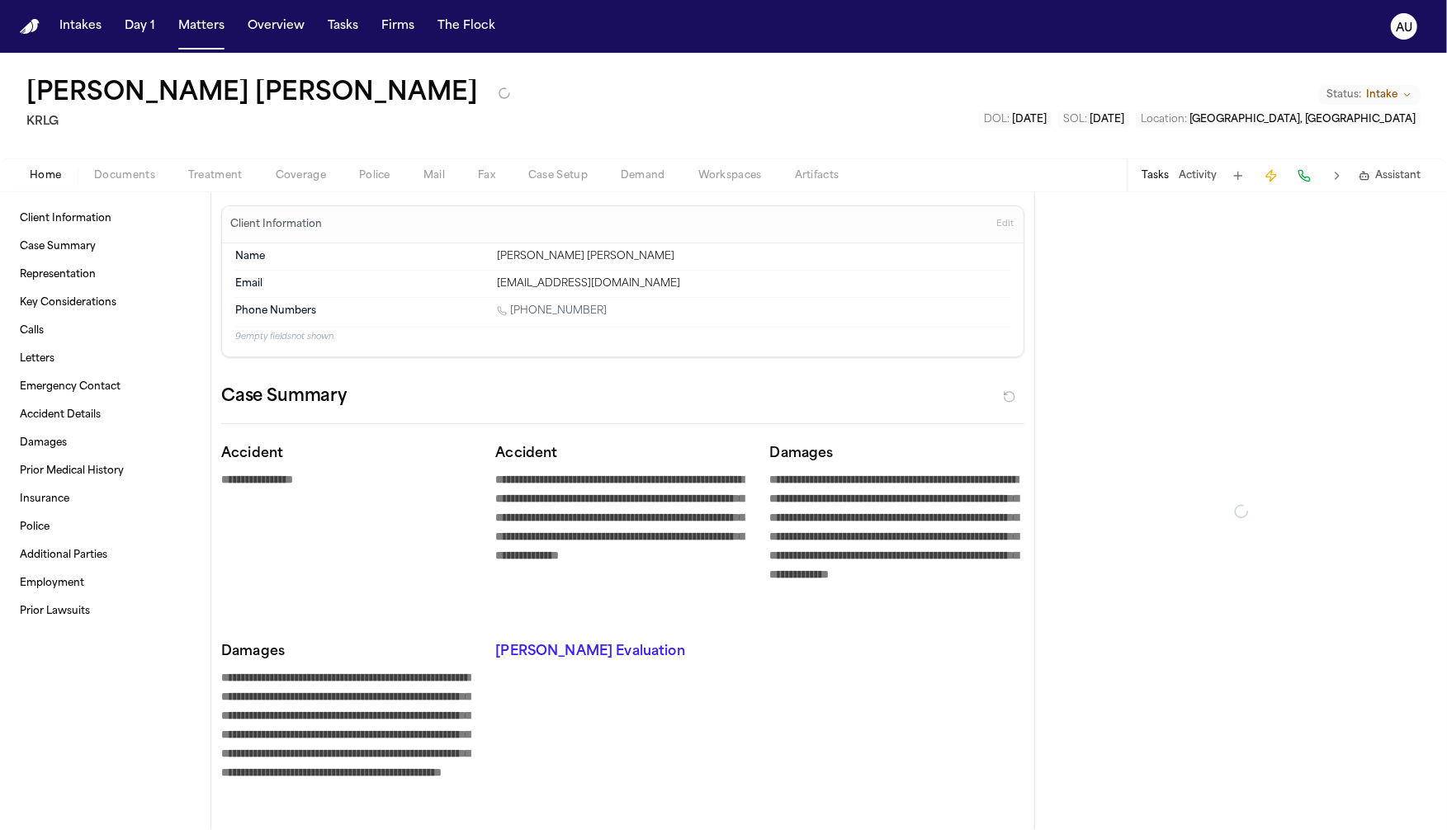
type textarea "*"
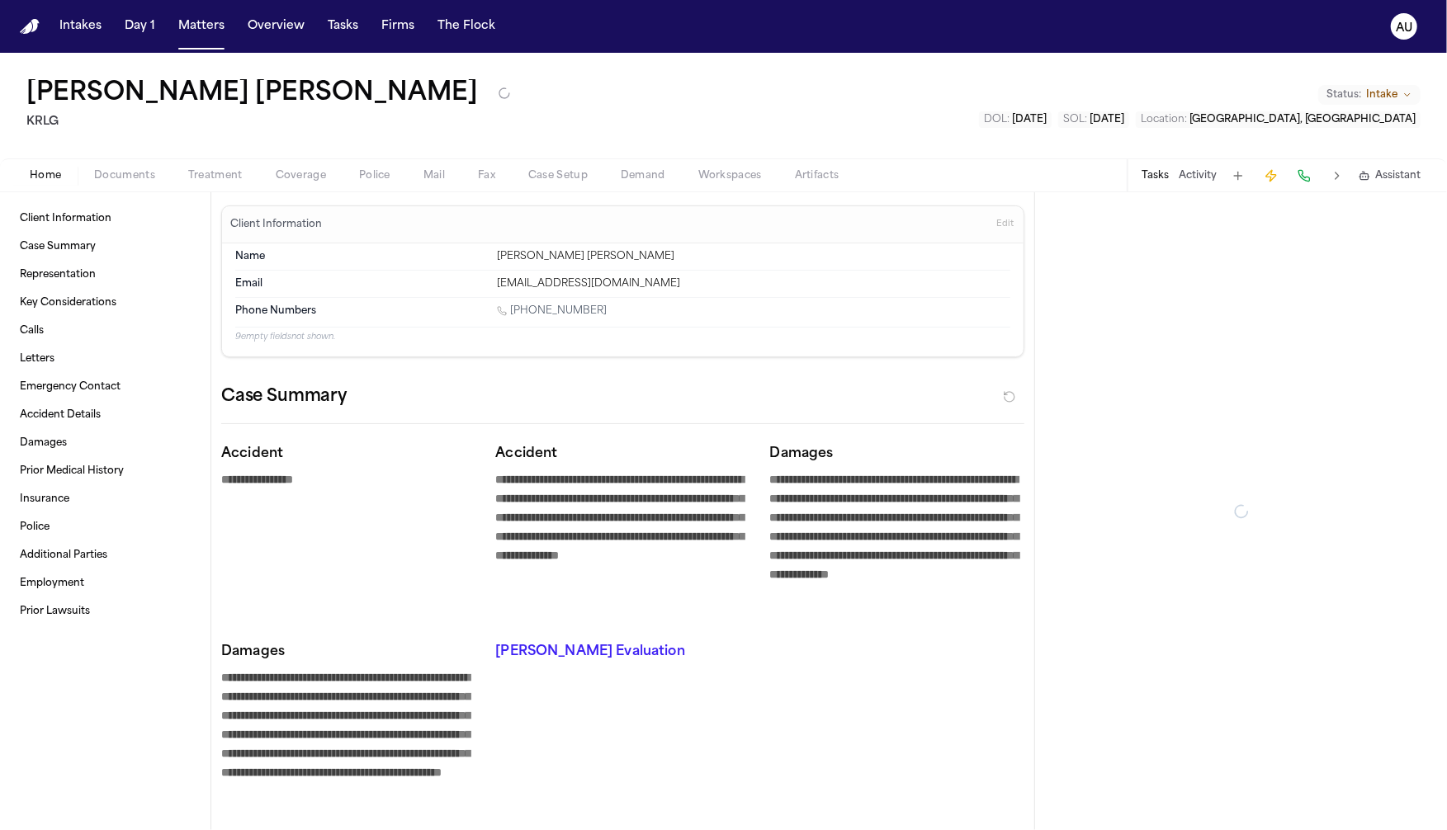
type textarea "*"
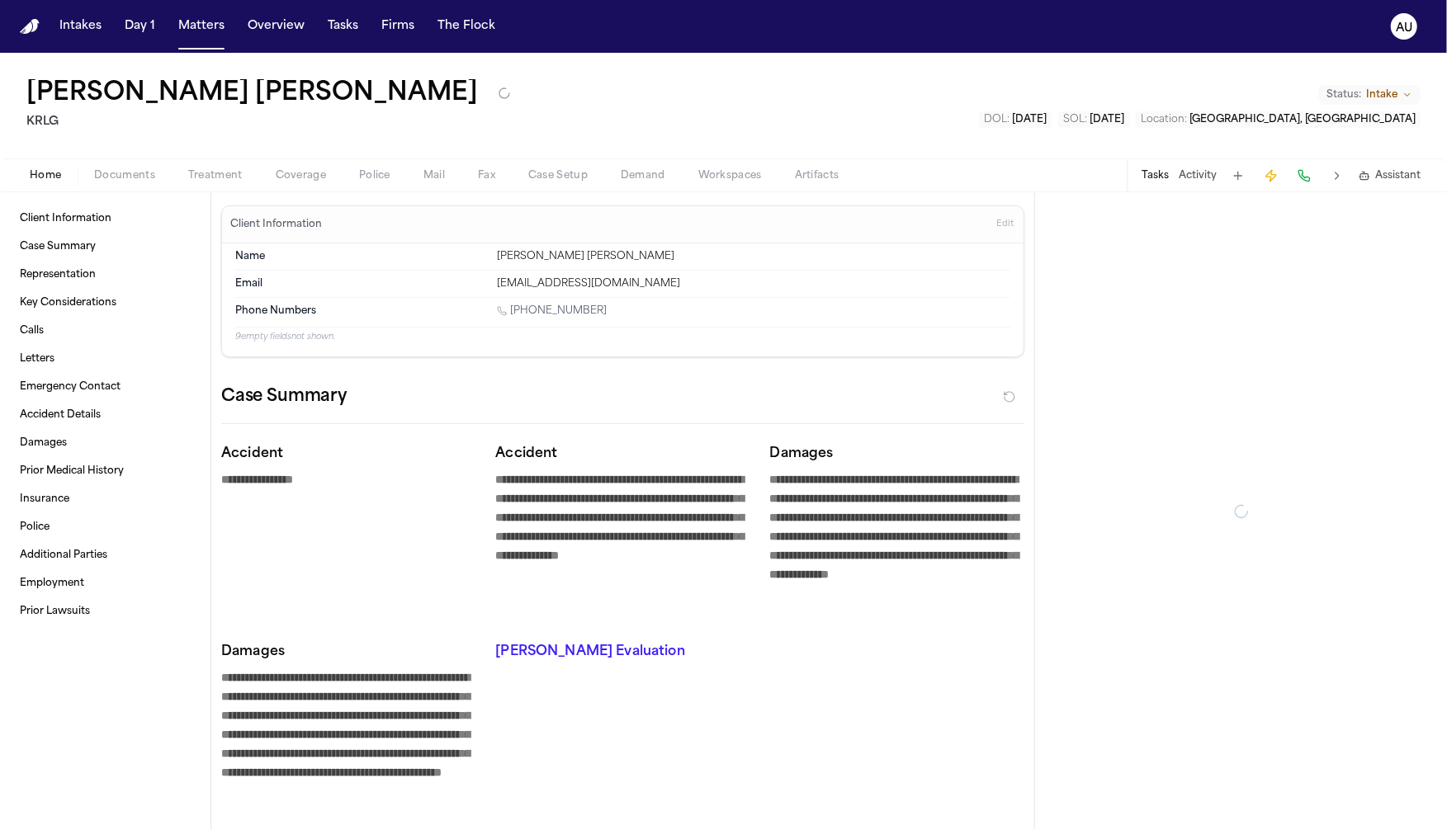
type textarea "*"
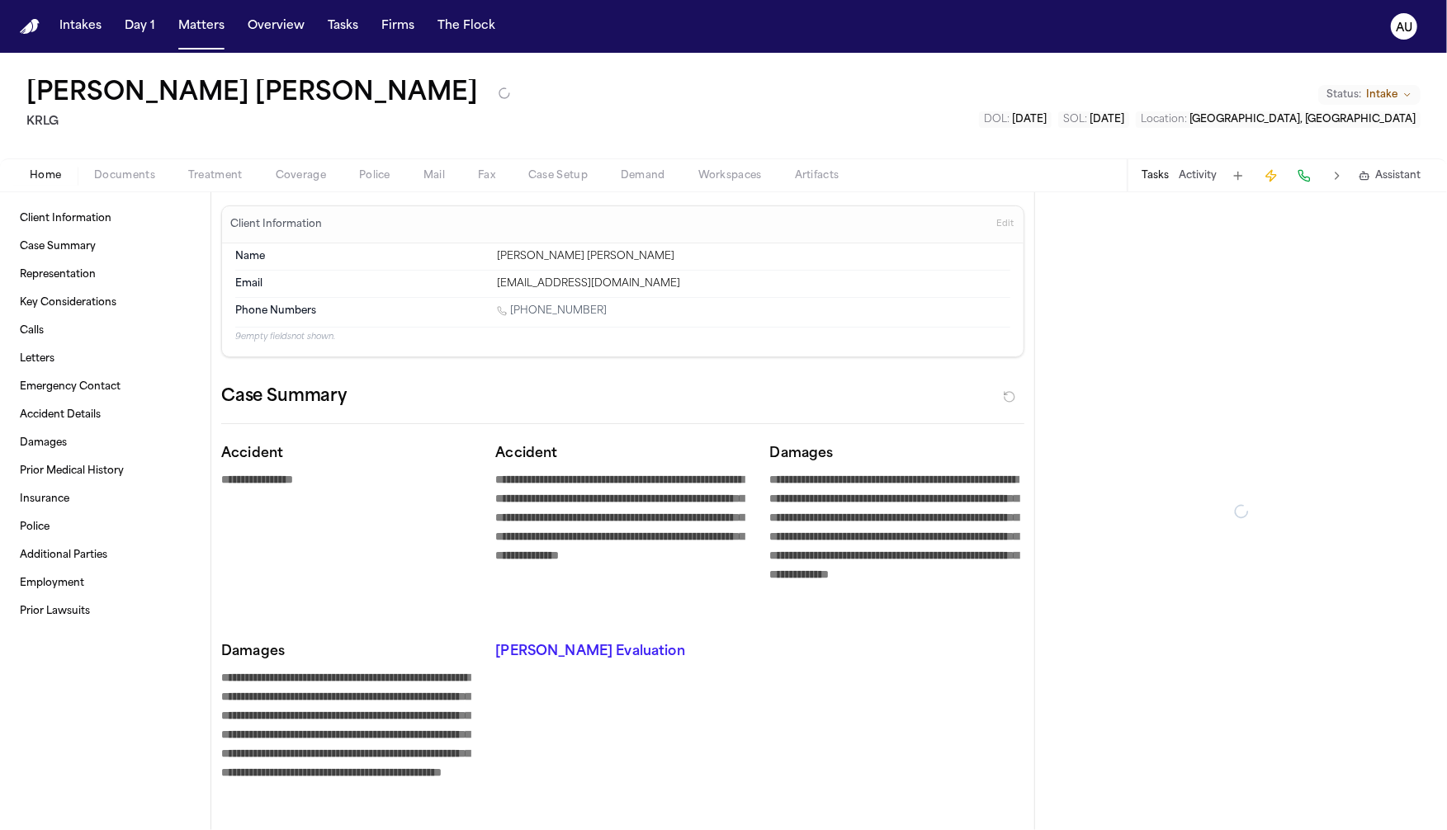
type textarea "*"
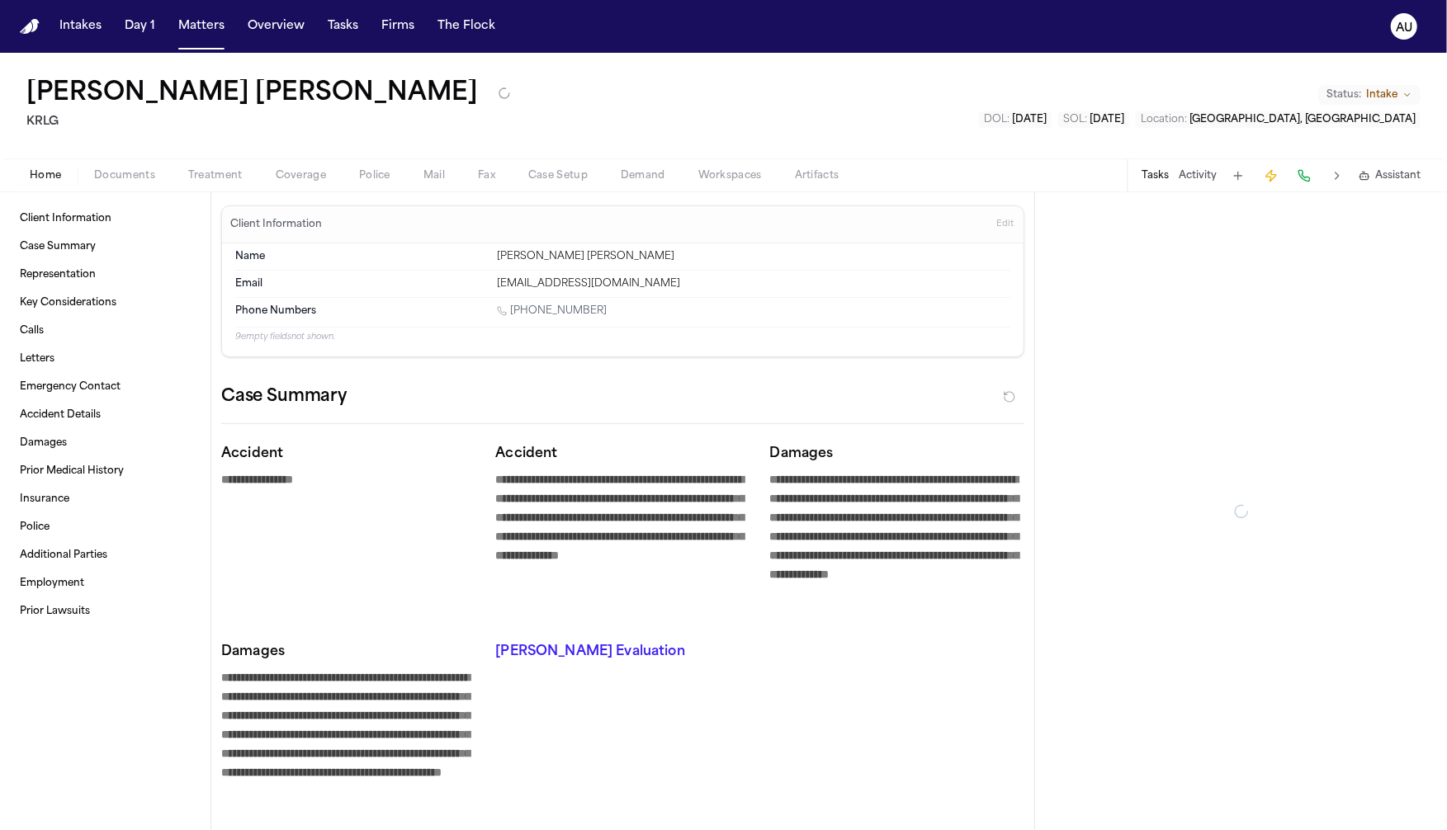
type textarea "*"
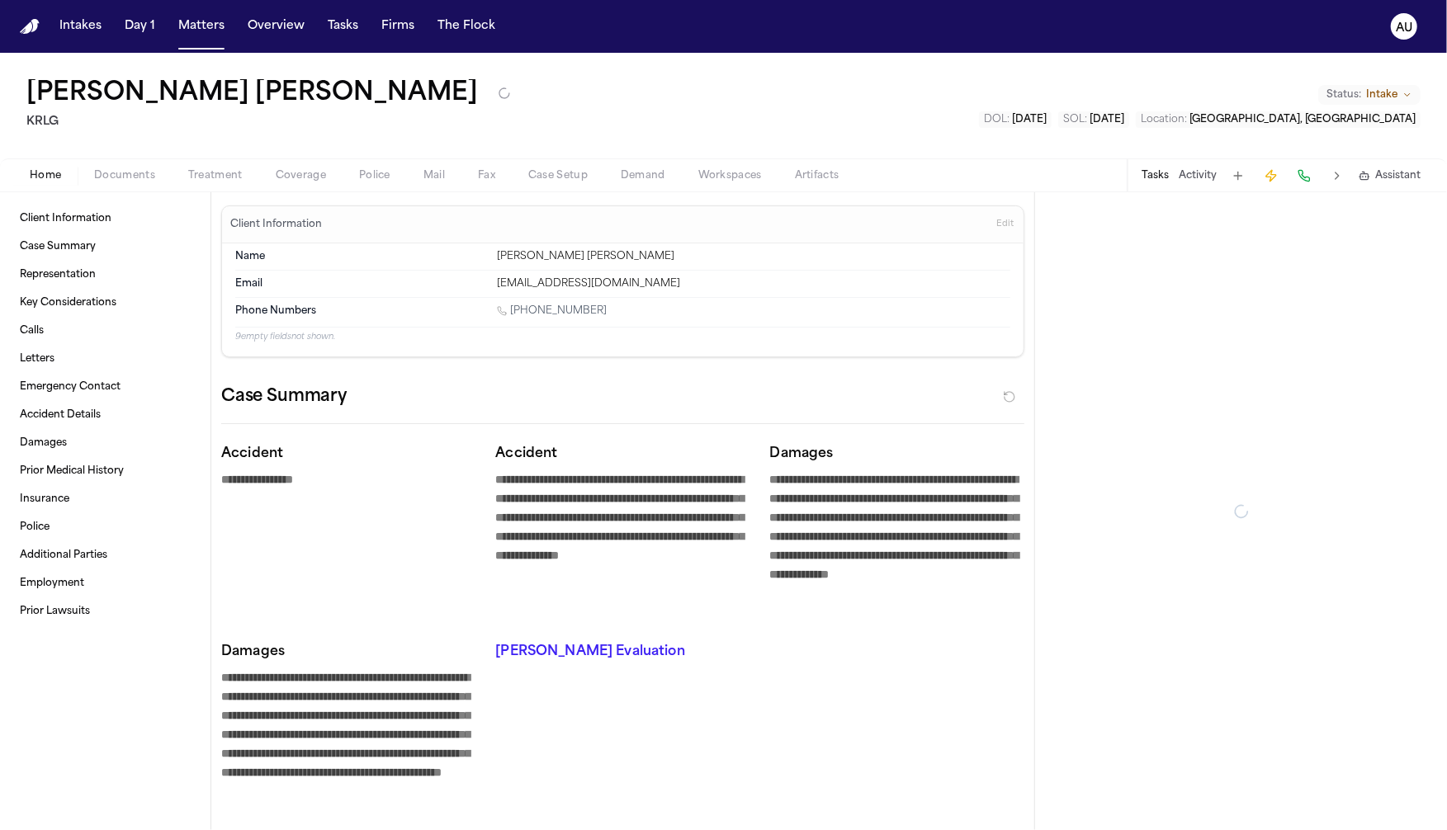
type textarea "*"
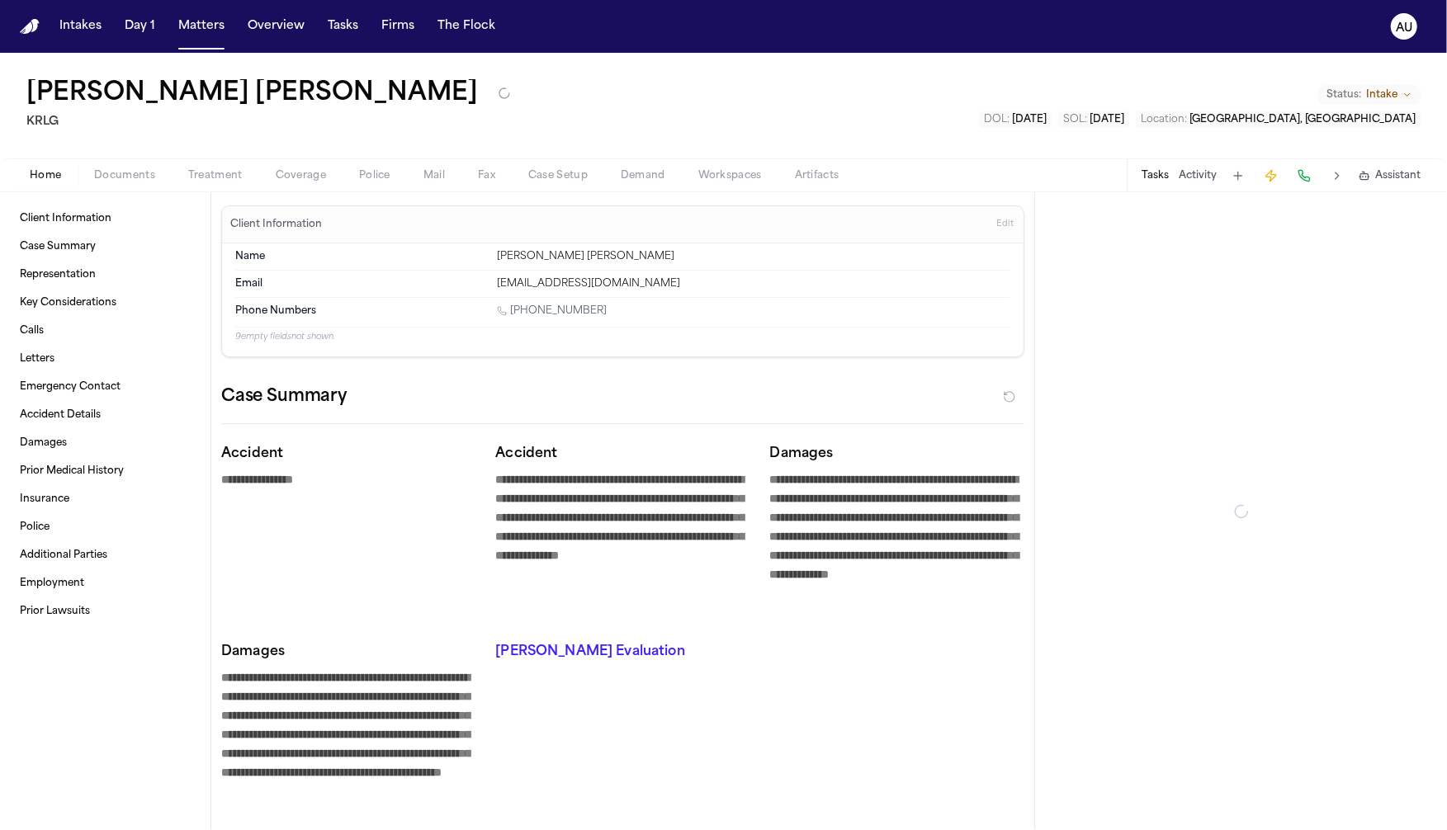
type textarea "*"
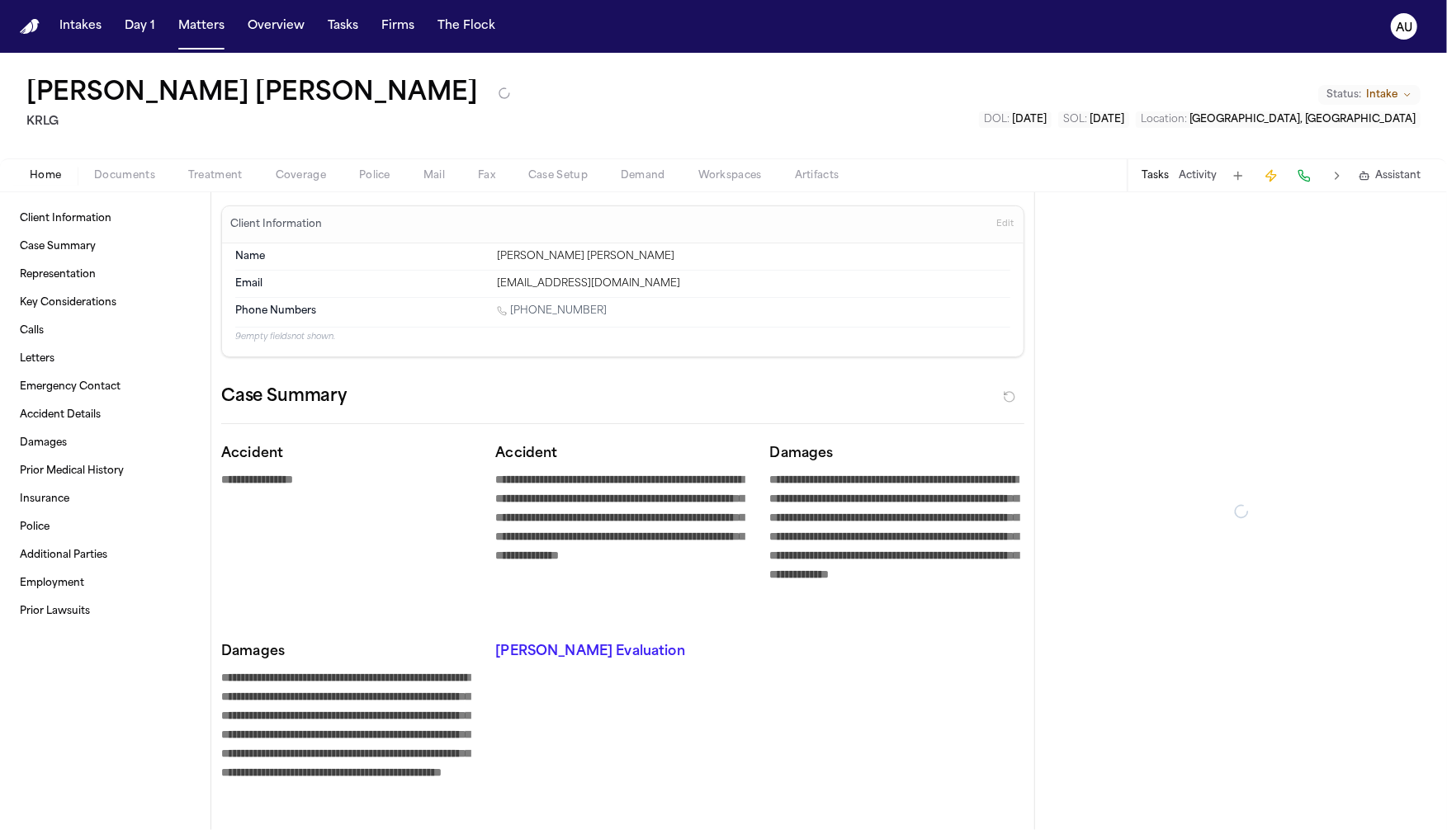
type textarea "*"
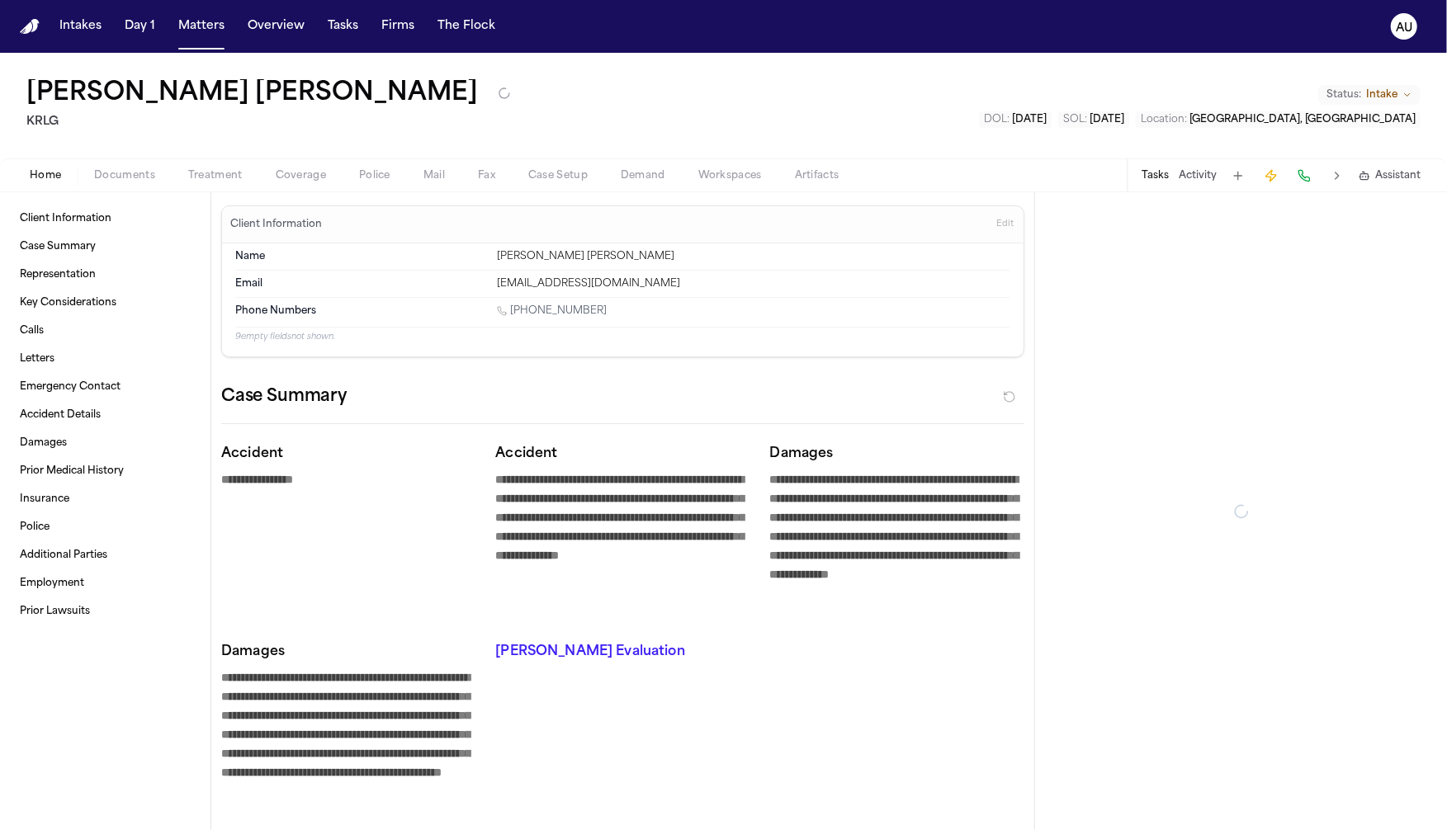
type textarea "*"
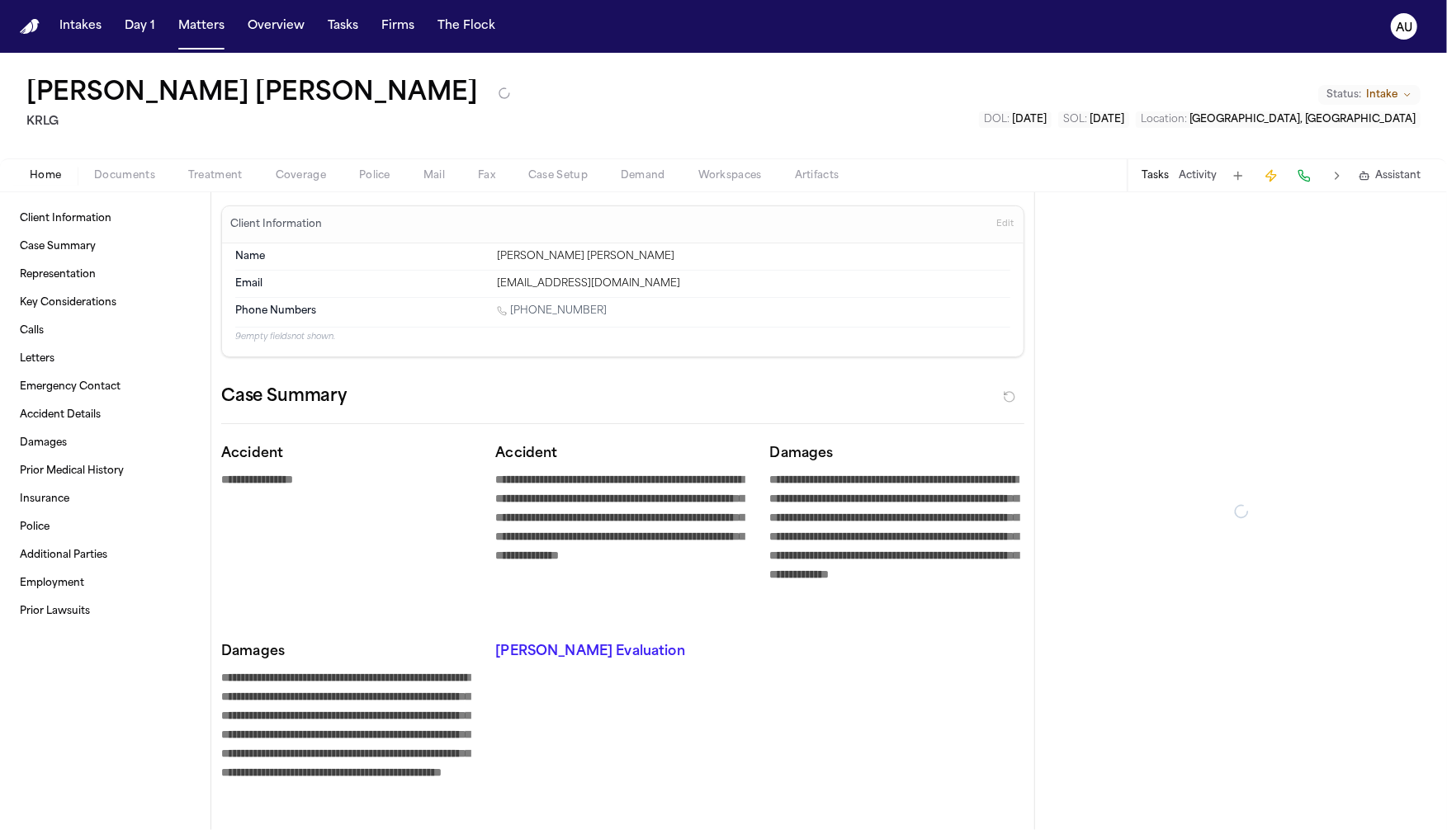
type textarea "*"
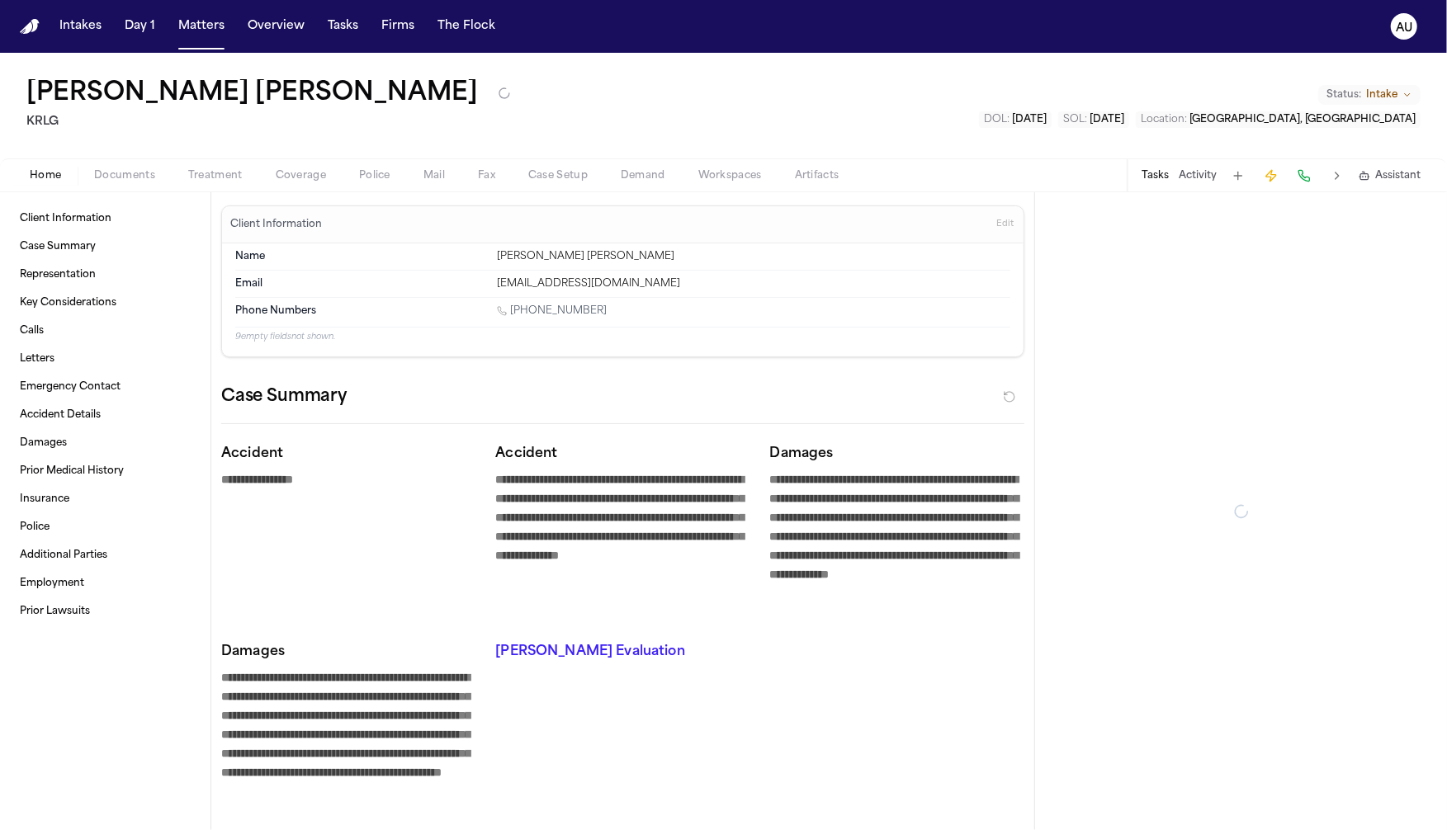
type textarea "*"
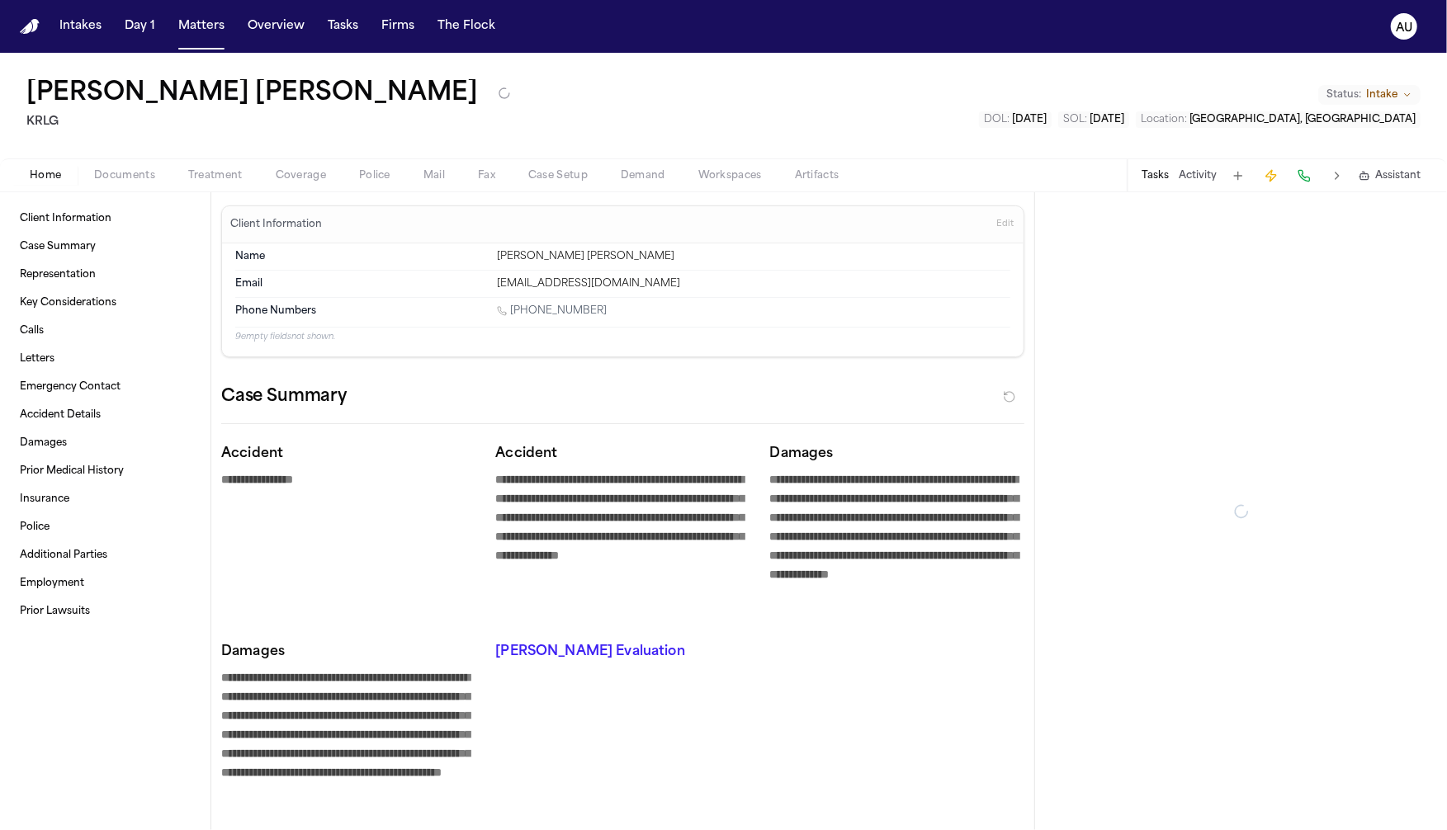
type textarea "*"
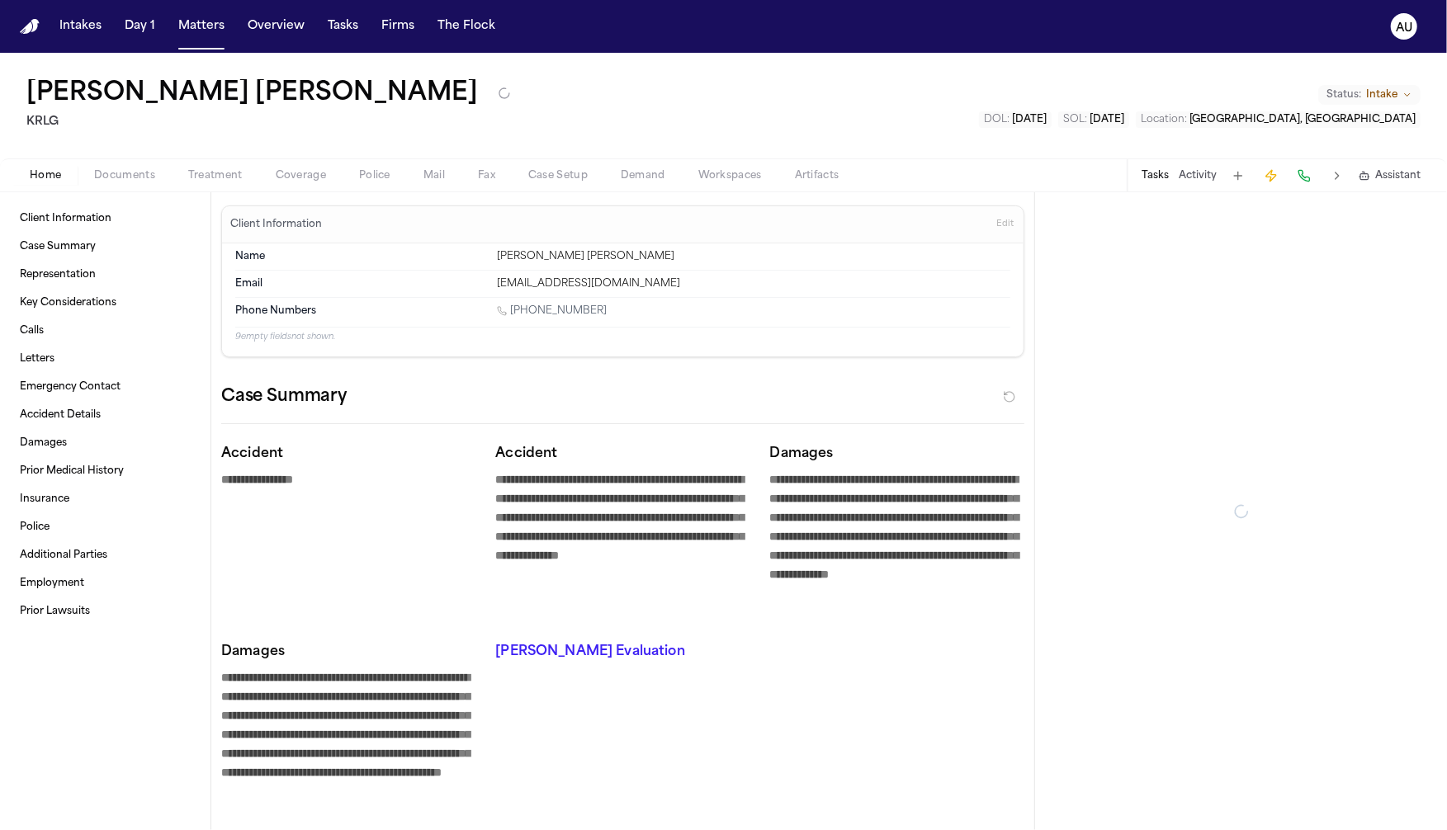
type textarea "*"
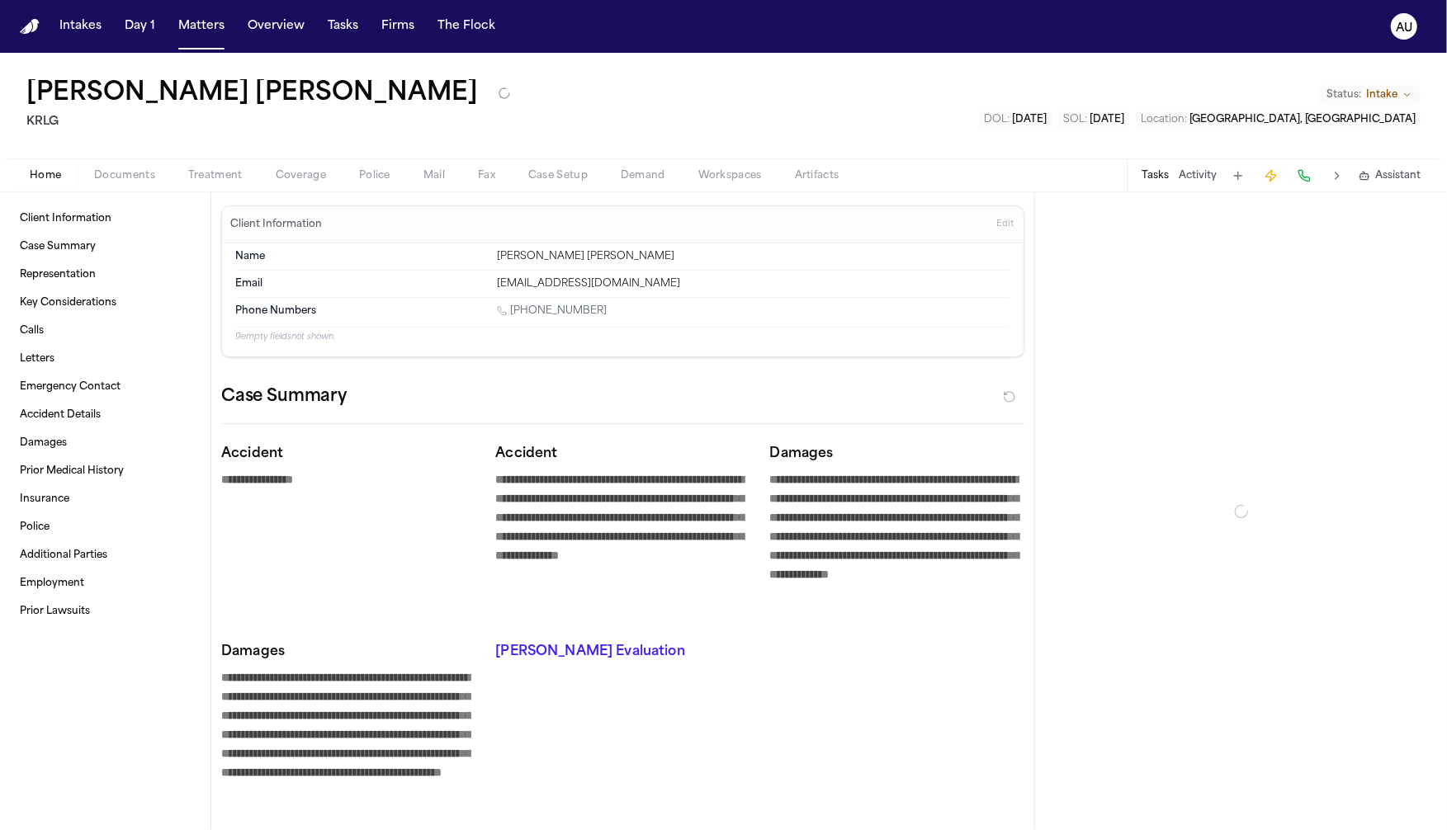
type textarea "*"
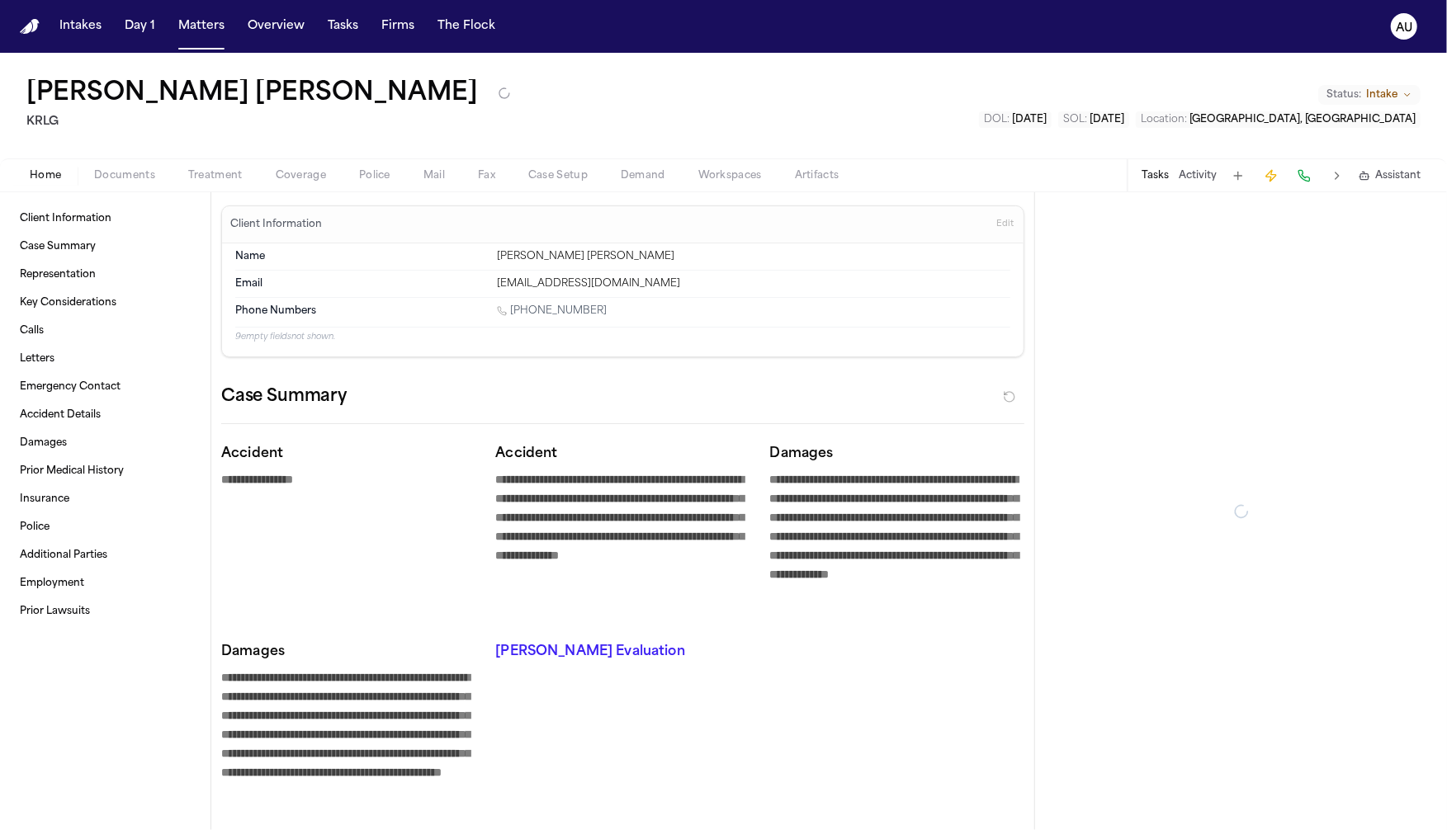
type textarea "*"
click at [201, 30] on button "Matters" at bounding box center [201, 27] width 59 height 30
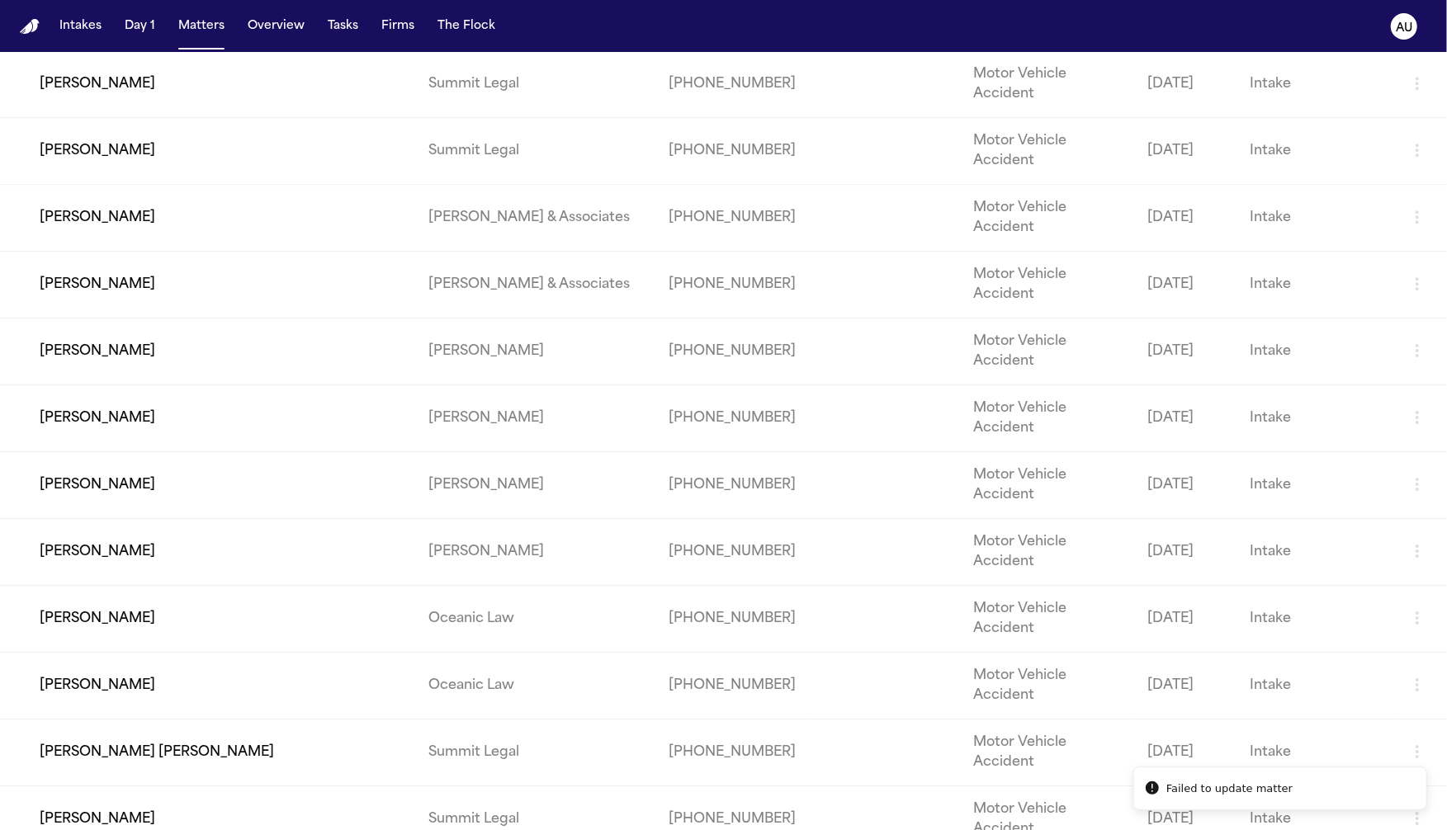
scroll to position [3873, 0]
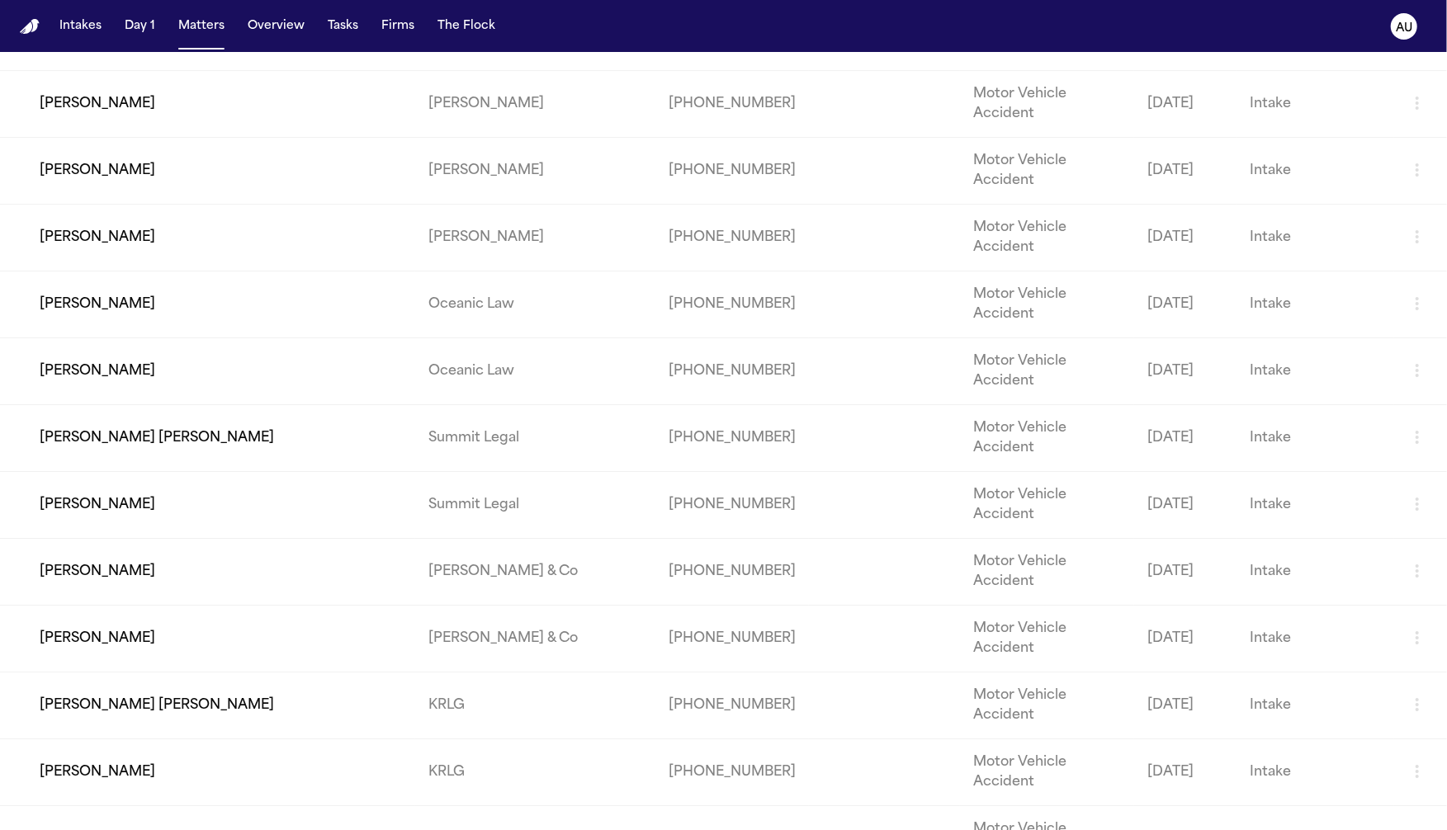
click at [309, 137] on td "[PERSON_NAME]" at bounding box center [207, 103] width 415 height 67
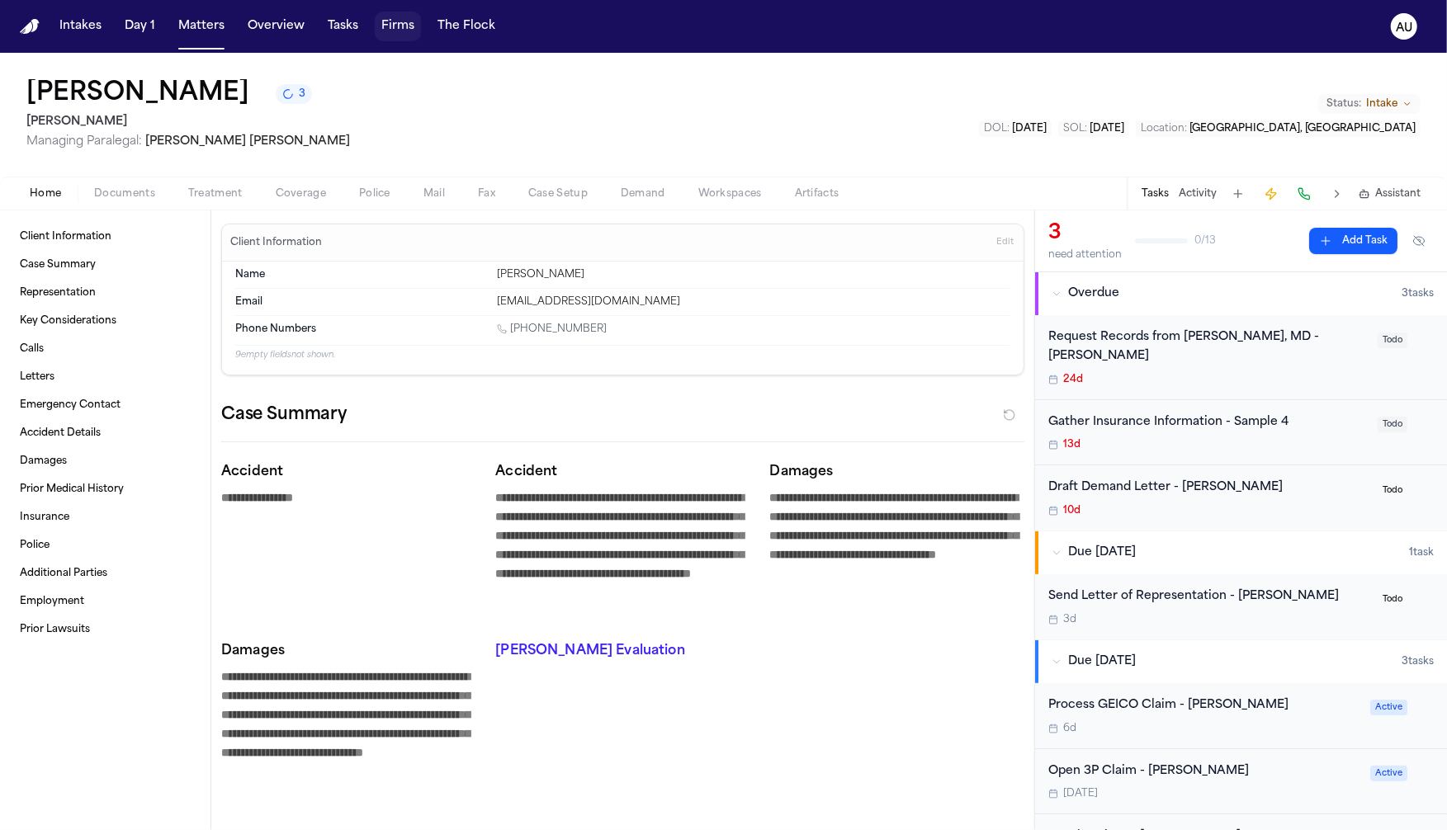
click at [395, 30] on button "Firms" at bounding box center [398, 27] width 46 height 30
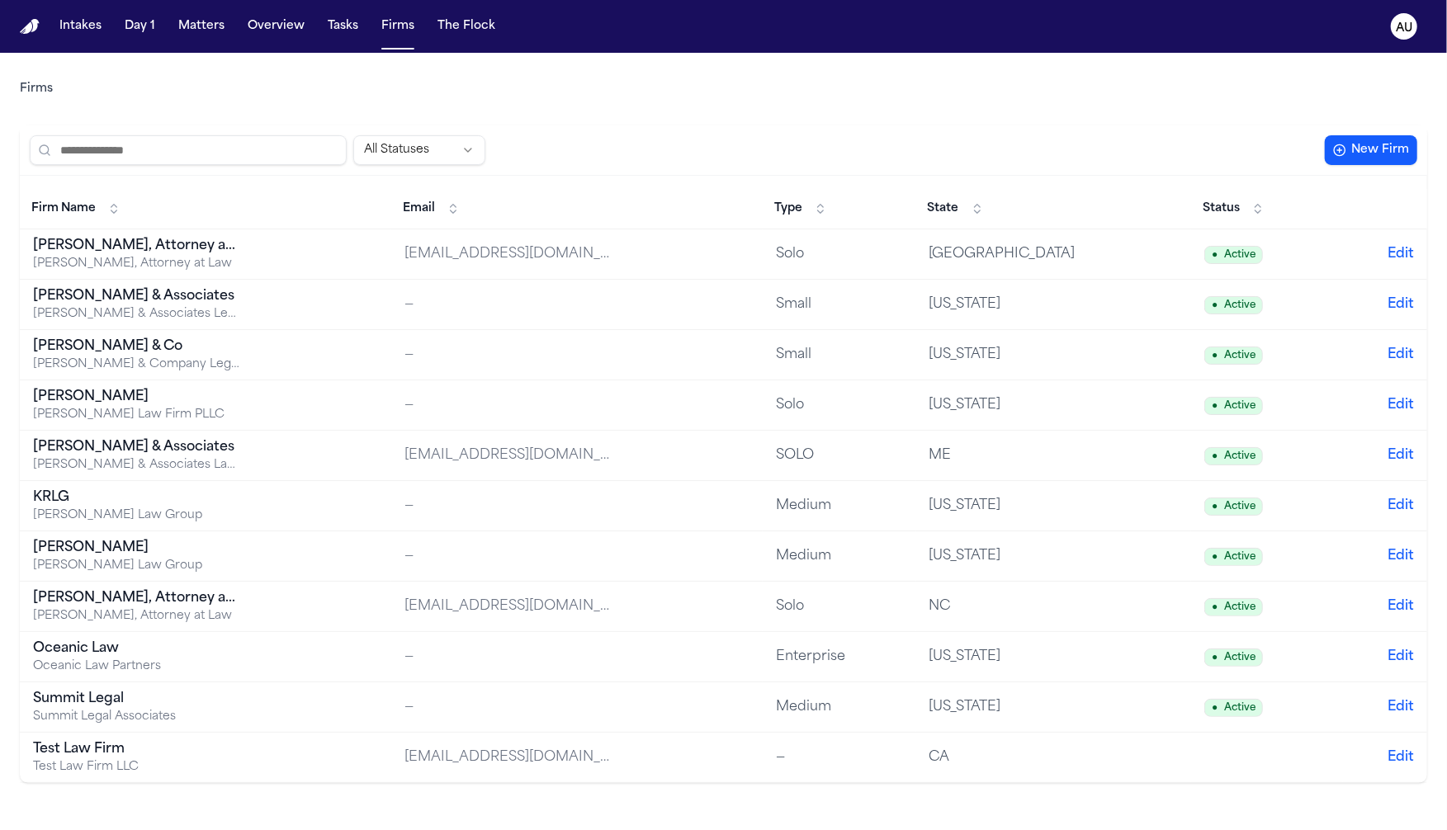
click at [322, 560] on td "[PERSON_NAME] [PERSON_NAME] Law Group" at bounding box center [205, 557] width 371 height 50
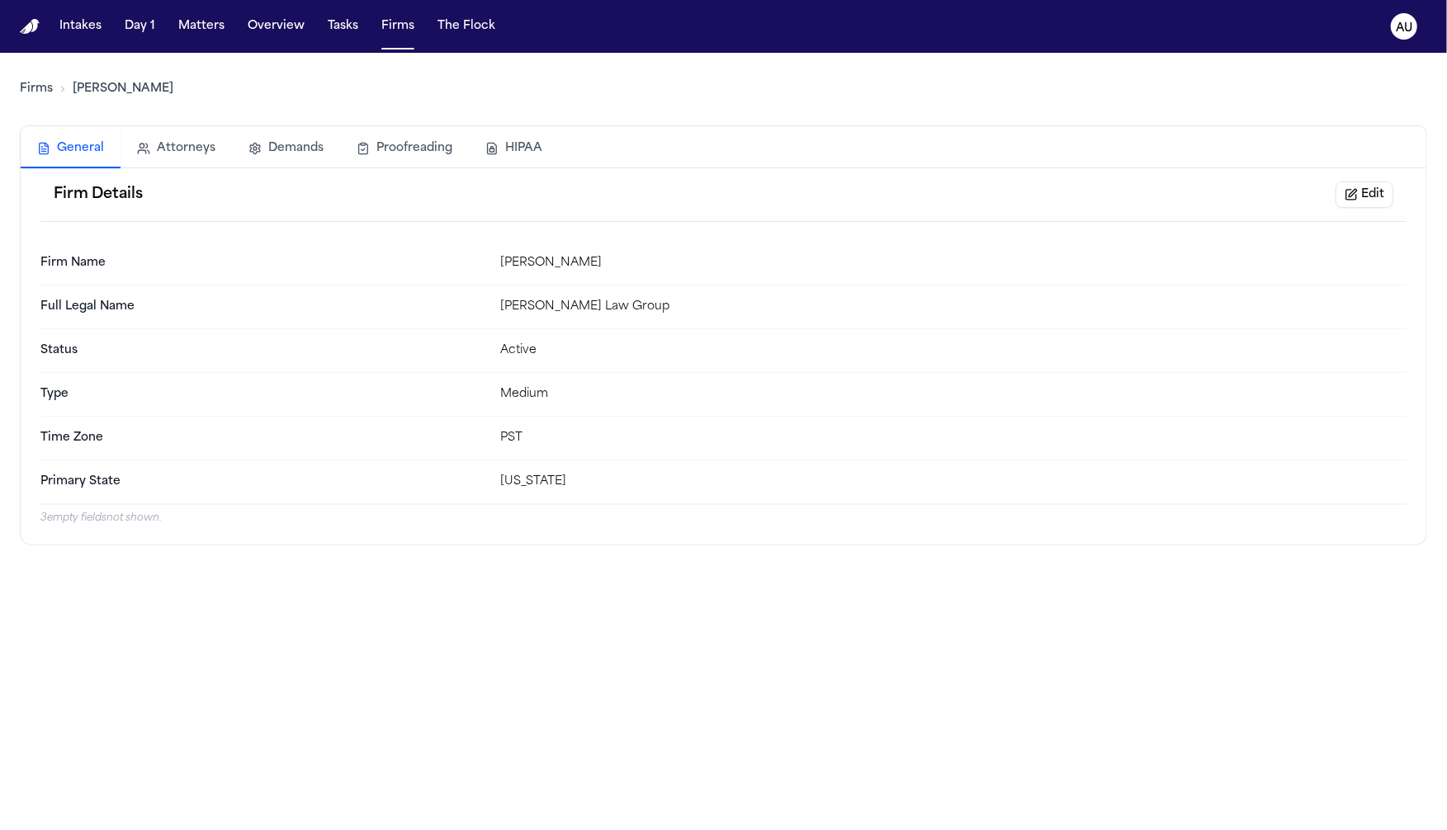
click at [1366, 204] on button "Edit" at bounding box center [1364, 195] width 58 height 26
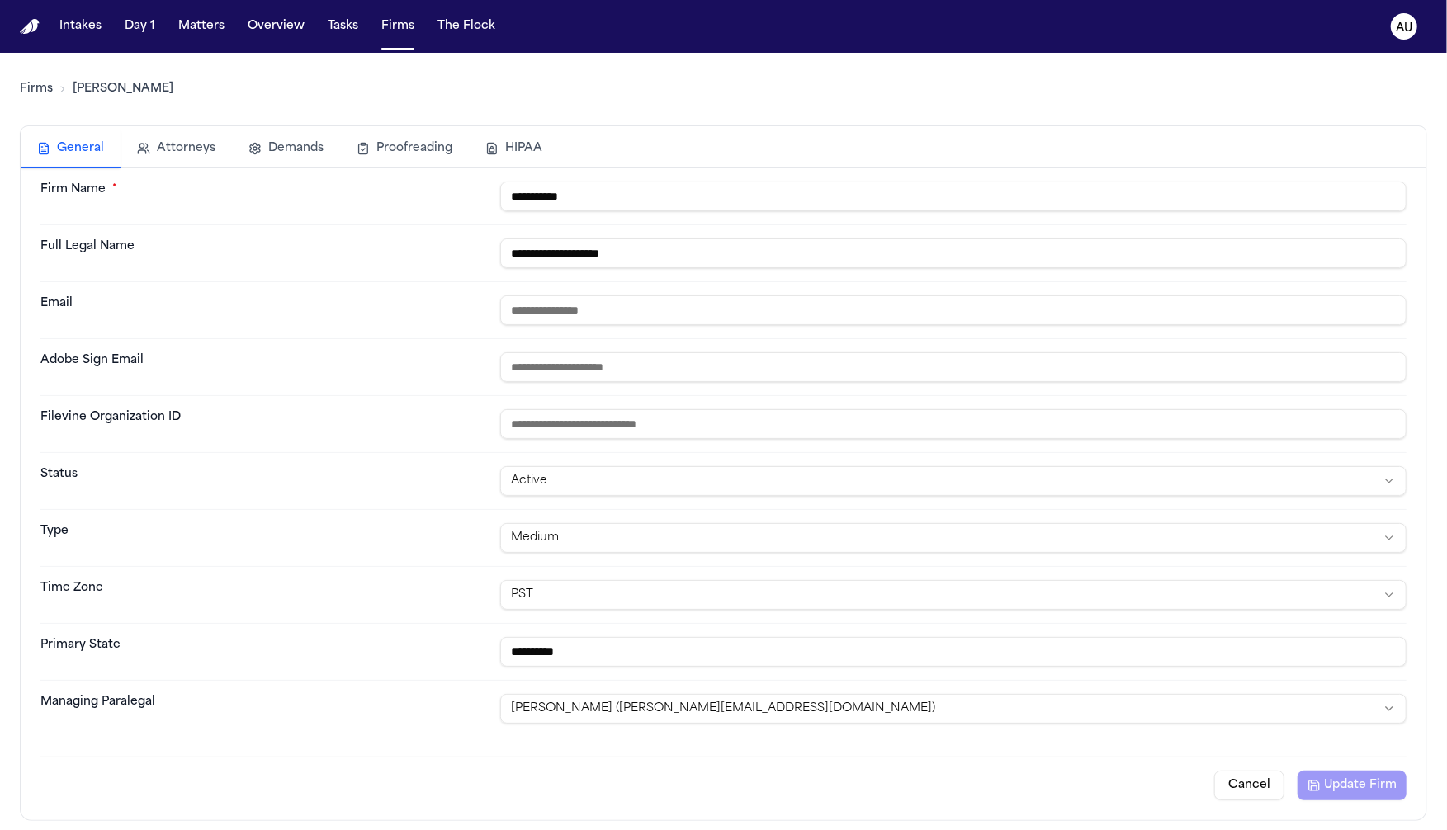
click at [91, 143] on button "General" at bounding box center [71, 149] width 100 height 38
drag, startPoint x: 569, startPoint y: 53, endPoint x: 555, endPoint y: 64, distance: 18.3
click at [544, 59] on div "**********" at bounding box center [723, 437] width 1407 height 768
click at [451, 62] on div "**********" at bounding box center [723, 437] width 1407 height 768
